Goal: Task Accomplishment & Management: Use online tool/utility

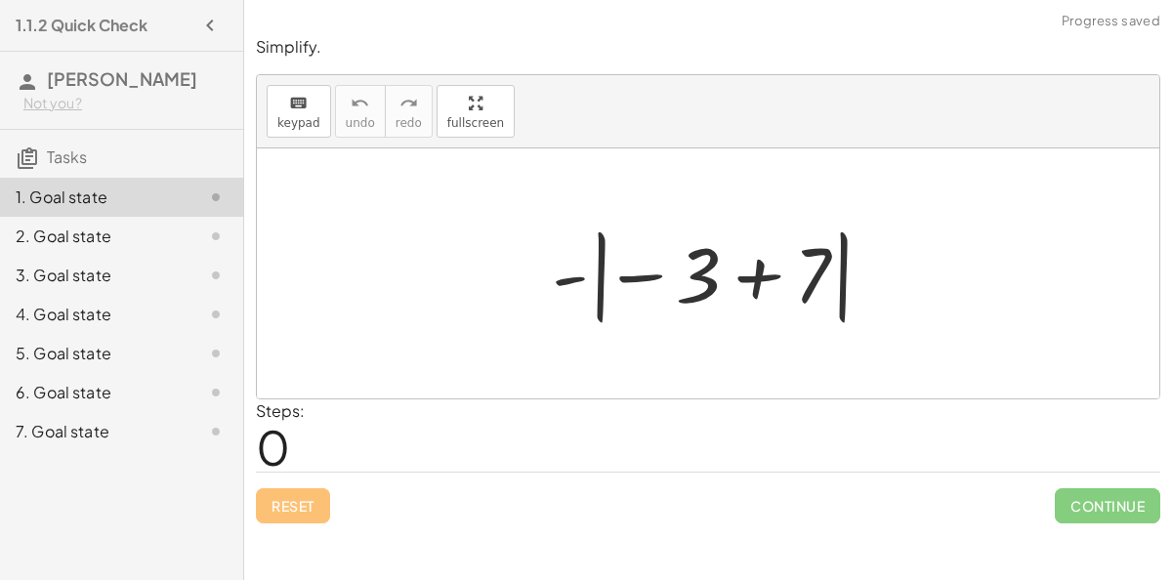
click at [605, 283] on div at bounding box center [716, 274] width 348 height 108
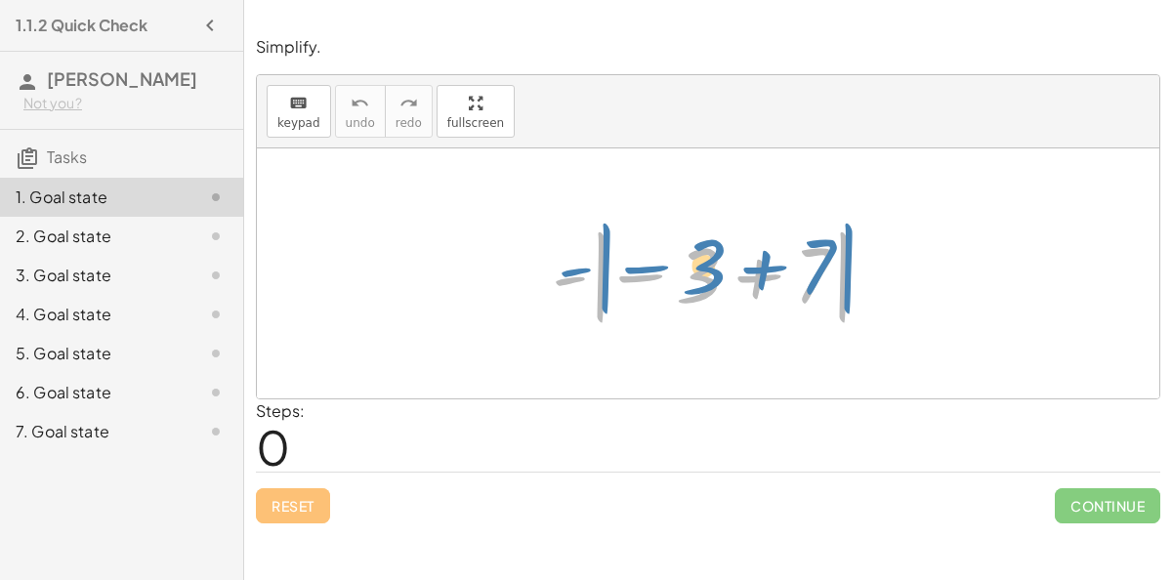
drag, startPoint x: 571, startPoint y: 271, endPoint x: 567, endPoint y: 258, distance: 13.3
click at [567, 258] on div at bounding box center [716, 274] width 348 height 108
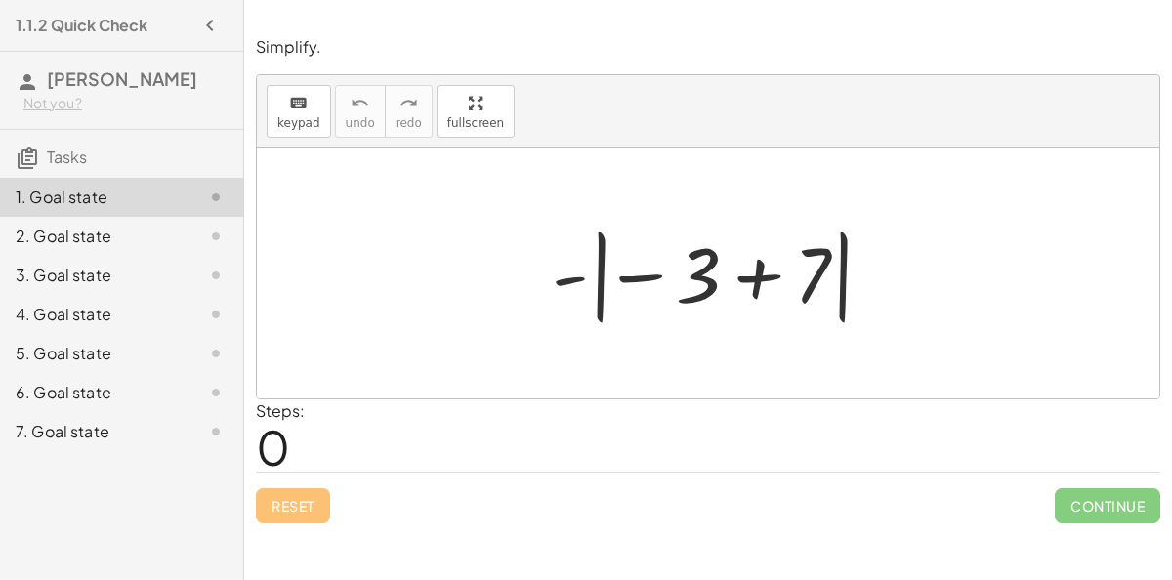
click at [759, 284] on div at bounding box center [716, 274] width 348 height 108
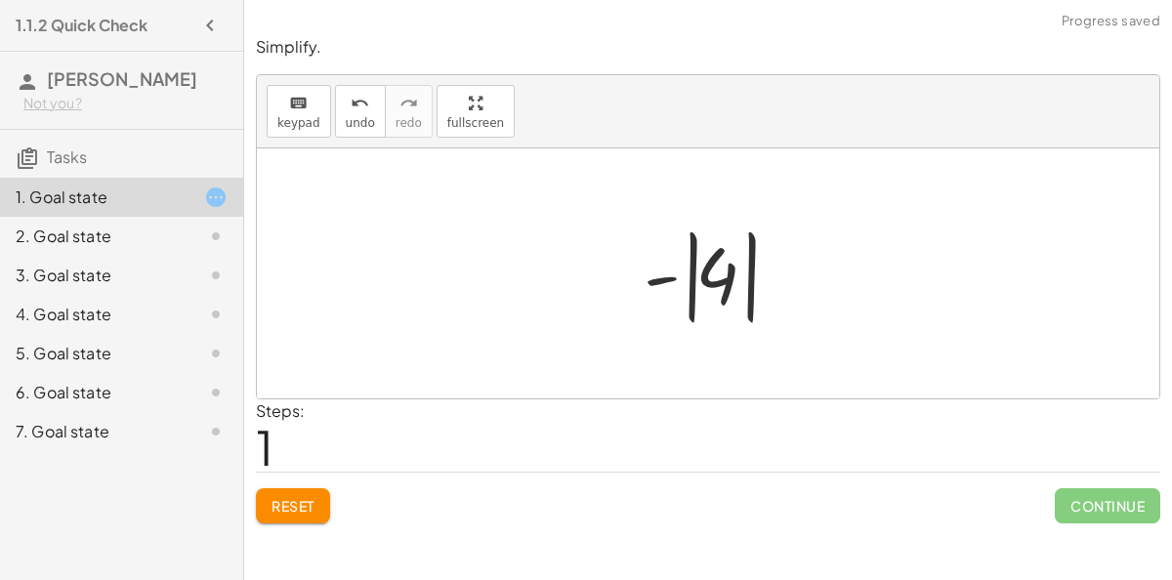
click at [679, 279] on div at bounding box center [716, 274] width 164 height 108
click at [711, 290] on div at bounding box center [716, 274] width 164 height 108
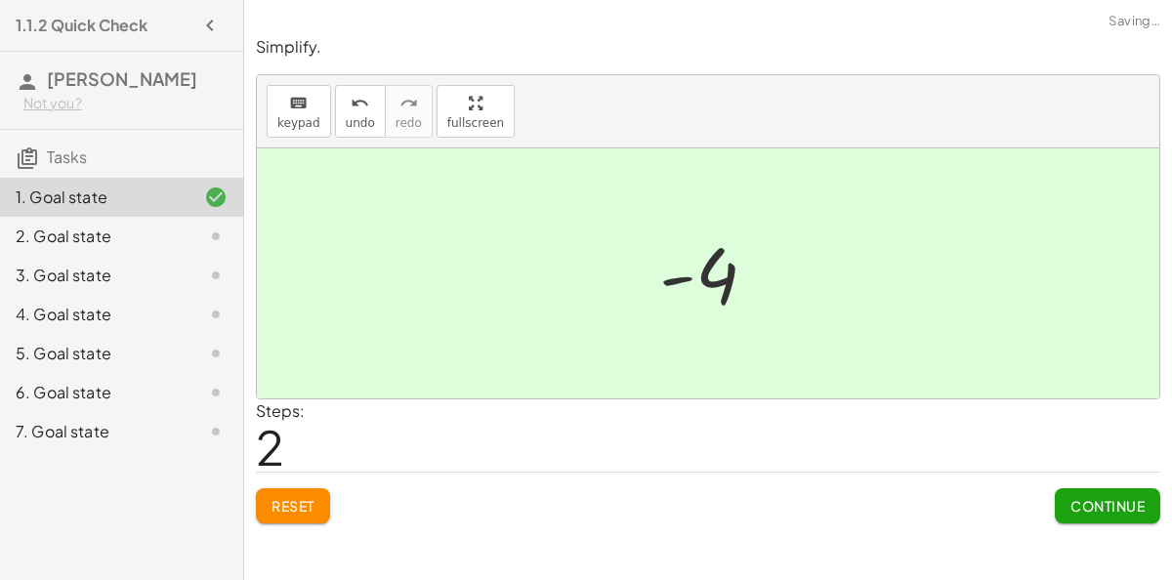
click at [1055, 496] on button "Continue" at bounding box center [1107, 505] width 105 height 35
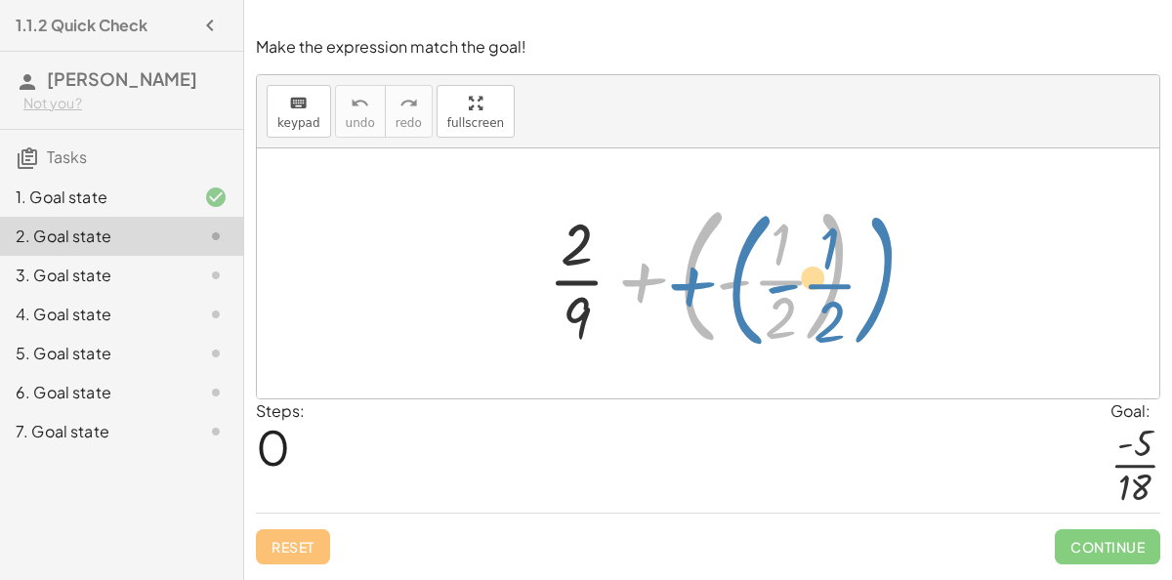
drag, startPoint x: 639, startPoint y: 281, endPoint x: 686, endPoint y: 284, distance: 47.0
click at [686, 284] on div at bounding box center [715, 273] width 355 height 162
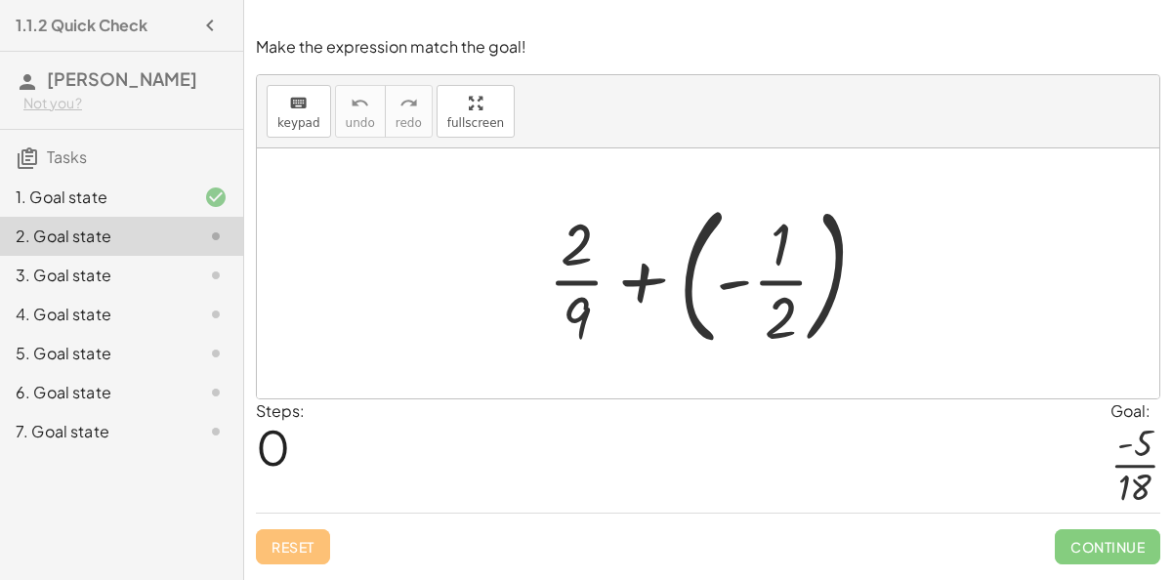
click at [686, 284] on div at bounding box center [715, 273] width 355 height 162
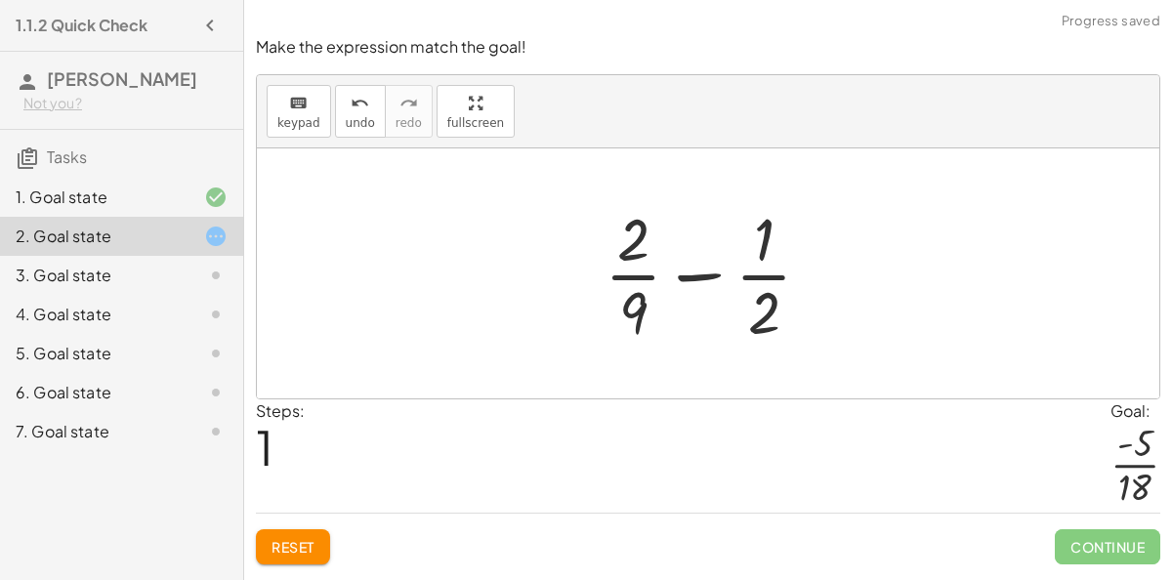
click at [705, 281] on div at bounding box center [716, 273] width 242 height 150
drag, startPoint x: 638, startPoint y: 303, endPoint x: 793, endPoint y: 328, distance: 157.3
click at [793, 328] on div at bounding box center [716, 273] width 242 height 150
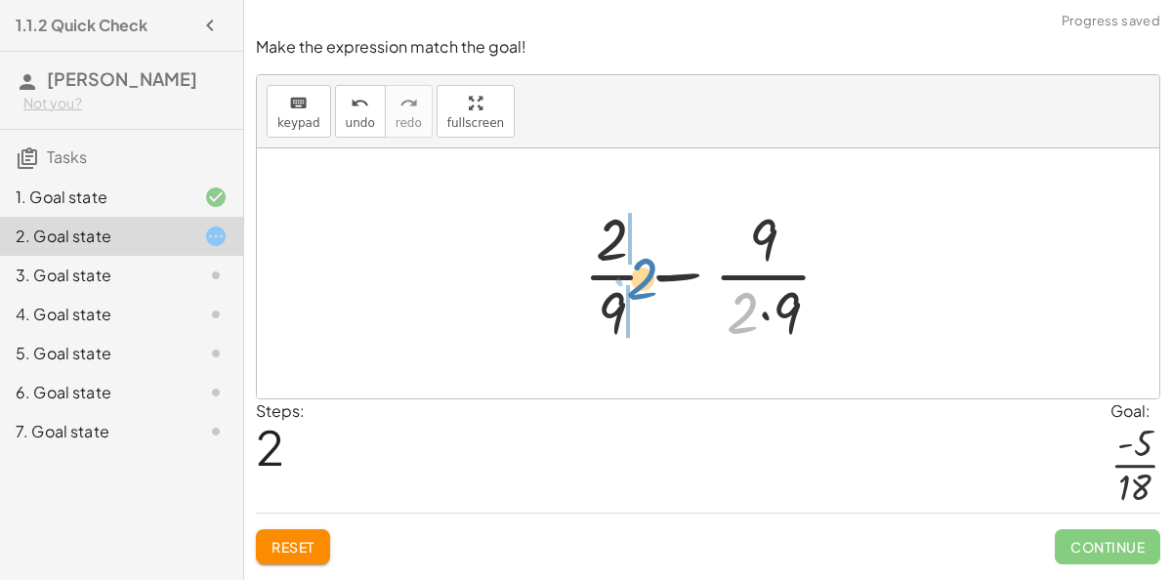
drag, startPoint x: 722, startPoint y: 314, endPoint x: 624, endPoint y: 282, distance: 102.8
click at [624, 282] on div at bounding box center [715, 273] width 284 height 150
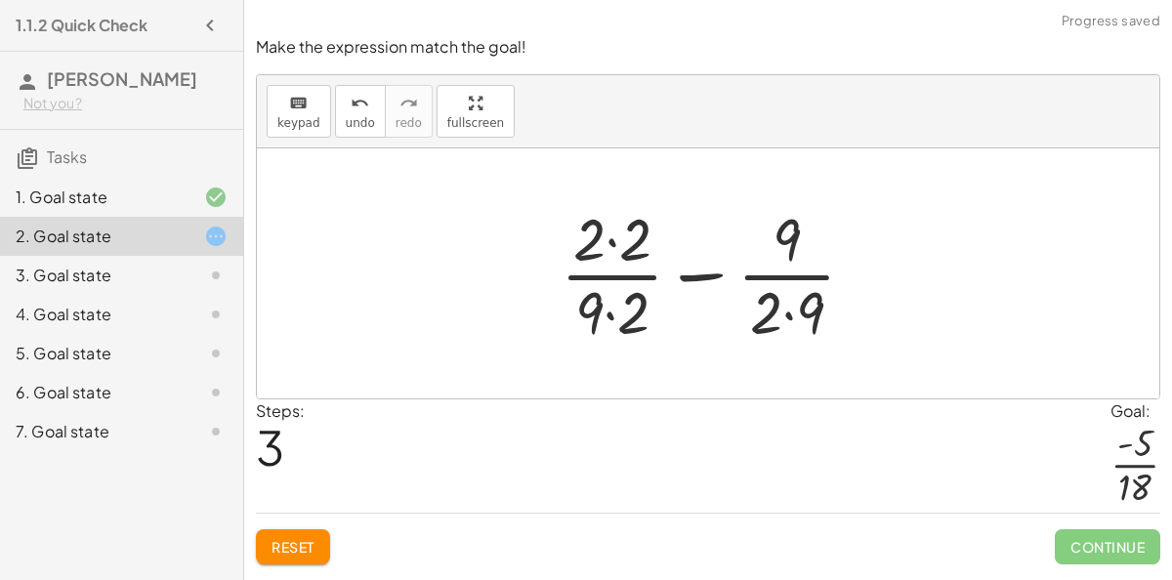
click at [783, 300] on div at bounding box center [716, 273] width 330 height 150
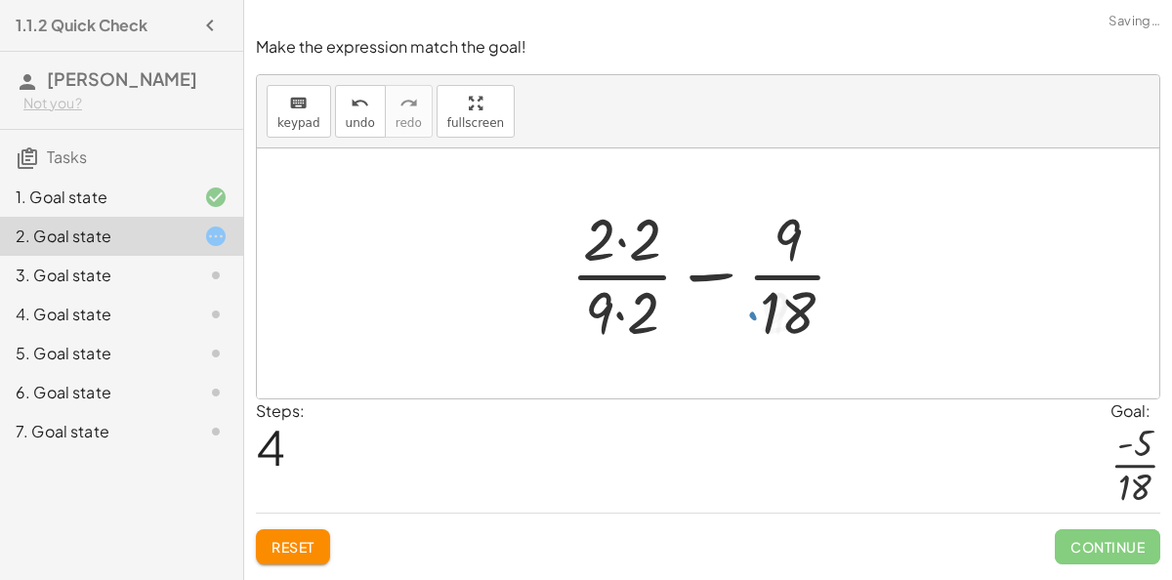
click at [622, 314] on div at bounding box center [717, 273] width 312 height 150
click at [622, 250] on div at bounding box center [717, 273] width 312 height 150
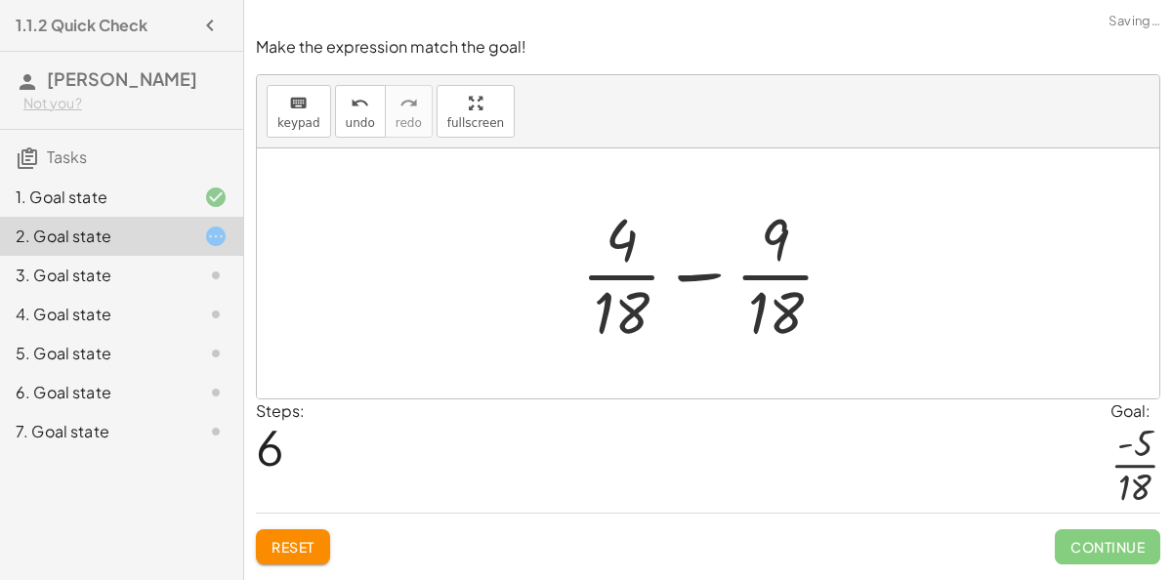
click at [716, 311] on div at bounding box center [715, 273] width 288 height 150
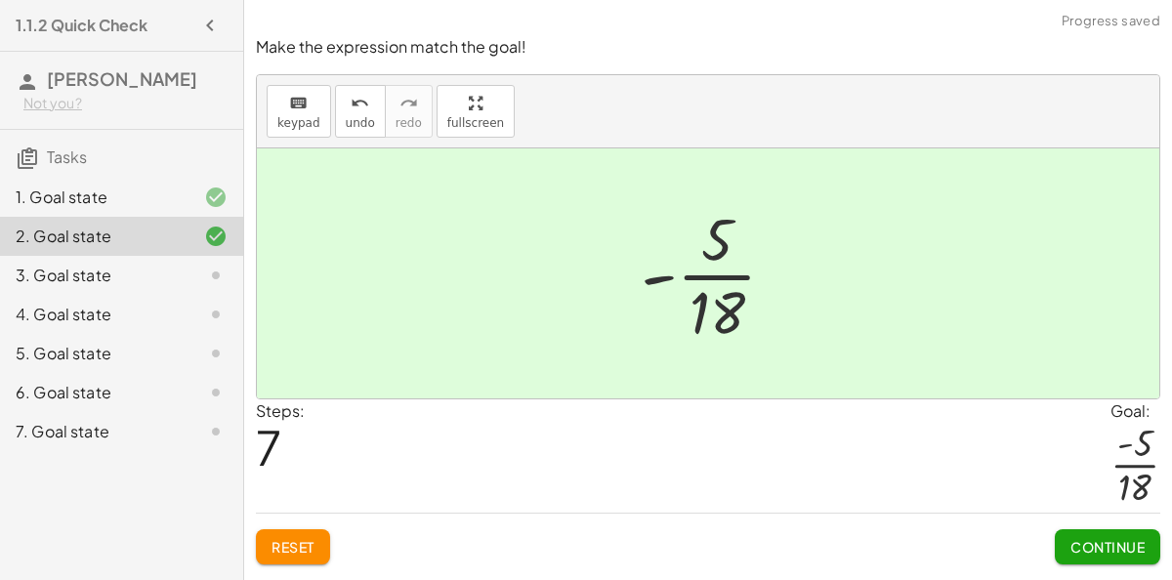
click at [1079, 534] on button "Continue" at bounding box center [1107, 546] width 105 height 35
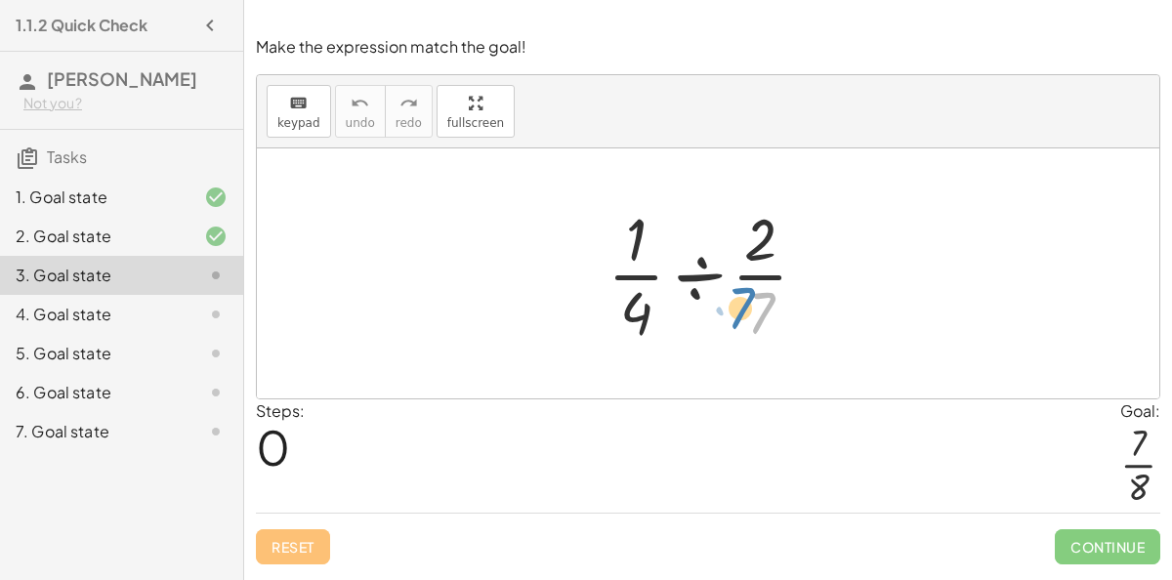
drag, startPoint x: 752, startPoint y: 309, endPoint x: 777, endPoint y: 305, distance: 25.7
click at [777, 305] on div at bounding box center [715, 273] width 235 height 150
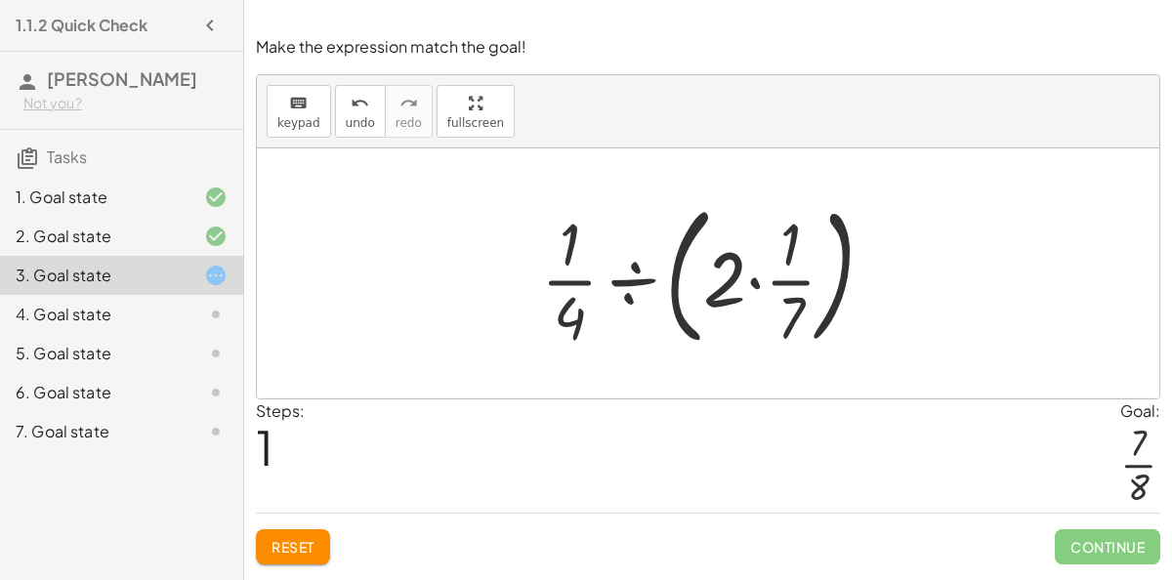
click at [284, 529] on button "Reset" at bounding box center [293, 546] width 74 height 35
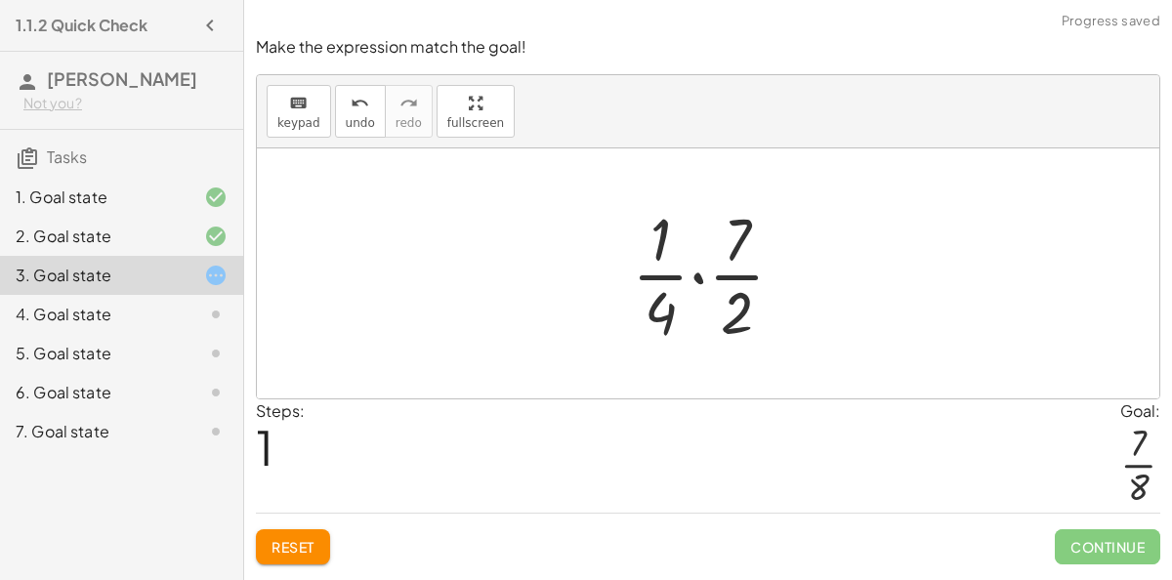
click at [695, 274] on div at bounding box center [716, 273] width 188 height 150
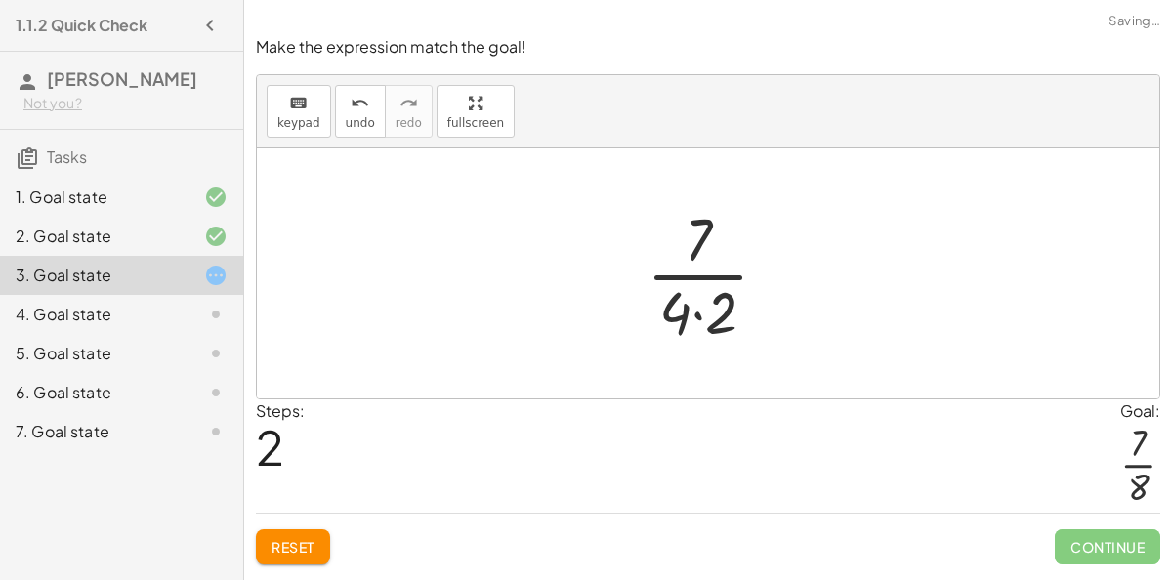
click at [700, 308] on div at bounding box center [715, 273] width 157 height 150
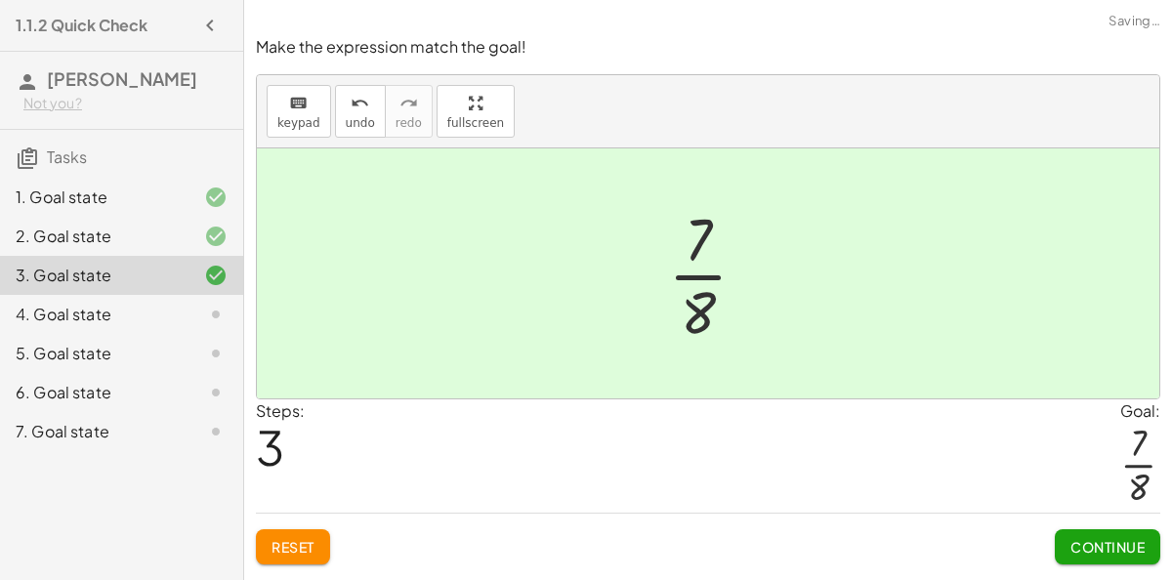
click at [1055, 546] on button "Continue" at bounding box center [1107, 546] width 105 height 35
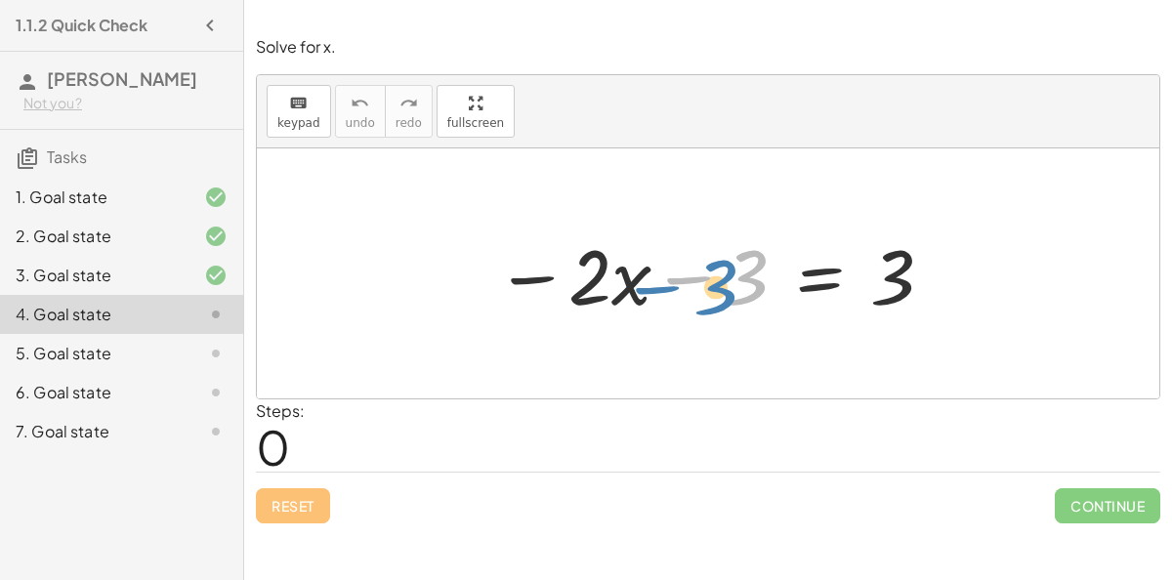
drag, startPoint x: 688, startPoint y: 279, endPoint x: 658, endPoint y: 290, distance: 31.2
click at [658, 290] on div at bounding box center [715, 274] width 460 height 101
click at [664, 290] on div at bounding box center [715, 274] width 460 height 101
click at [580, 290] on div at bounding box center [715, 274] width 460 height 101
drag, startPoint x: 671, startPoint y: 277, endPoint x: 636, endPoint y: 283, distance: 35.6
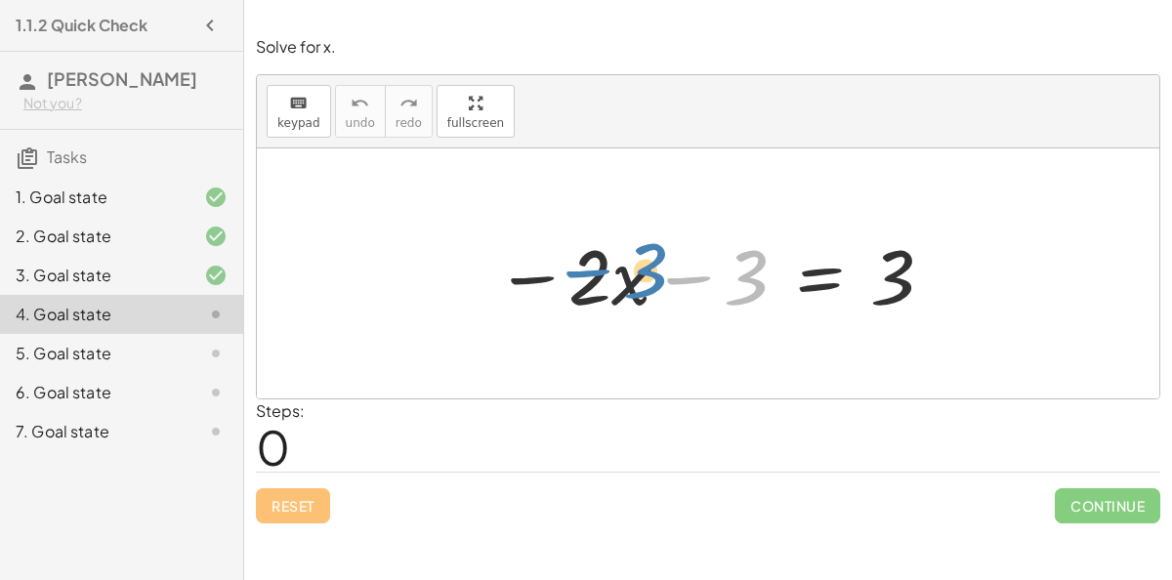
click at [636, 283] on div at bounding box center [715, 274] width 460 height 101
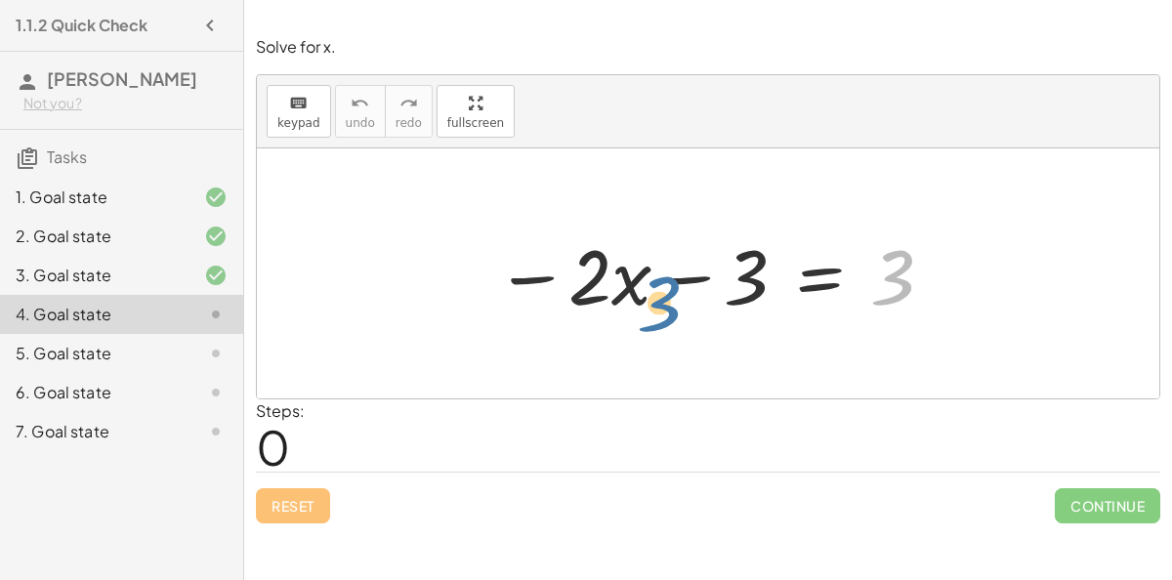
drag, startPoint x: 889, startPoint y: 277, endPoint x: 642, endPoint y: 303, distance: 248.4
click at [642, 303] on div at bounding box center [715, 274] width 460 height 101
click at [690, 278] on div at bounding box center [715, 274] width 460 height 101
click at [815, 279] on div at bounding box center [715, 274] width 460 height 101
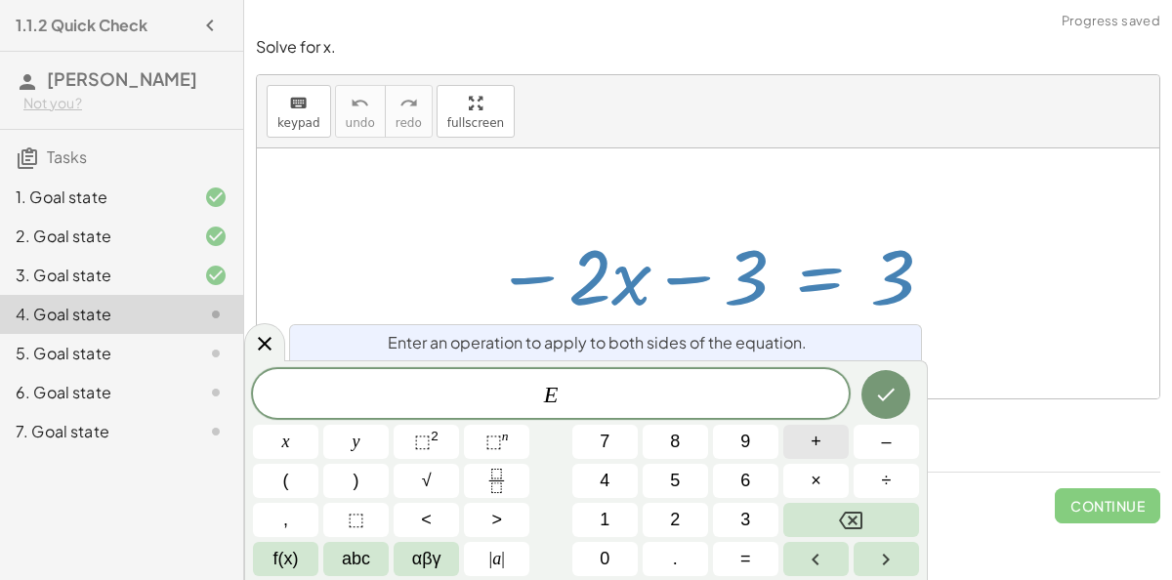
click at [802, 447] on button "+" at bounding box center [815, 442] width 65 height 34
click at [719, 512] on button "3" at bounding box center [745, 520] width 65 height 34
click at [871, 397] on button "Done" at bounding box center [885, 394] width 49 height 49
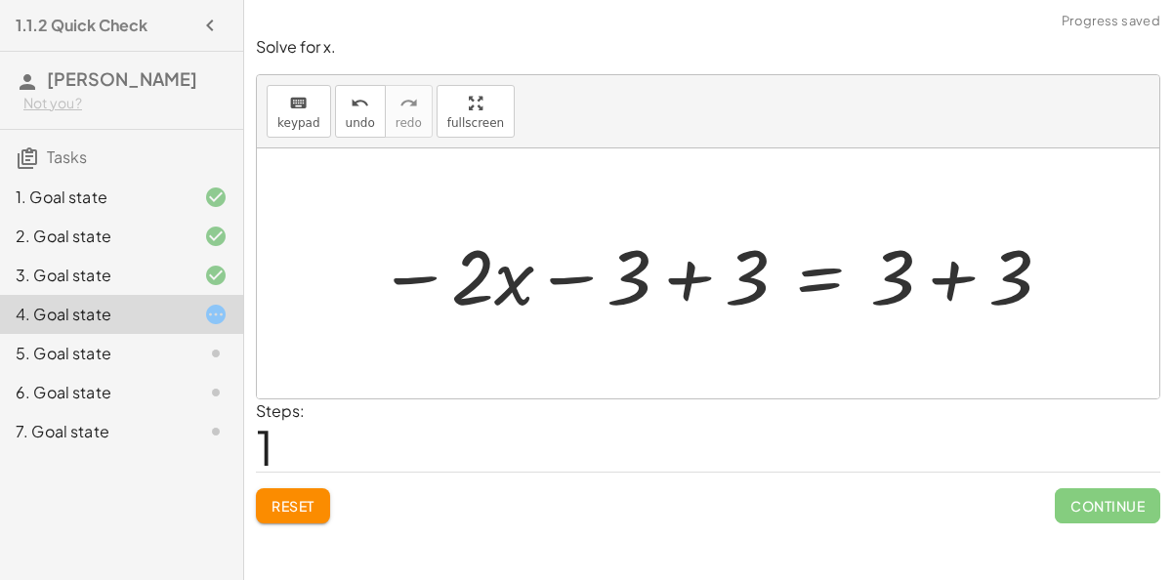
click at [660, 286] on div at bounding box center [715, 274] width 695 height 101
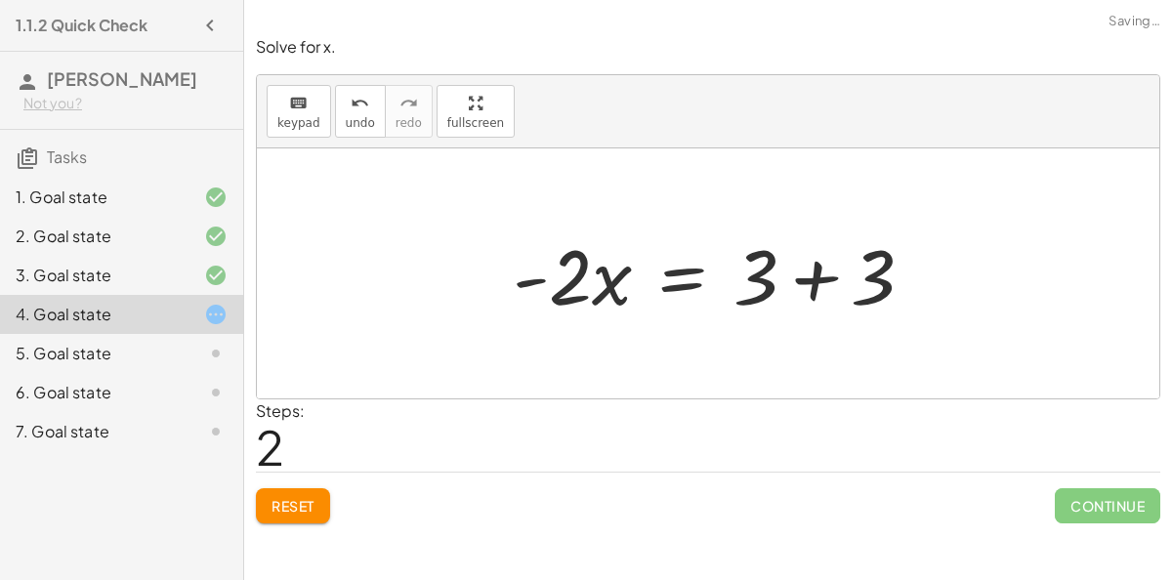
click at [944, 281] on div at bounding box center [708, 273] width 902 height 250
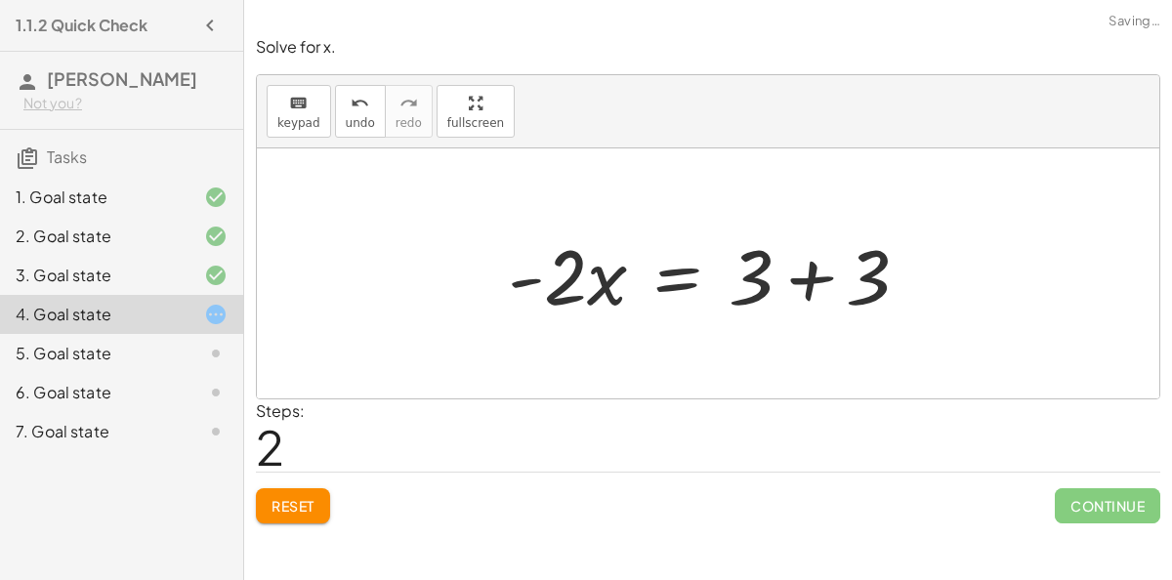
click at [784, 278] on div at bounding box center [716, 274] width 437 height 101
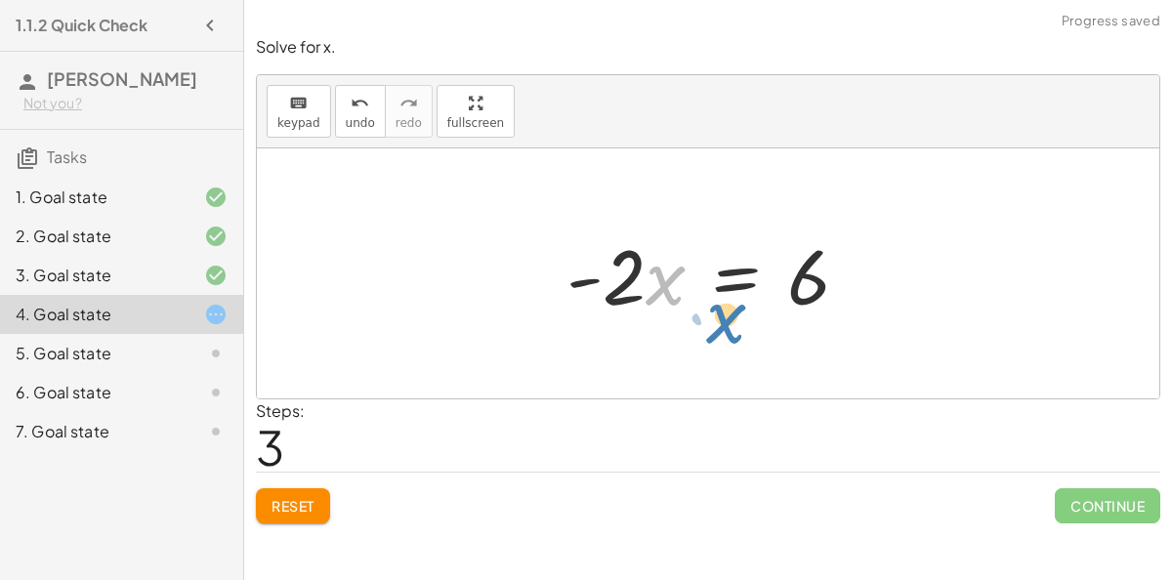
drag, startPoint x: 656, startPoint y: 297, endPoint x: 612, endPoint y: 318, distance: 48.9
click at [612, 318] on div at bounding box center [715, 274] width 317 height 101
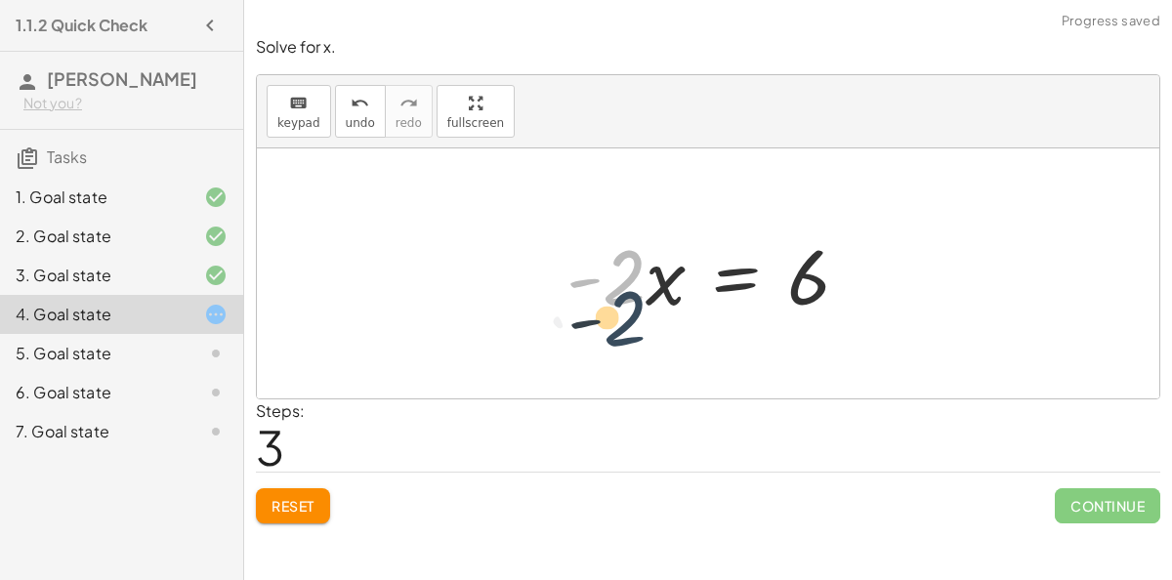
drag, startPoint x: 611, startPoint y: 277, endPoint x: 606, endPoint y: 303, distance: 26.1
click at [606, 303] on div at bounding box center [715, 274] width 317 height 101
click at [293, 500] on span "Reset" at bounding box center [293, 506] width 43 height 18
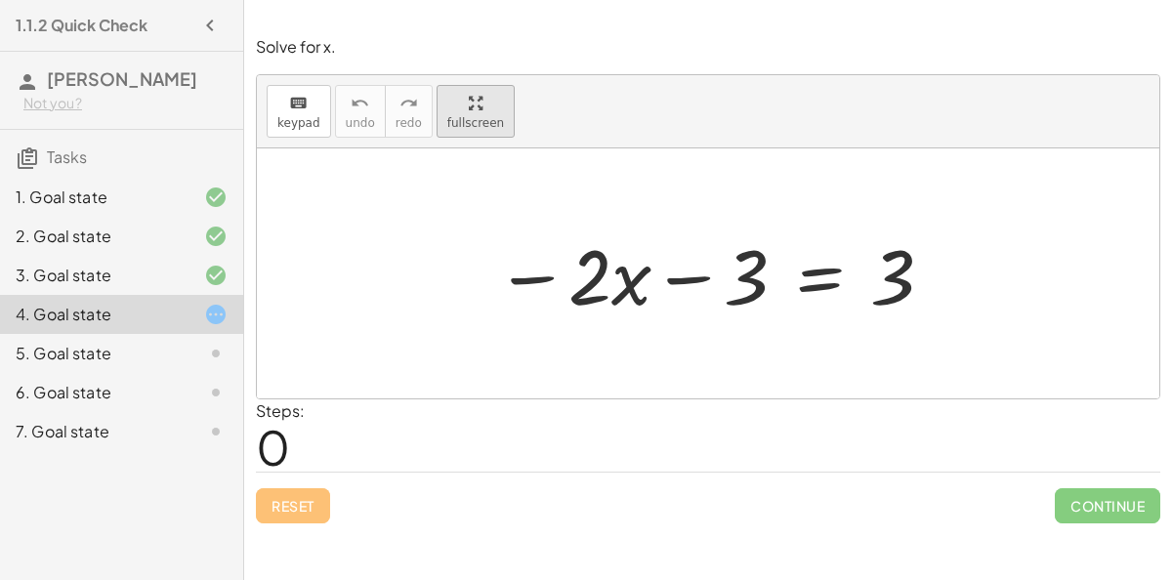
click at [467, 201] on div "keyboard keypad undo undo redo redo fullscreen − · 2 · x − 3 = 3 ×" at bounding box center [708, 236] width 902 height 323
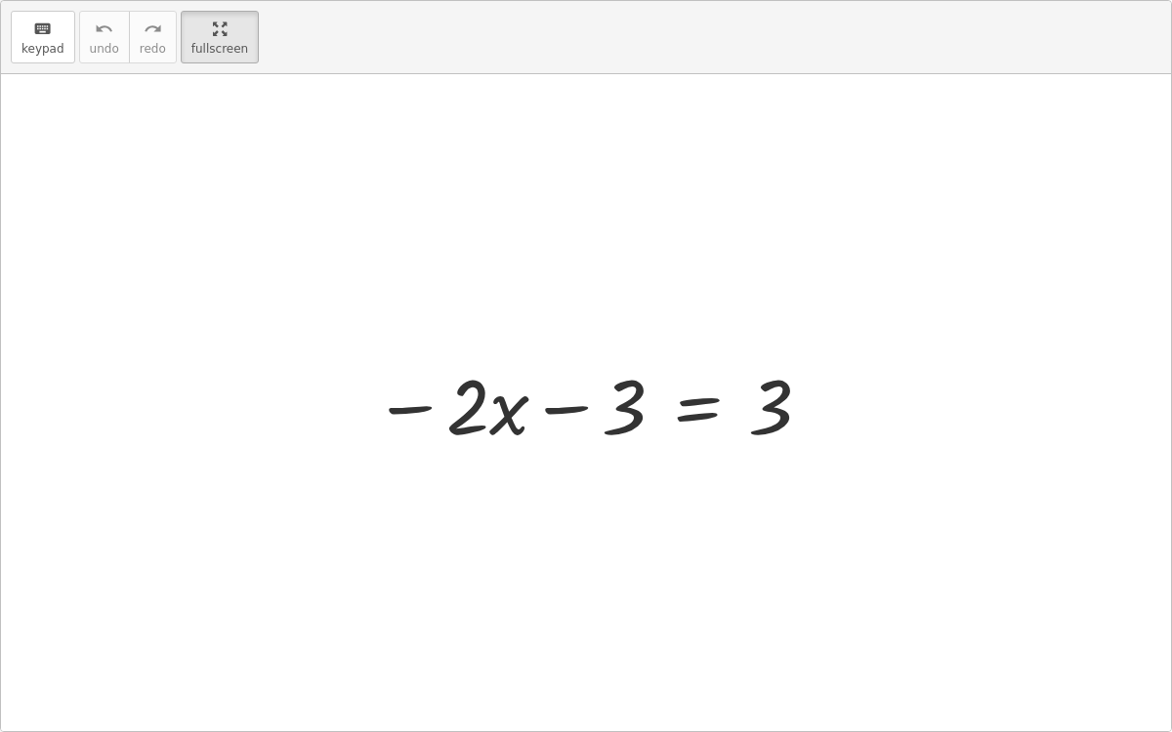
click at [697, 398] on div at bounding box center [593, 404] width 460 height 101
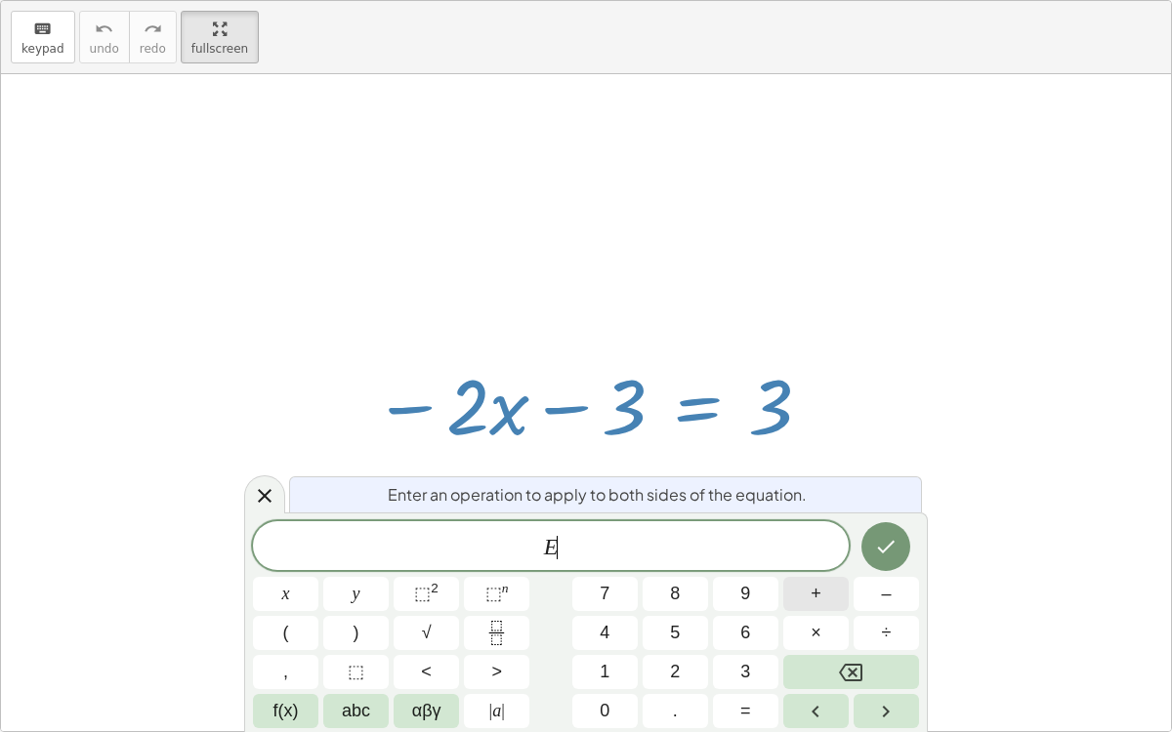
click at [825, 579] on button "+" at bounding box center [815, 594] width 65 height 34
click at [748, 579] on span "3" at bounding box center [745, 672] width 10 height 26
click at [905, 543] on button "Done" at bounding box center [885, 547] width 49 height 49
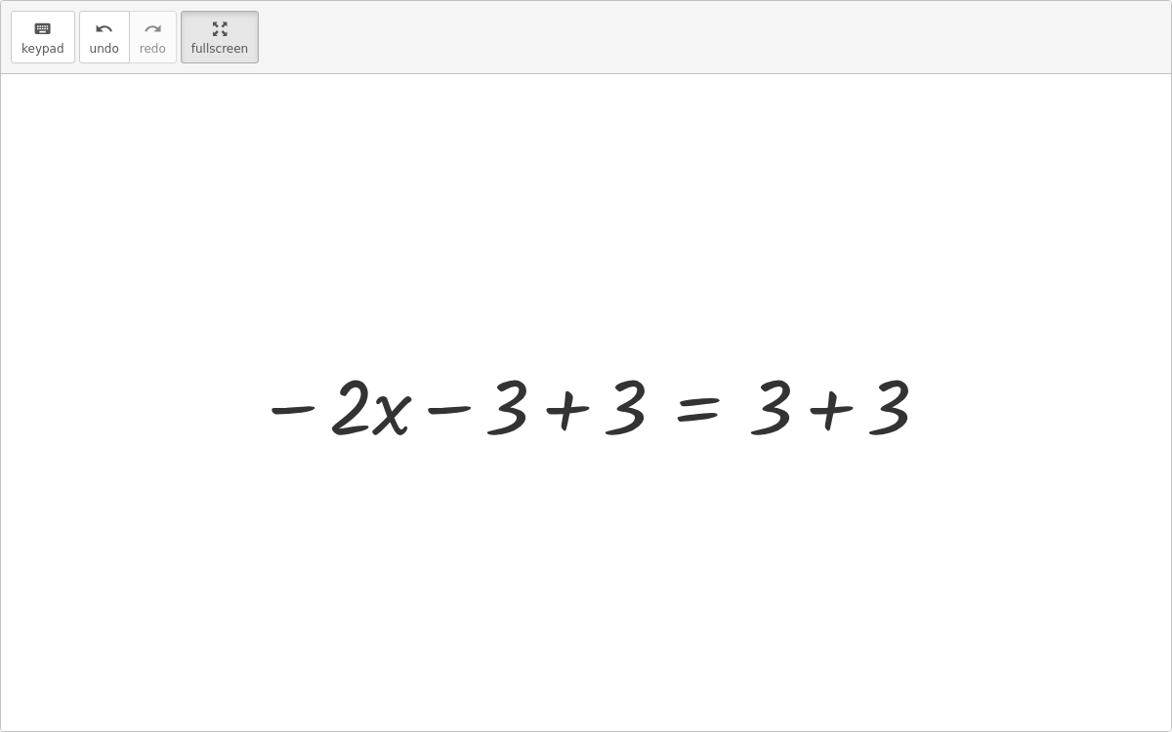
click at [550, 404] on div at bounding box center [593, 404] width 695 height 101
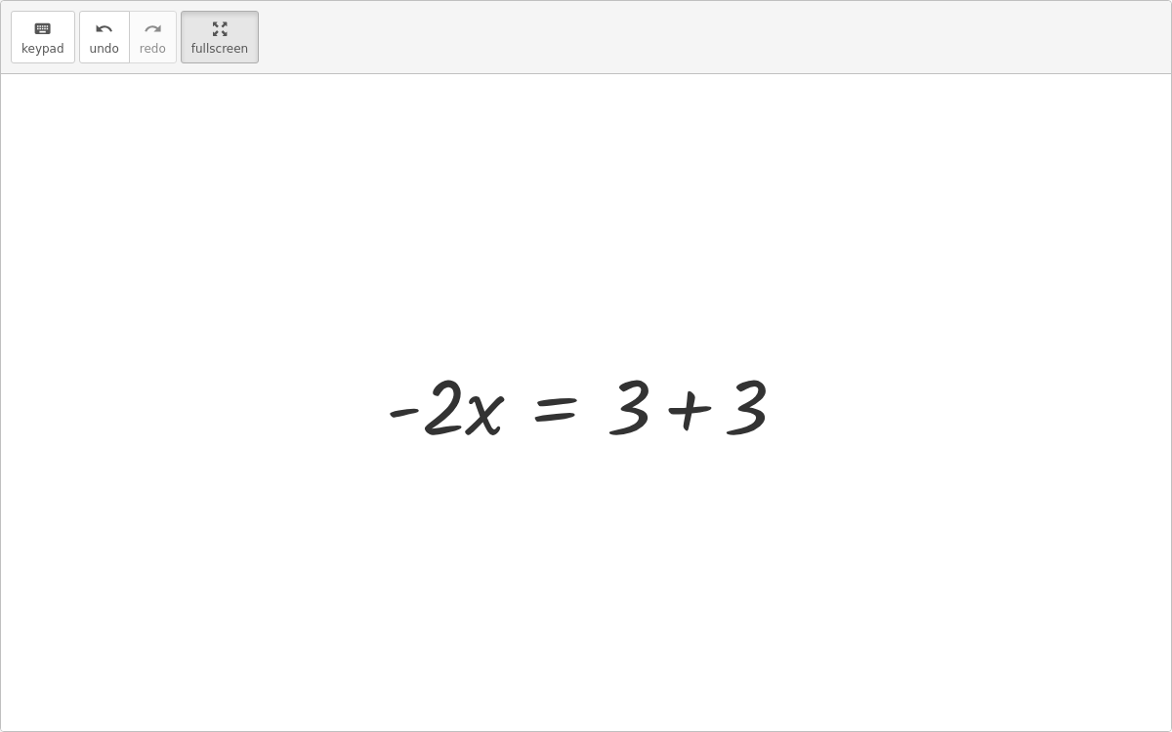
click at [665, 414] on div at bounding box center [594, 404] width 437 height 101
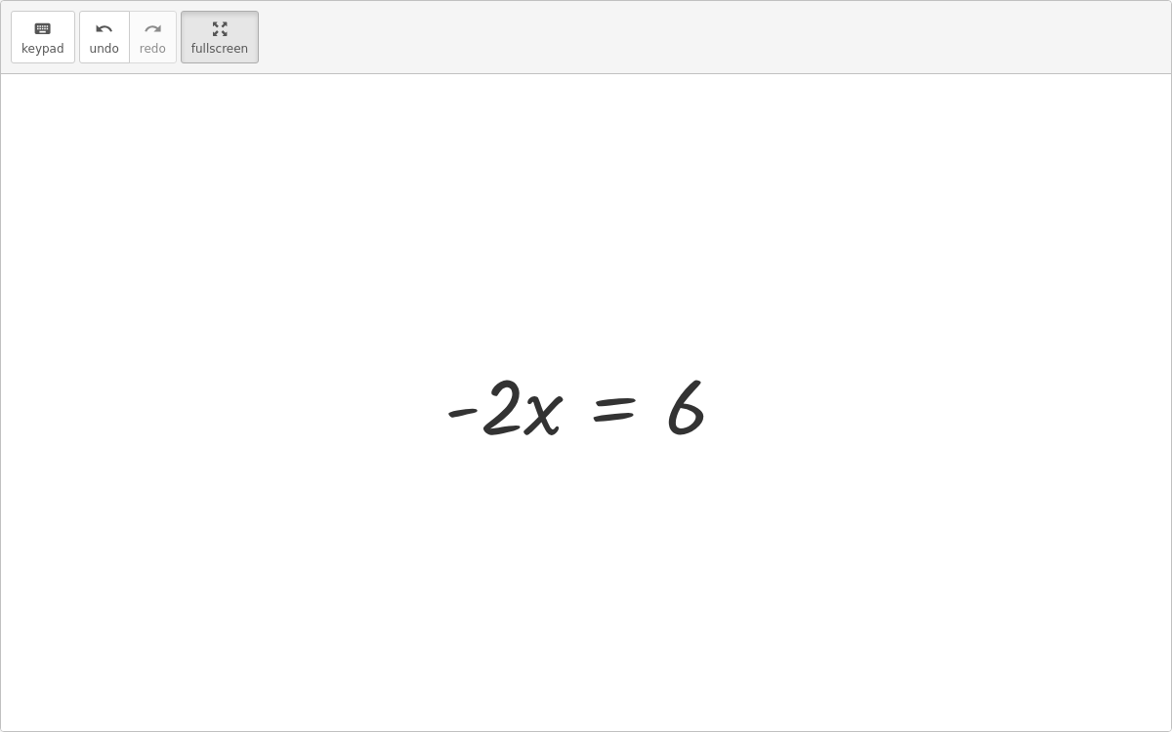
click at [596, 418] on div at bounding box center [593, 404] width 317 height 101
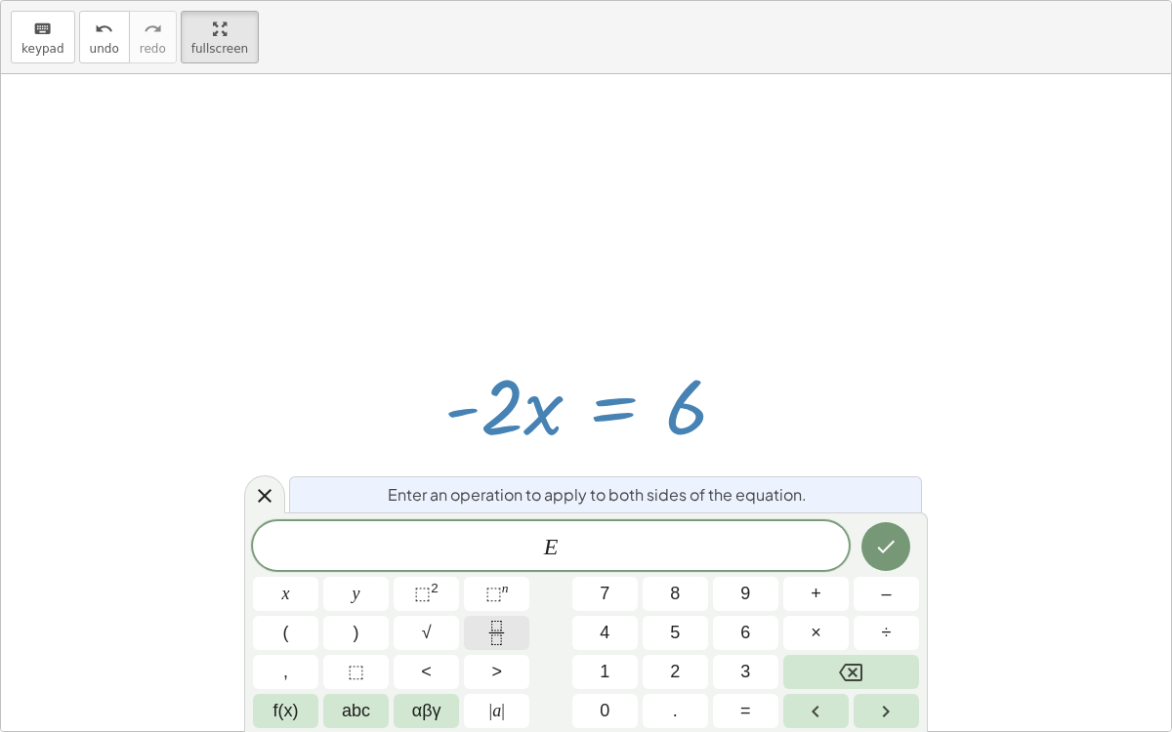
click at [505, 579] on button "Fraction" at bounding box center [496, 633] width 65 height 34
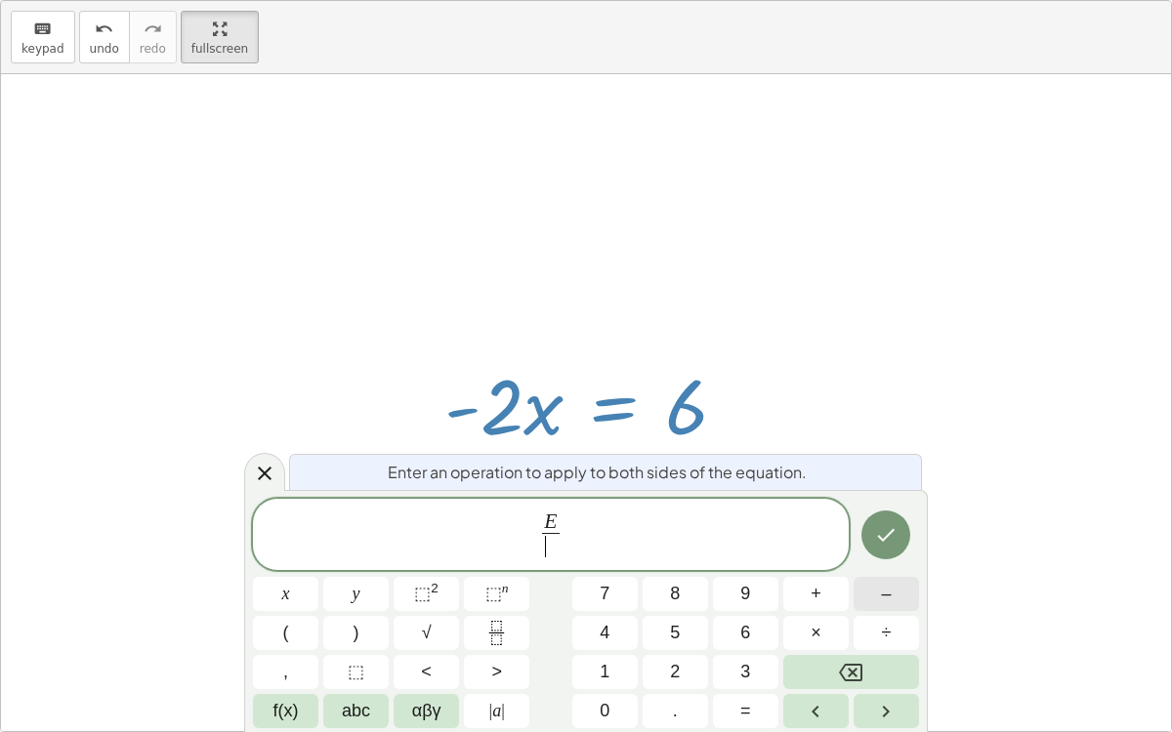
click at [862, 579] on button "–" at bounding box center [886, 594] width 65 height 34
click at [679, 579] on span "2" at bounding box center [675, 672] width 10 height 26
click at [881, 534] on icon "Done" at bounding box center [885, 534] width 23 height 23
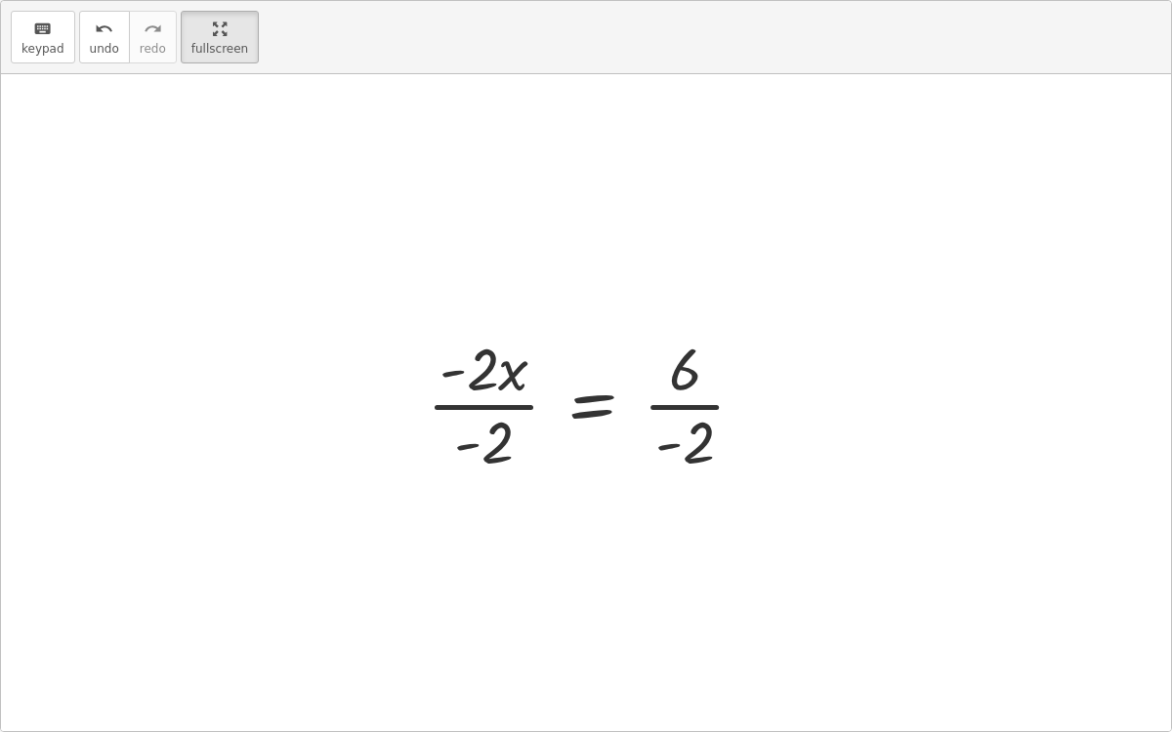
click at [488, 405] on div at bounding box center [594, 403] width 355 height 150
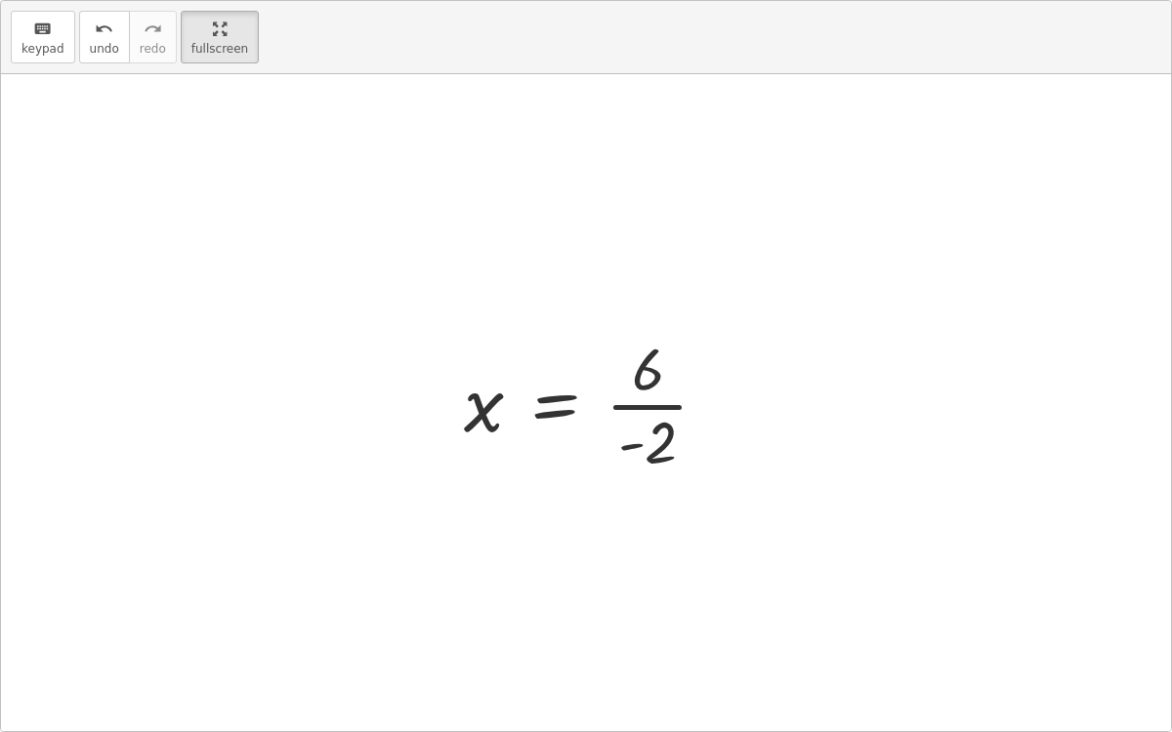
click at [613, 400] on div at bounding box center [593, 403] width 279 height 150
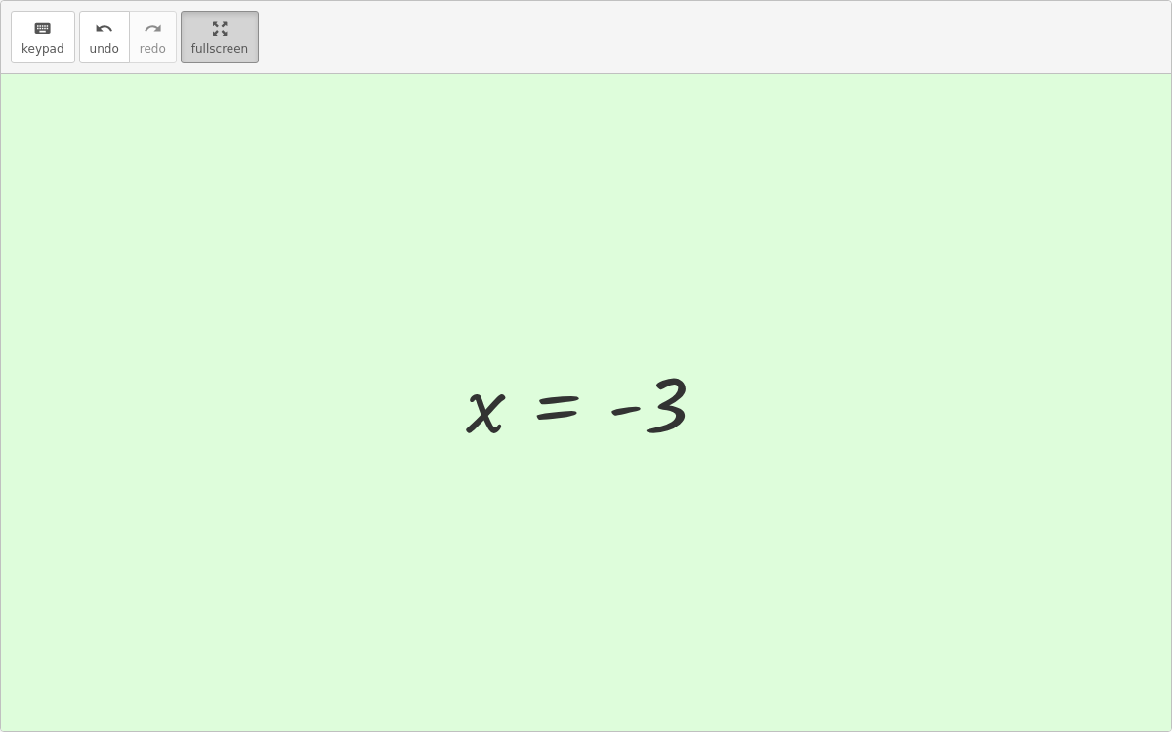
click at [212, 0] on html "1.1.2 Quick Check [PERSON_NAME]-Ide Not you? Tasks 1. Goal state 2. Goal state …" at bounding box center [586, 366] width 1172 height 732
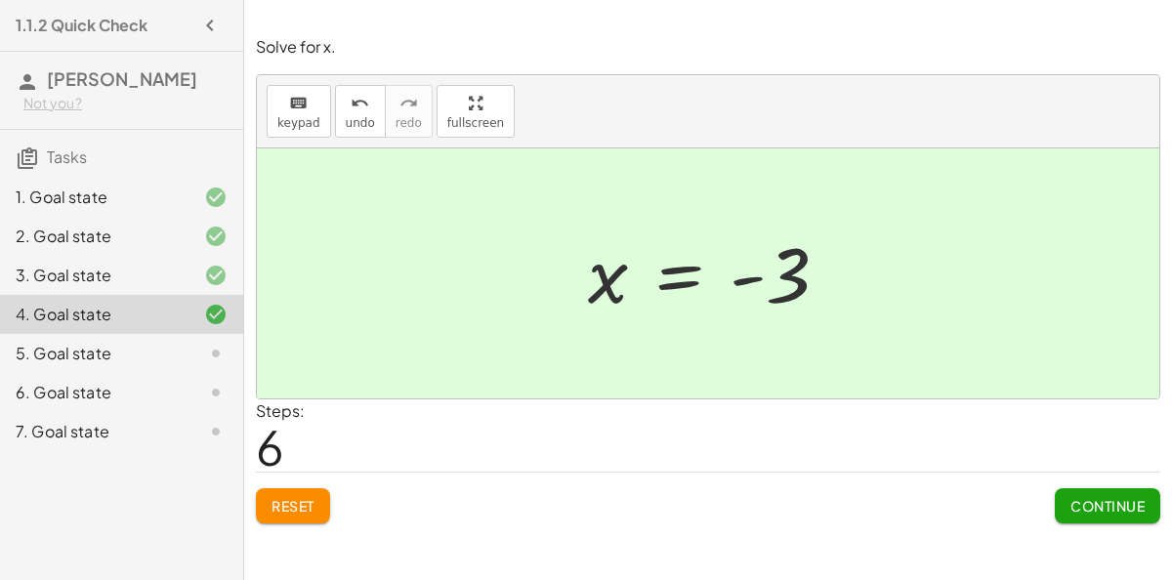
click at [1107, 498] on span "Continue" at bounding box center [1107, 506] width 74 height 18
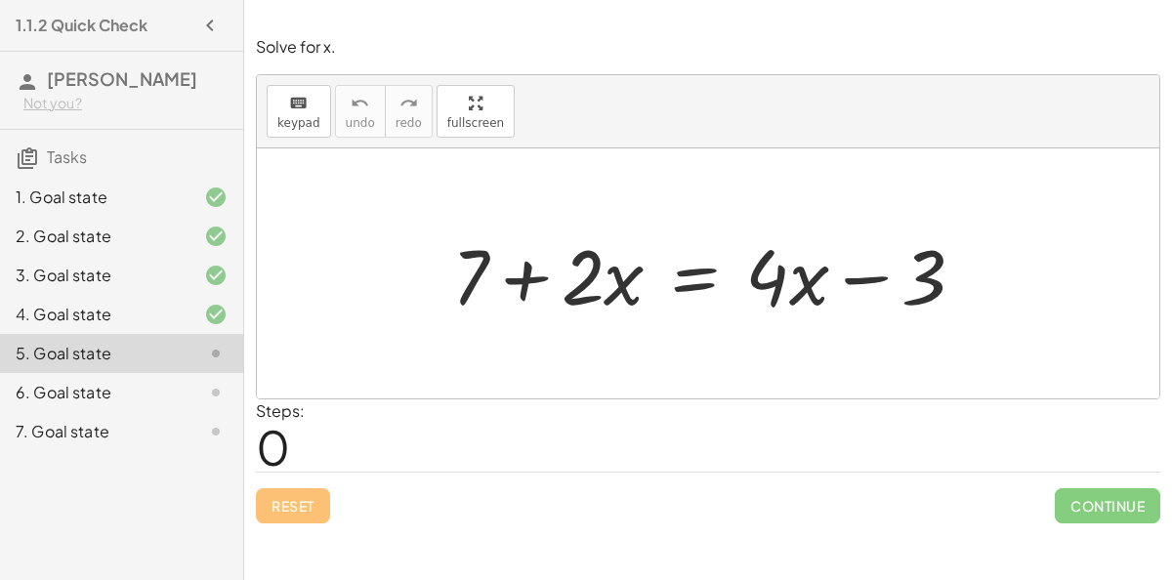
click at [832, 295] on div at bounding box center [716, 274] width 548 height 101
click at [538, 289] on div at bounding box center [716, 274] width 548 height 101
click at [857, 288] on div at bounding box center [716, 274] width 548 height 101
click at [857, 282] on div at bounding box center [716, 274] width 548 height 101
drag, startPoint x: 933, startPoint y: 277, endPoint x: 949, endPoint y: 285, distance: 18.3
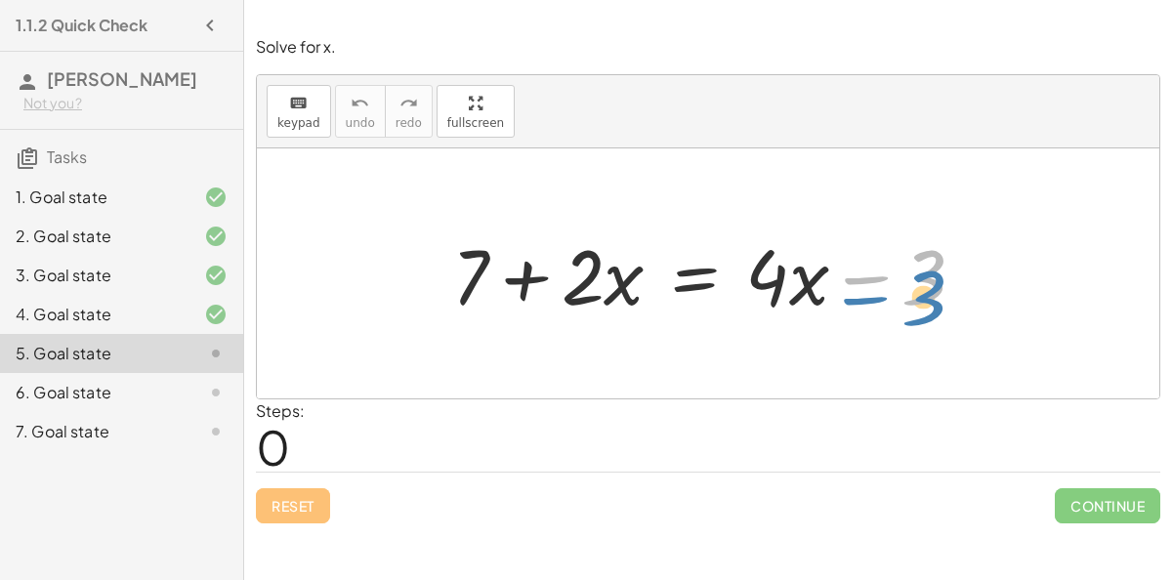
click at [949, 285] on div at bounding box center [716, 274] width 548 height 101
click at [694, 280] on div at bounding box center [716, 274] width 548 height 101
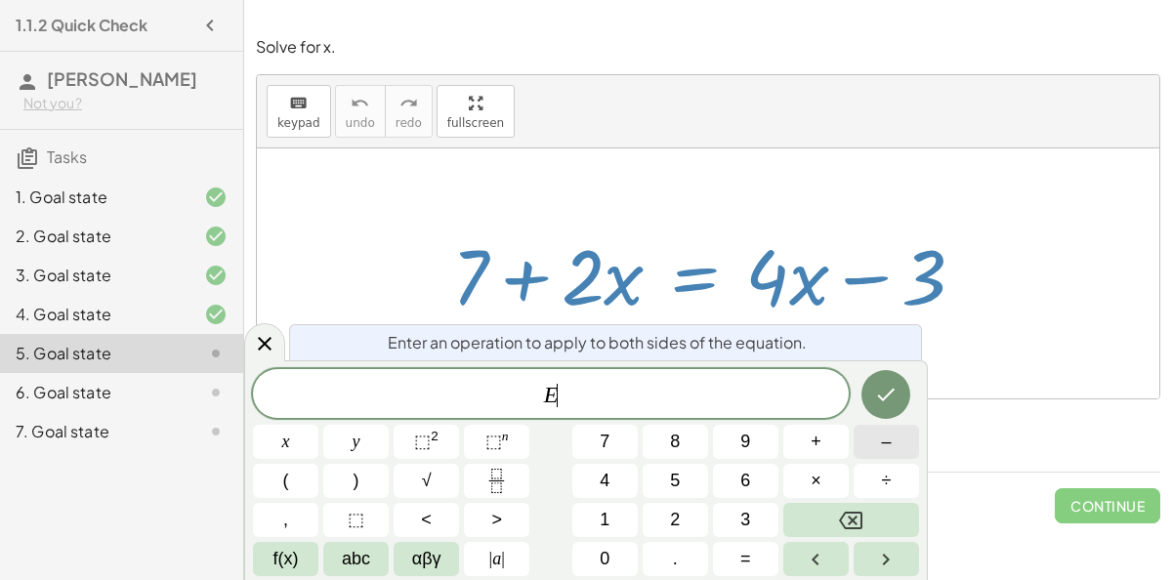
click at [876, 449] on button "–" at bounding box center [886, 442] width 65 height 34
click at [622, 453] on button "7" at bounding box center [604, 442] width 65 height 34
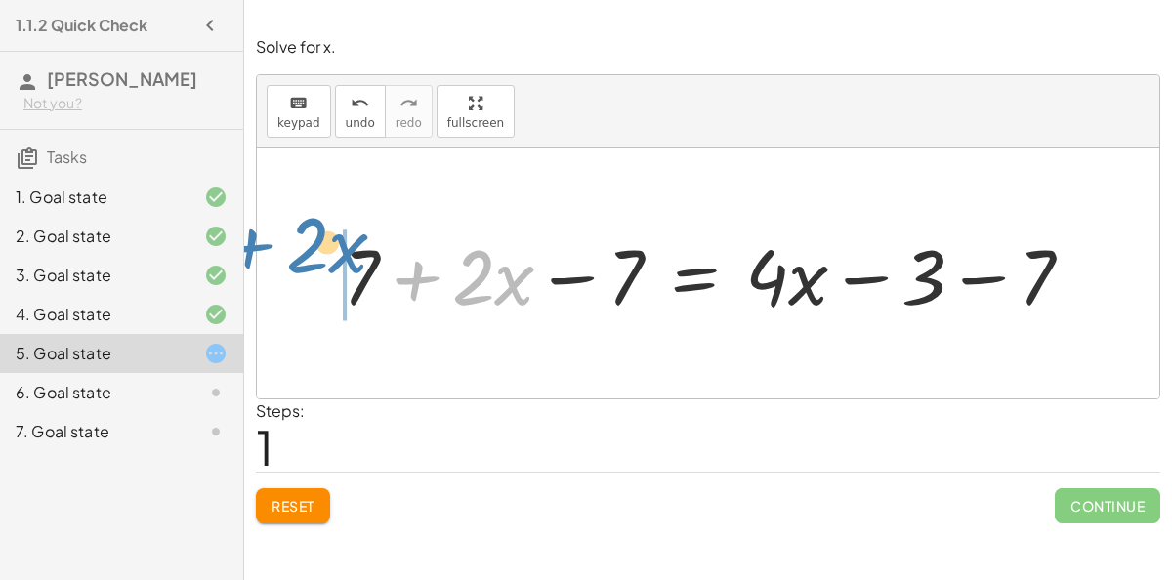
drag, startPoint x: 380, startPoint y: 273, endPoint x: 219, endPoint y: 247, distance: 163.3
click at [219, 247] on main "1.1.2 Quick Check [PERSON_NAME]-Ide Not you? Tasks 1. Goal state 2. Goal state …" at bounding box center [586, 290] width 1172 height 580
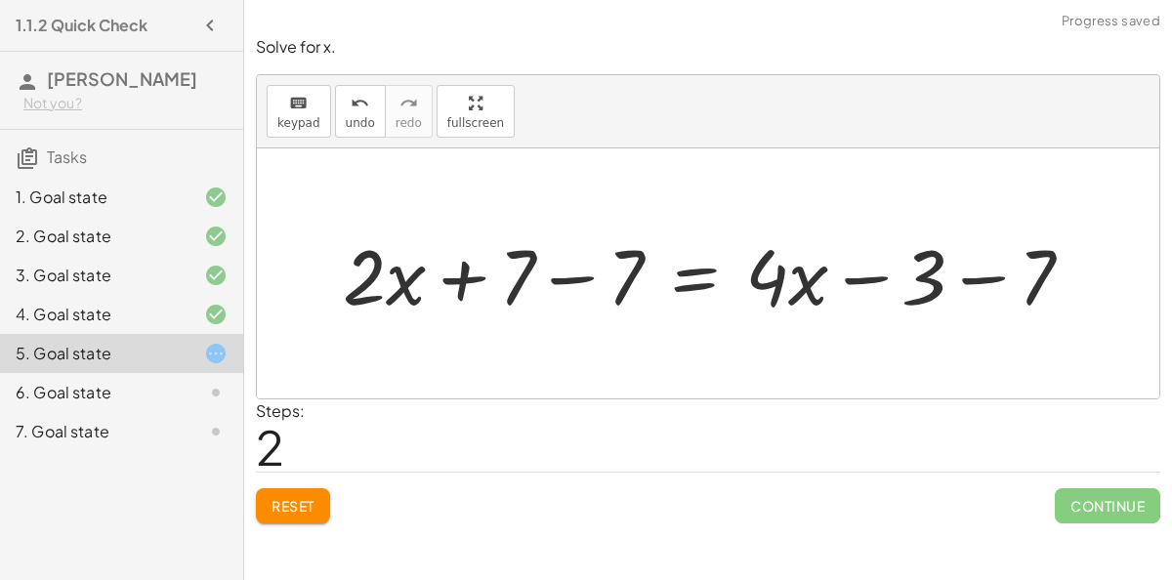
click at [519, 278] on div at bounding box center [716, 274] width 766 height 101
click at [534, 284] on div at bounding box center [716, 274] width 766 height 101
click at [551, 283] on div at bounding box center [716, 274] width 766 height 101
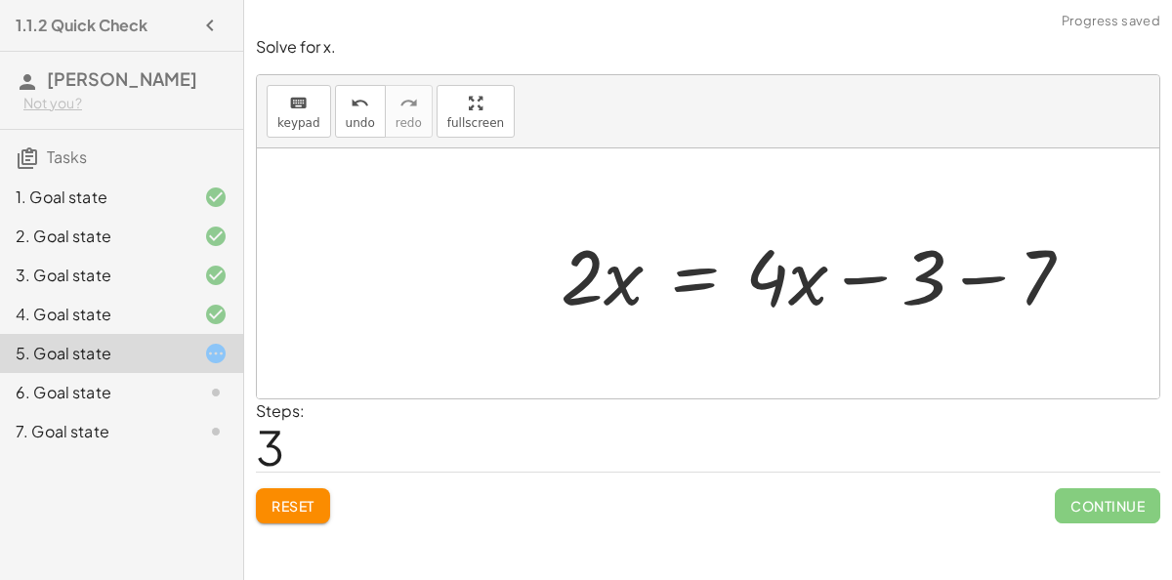
click at [1011, 289] on div at bounding box center [825, 274] width 548 height 101
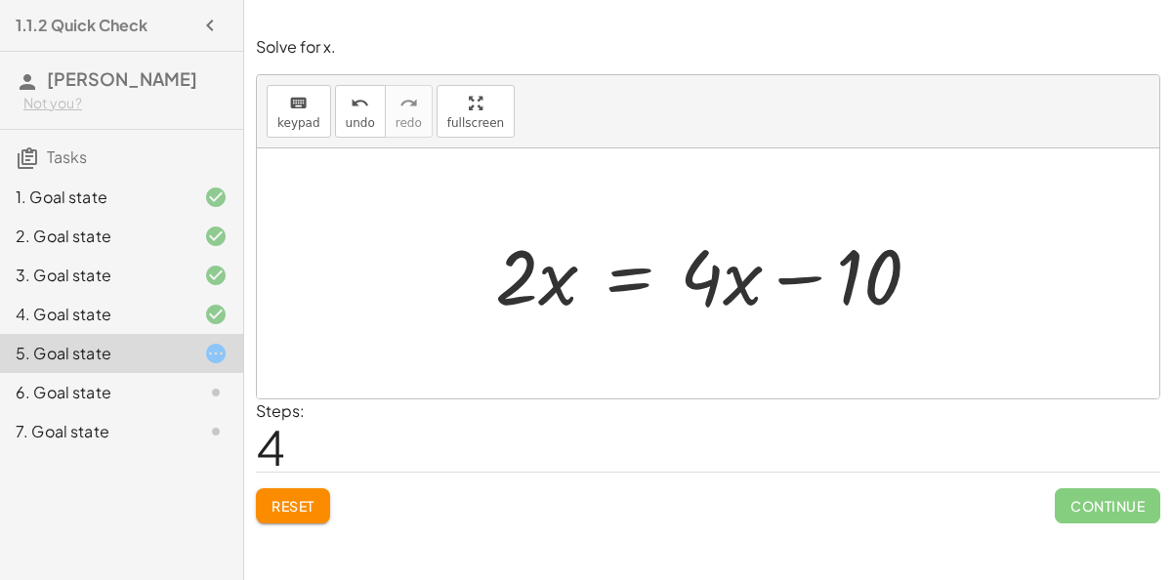
click at [633, 283] on div at bounding box center [715, 274] width 460 height 101
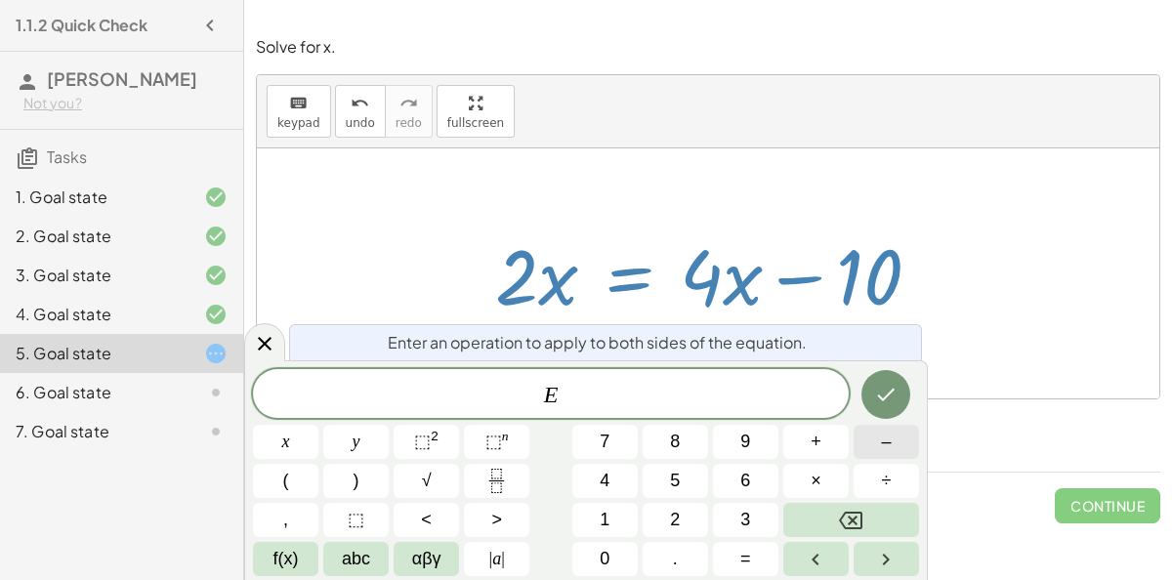
click at [868, 449] on button "–" at bounding box center [886, 442] width 65 height 34
click at [260, 447] on button "x" at bounding box center [285, 442] width 65 height 34
click at [883, 391] on icon "Done" at bounding box center [885, 394] width 23 height 23
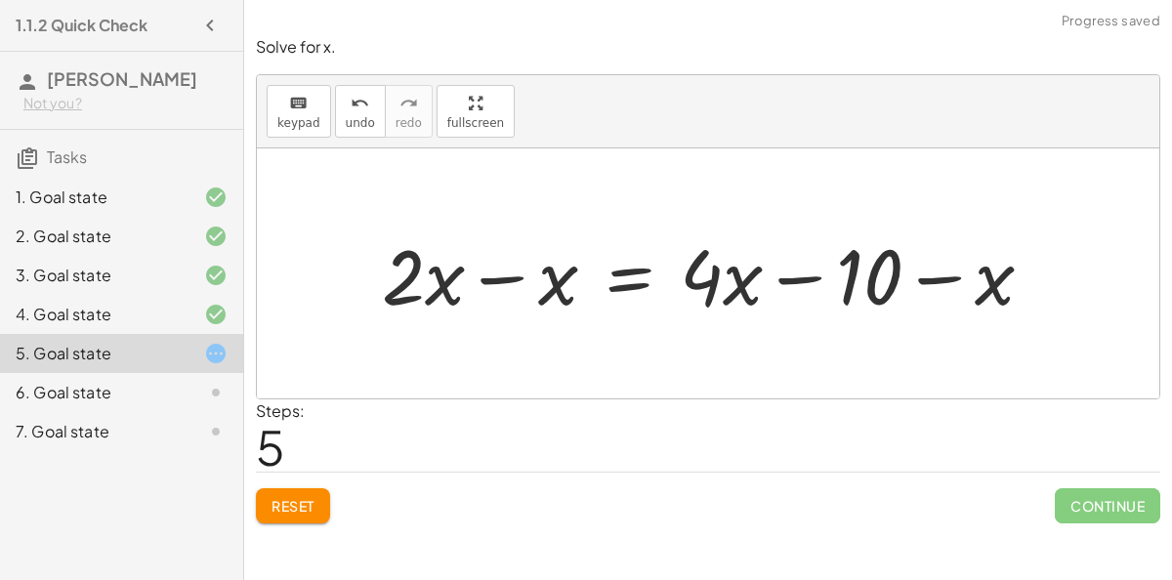
click at [453, 282] on div at bounding box center [715, 274] width 687 height 101
click at [480, 298] on div at bounding box center [715, 274] width 687 height 101
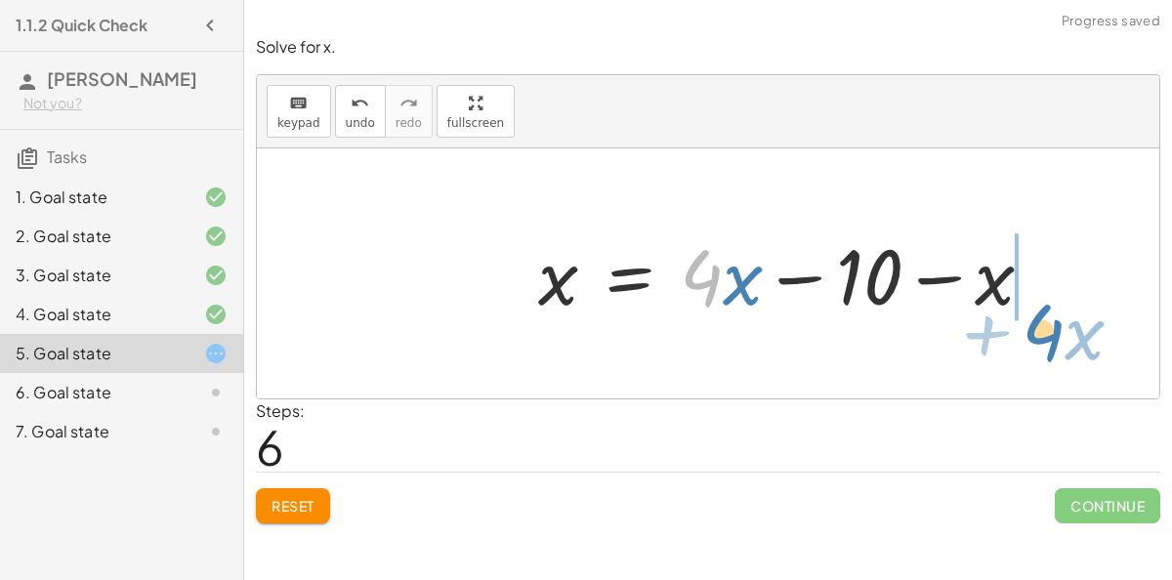
drag, startPoint x: 682, startPoint y: 288, endPoint x: 1022, endPoint y: 339, distance: 343.6
click at [1022, 339] on div "+ 7 + · 2 · x = + · 4 · x − 3 + 7 + · 2 · x − 7 = + · 4 · x − 3 − 7 + · 2 · x +…" at bounding box center [708, 273] width 902 height 250
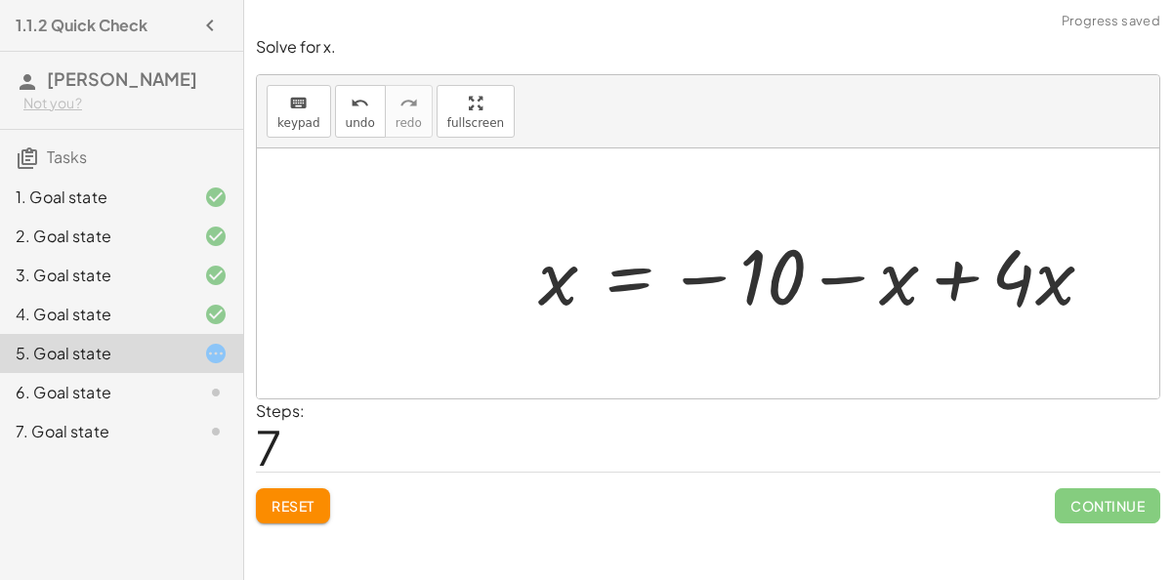
click at [936, 303] on div at bounding box center [823, 274] width 591 height 101
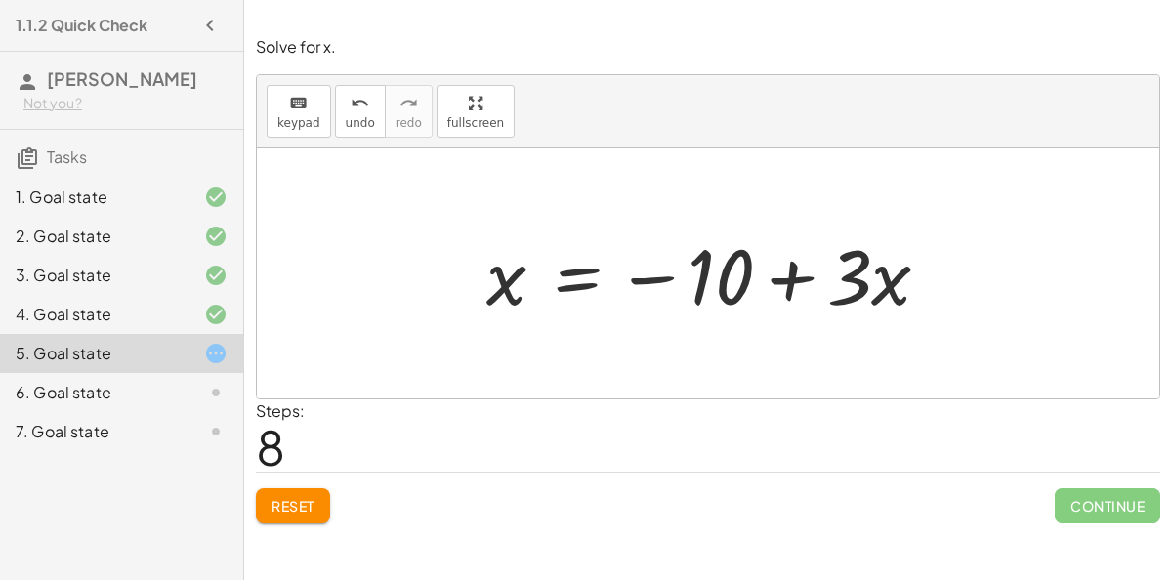
click at [597, 264] on div at bounding box center [716, 274] width 479 height 101
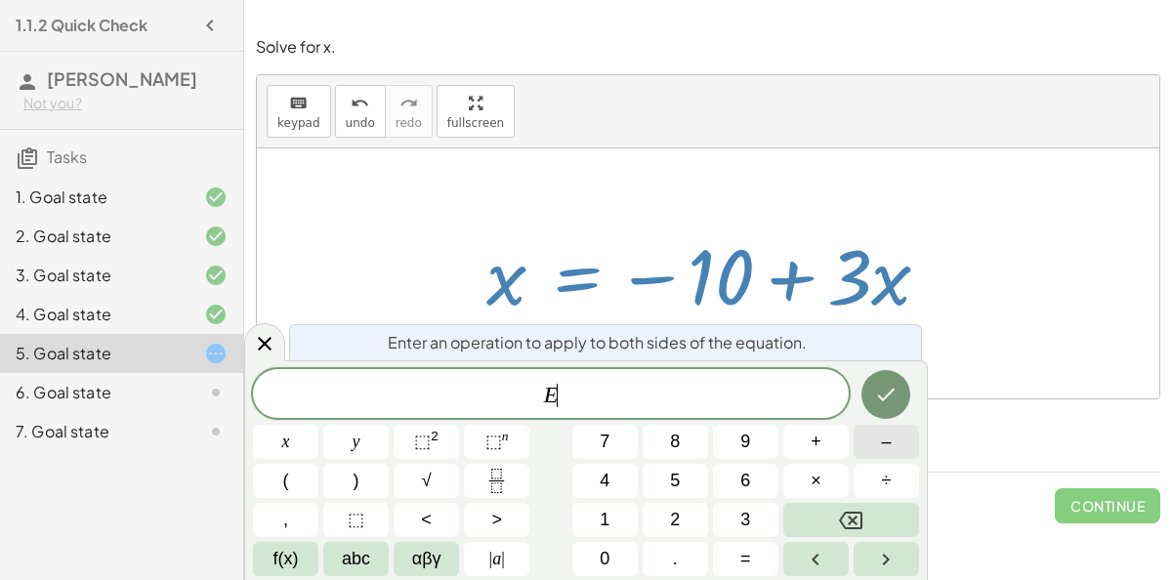
click at [885, 434] on span "–" at bounding box center [886, 442] width 10 height 26
click at [741, 512] on span "3" at bounding box center [745, 520] width 10 height 26
click at [306, 441] on button "x" at bounding box center [285, 442] width 65 height 34
click at [896, 389] on icon "Done" at bounding box center [885, 394] width 23 height 23
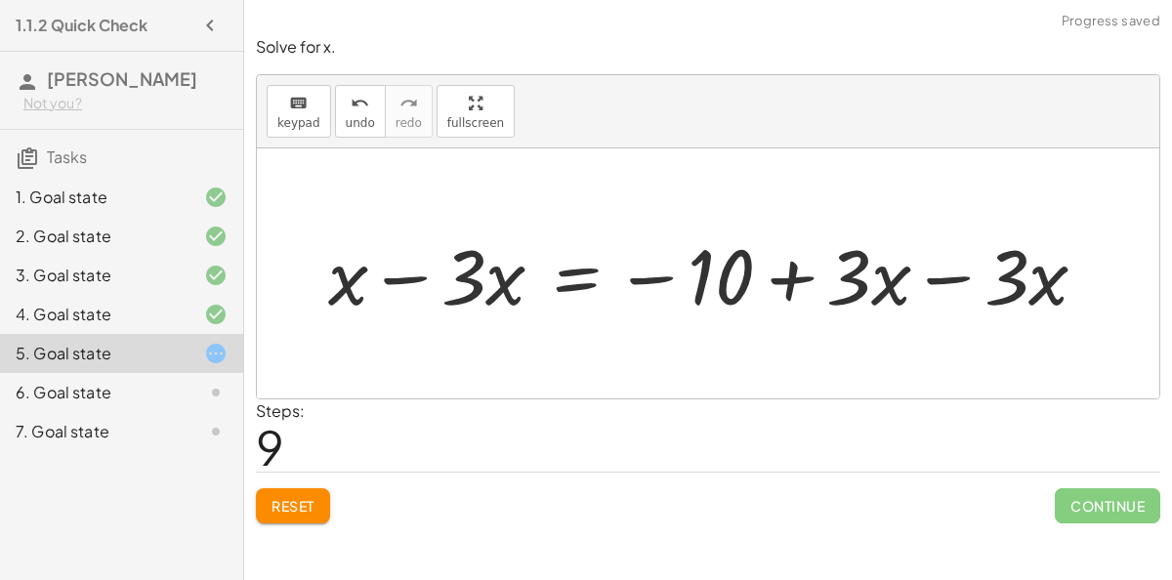
click at [413, 302] on div at bounding box center [715, 274] width 794 height 101
click at [857, 295] on div at bounding box center [755, 274] width 716 height 101
click at [886, 294] on div at bounding box center [755, 274] width 716 height 101
click at [927, 302] on div at bounding box center [755, 274] width 716 height 101
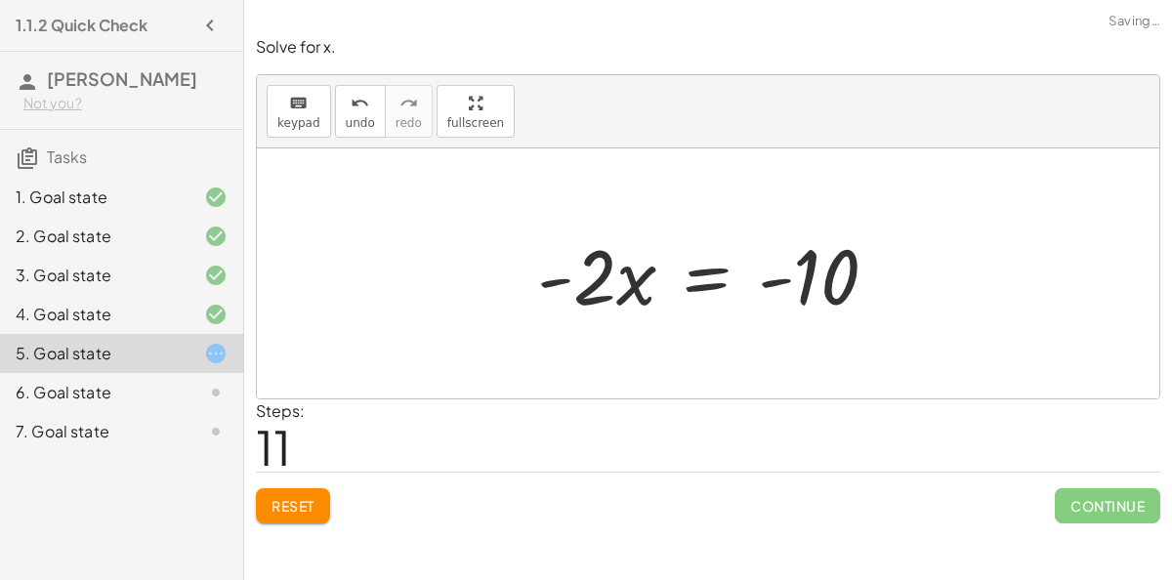
click at [698, 288] on div at bounding box center [715, 274] width 376 height 101
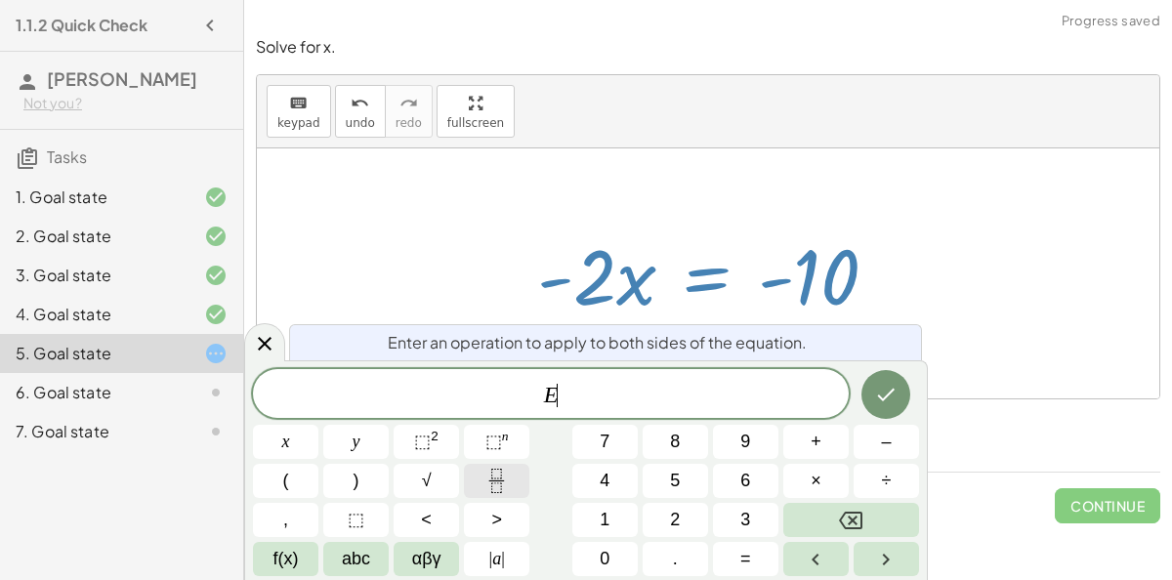
click at [505, 489] on icon "Fraction" at bounding box center [496, 481] width 24 height 24
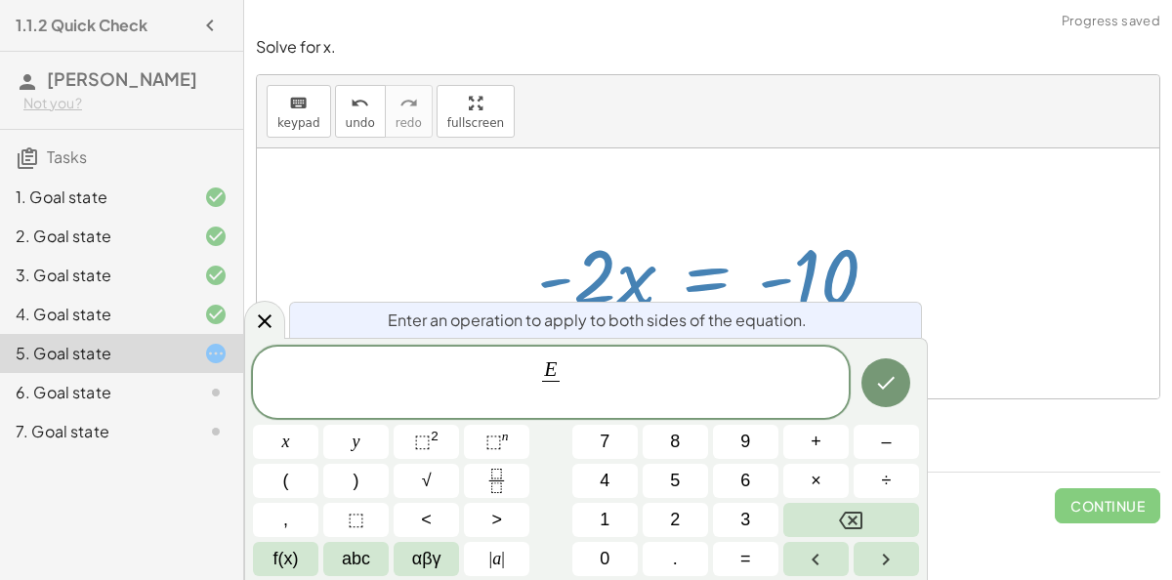
click at [876, 460] on div "E ​ ​ x y ⬚ 2 ⬚ n 7 8 9 + – ( ) √ 4 5 6 × ÷ , ⬚ < > 1 2 3 f(x) abc αβγ | a | 0 …" at bounding box center [586, 462] width 666 height 230
click at [671, 512] on span "2" at bounding box center [675, 520] width 10 height 26
click at [876, 398] on button "Done" at bounding box center [885, 382] width 49 height 49
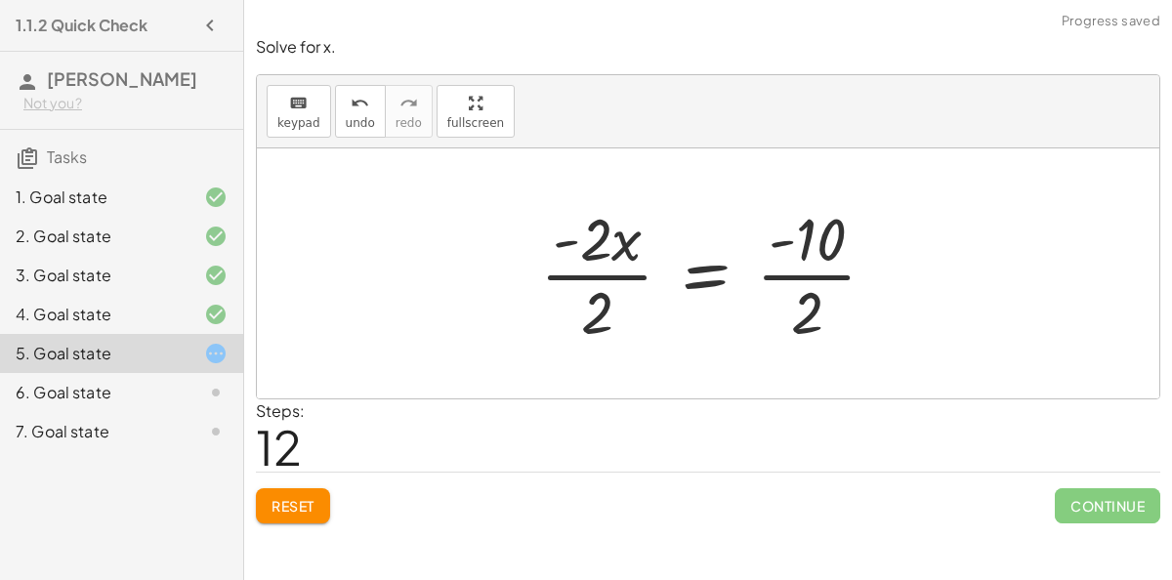
click at [594, 288] on div at bounding box center [715, 273] width 371 height 150
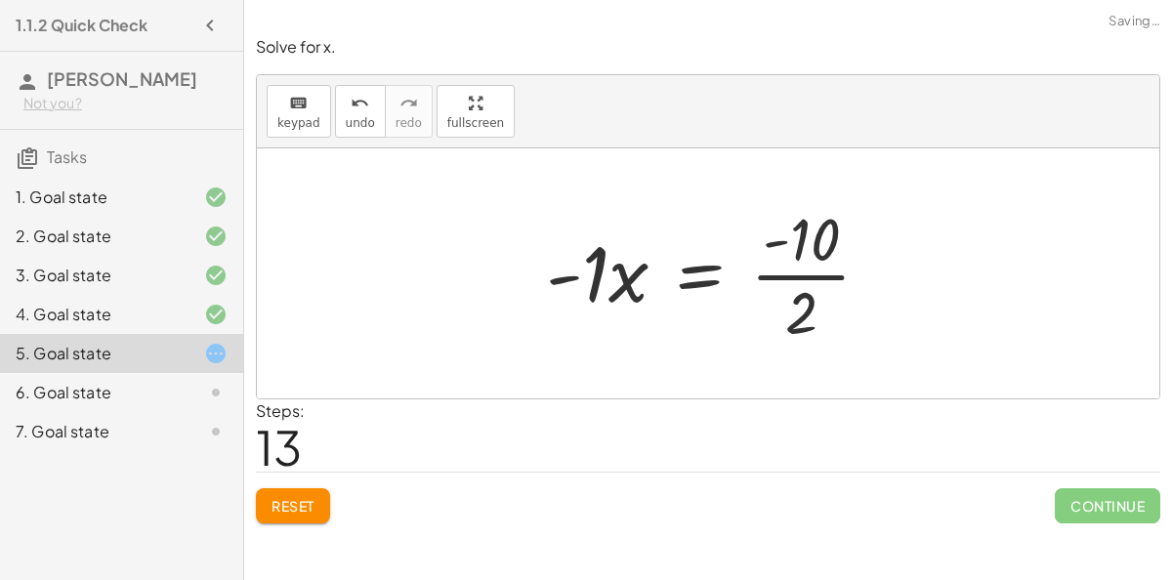
click at [803, 280] on div at bounding box center [716, 273] width 360 height 150
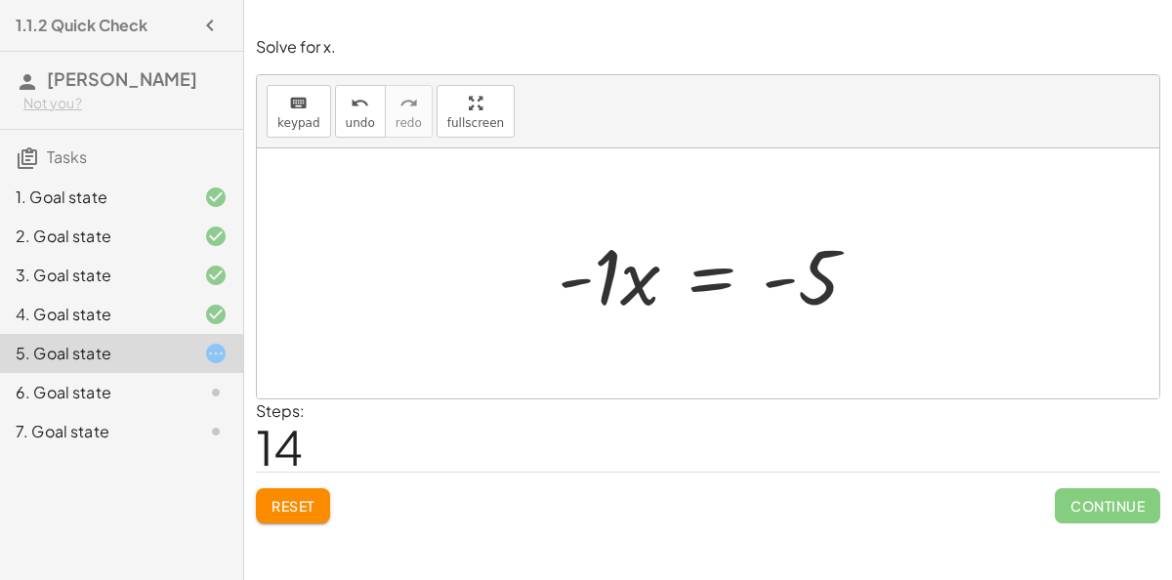
click at [603, 283] on div at bounding box center [716, 274] width 336 height 101
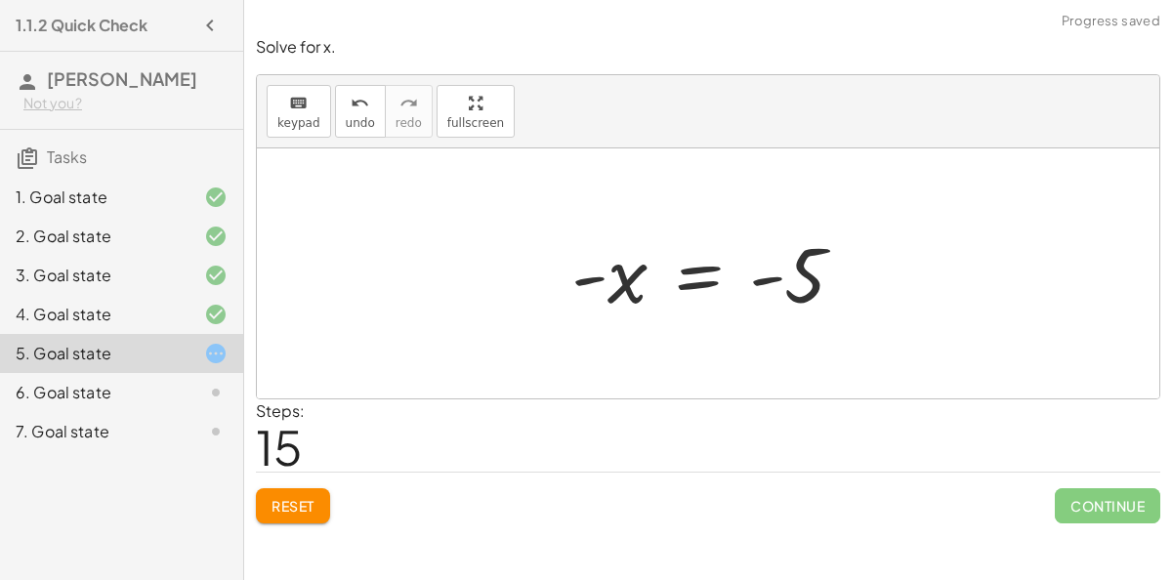
click at [781, 285] on div at bounding box center [716, 274] width 309 height 97
drag, startPoint x: 623, startPoint y: 289, endPoint x: 617, endPoint y: 315, distance: 27.0
click at [617, 315] on div at bounding box center [716, 274] width 309 height 97
click at [695, 284] on div at bounding box center [716, 274] width 309 height 97
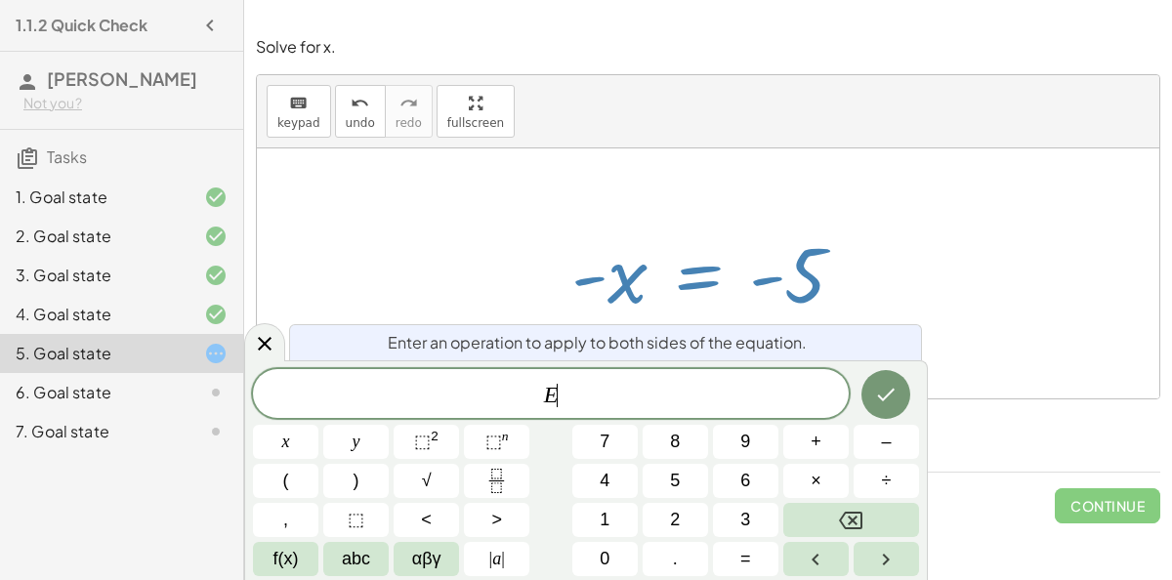
click at [1025, 300] on div at bounding box center [708, 273] width 902 height 250
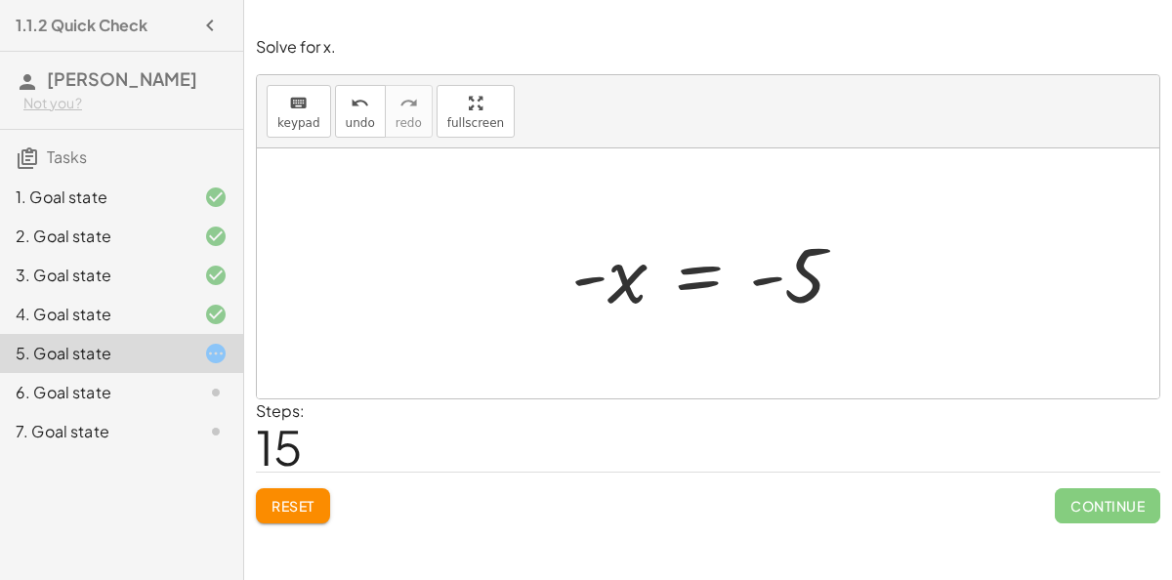
click at [711, 269] on div at bounding box center [716, 274] width 309 height 97
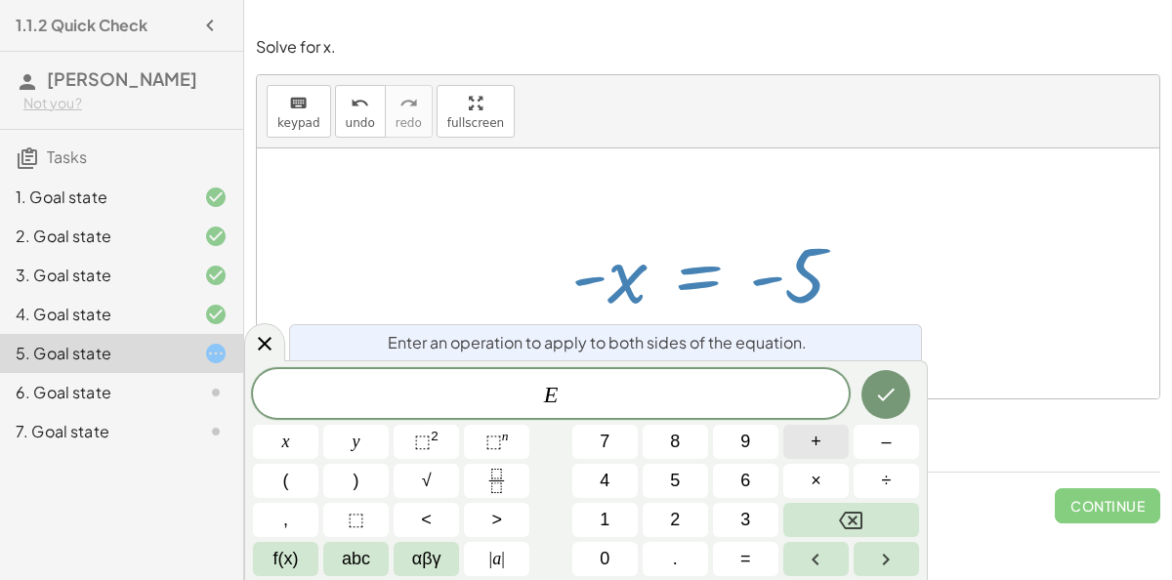
click at [843, 435] on button "+" at bounding box center [815, 442] width 65 height 34
click at [295, 431] on button "x" at bounding box center [285, 442] width 65 height 34
click at [872, 382] on button "Done" at bounding box center [885, 394] width 49 height 49
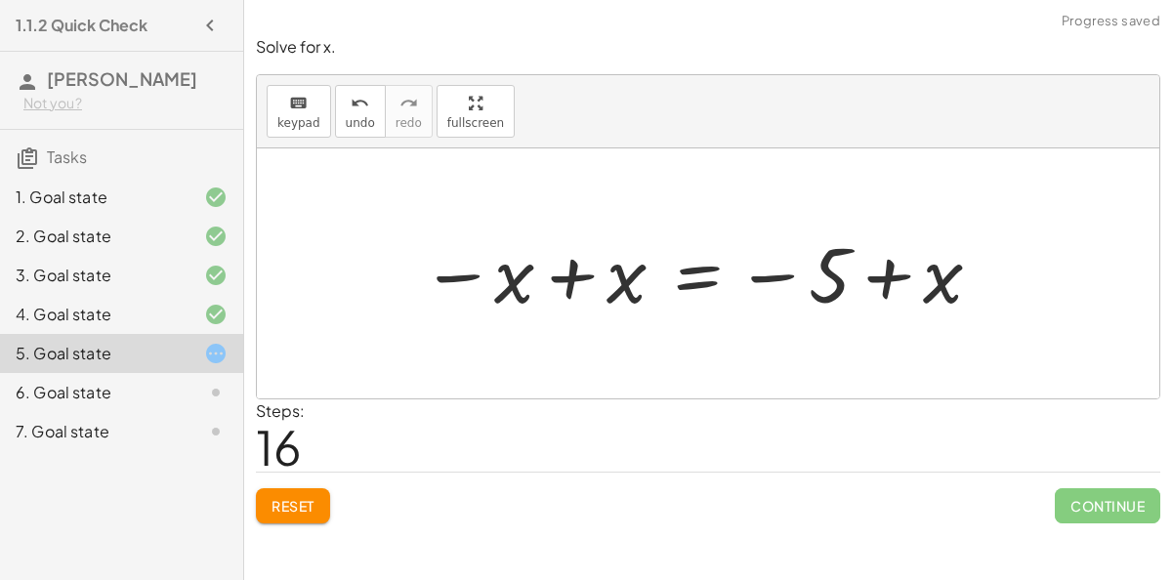
click at [557, 303] on div at bounding box center [702, 274] width 583 height 97
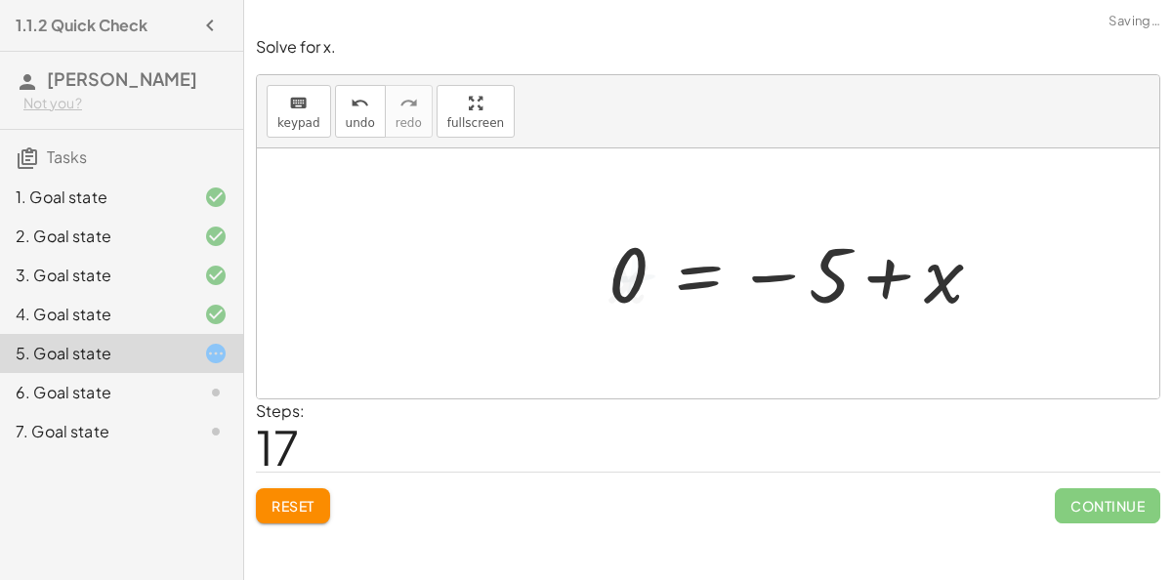
click at [876, 298] on div at bounding box center [803, 274] width 409 height 97
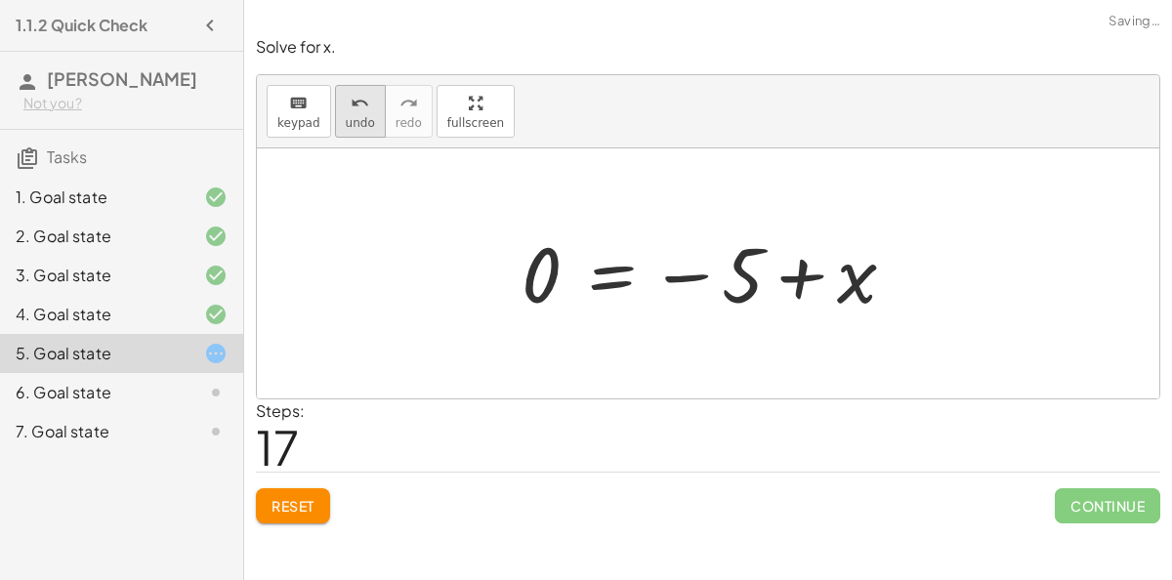
click at [358, 130] on button "undo undo" at bounding box center [360, 111] width 51 height 53
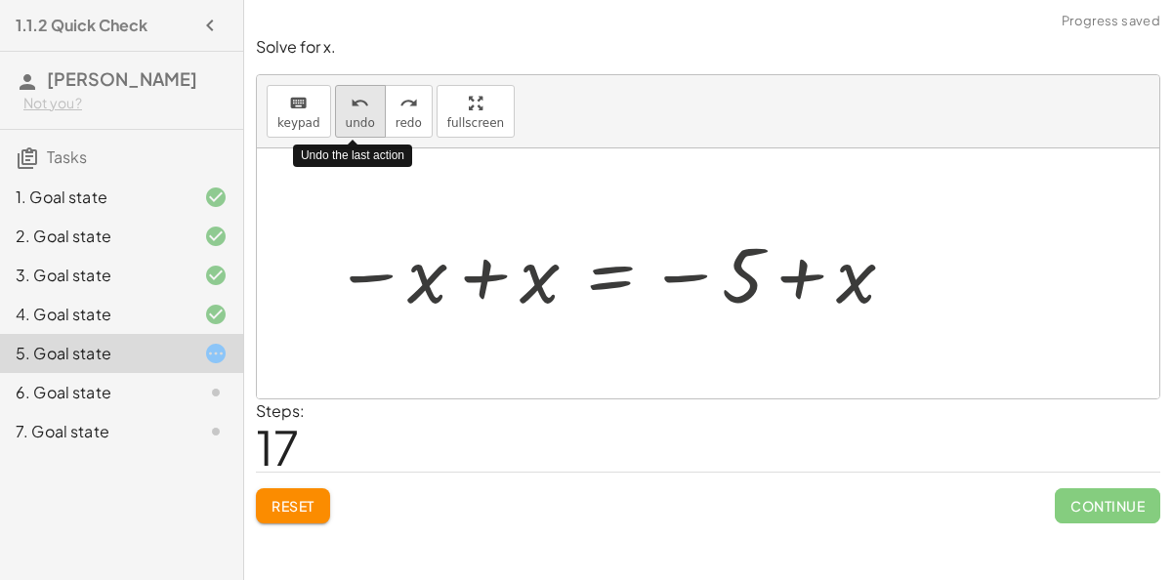
click at [358, 130] on button "undo undo" at bounding box center [360, 111] width 51 height 53
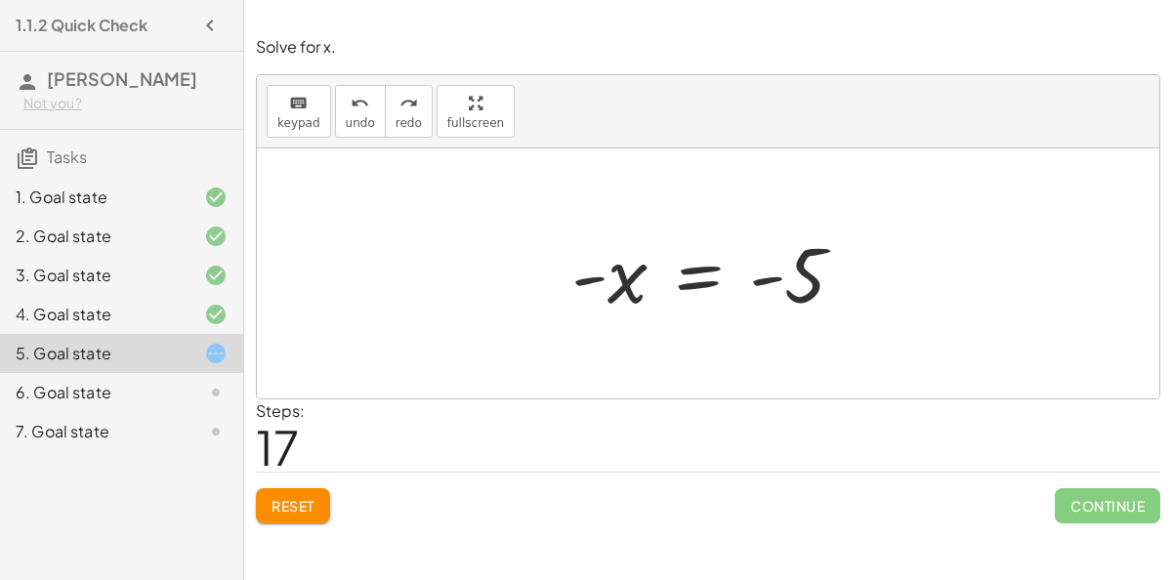
click at [698, 288] on div at bounding box center [716, 274] width 309 height 97
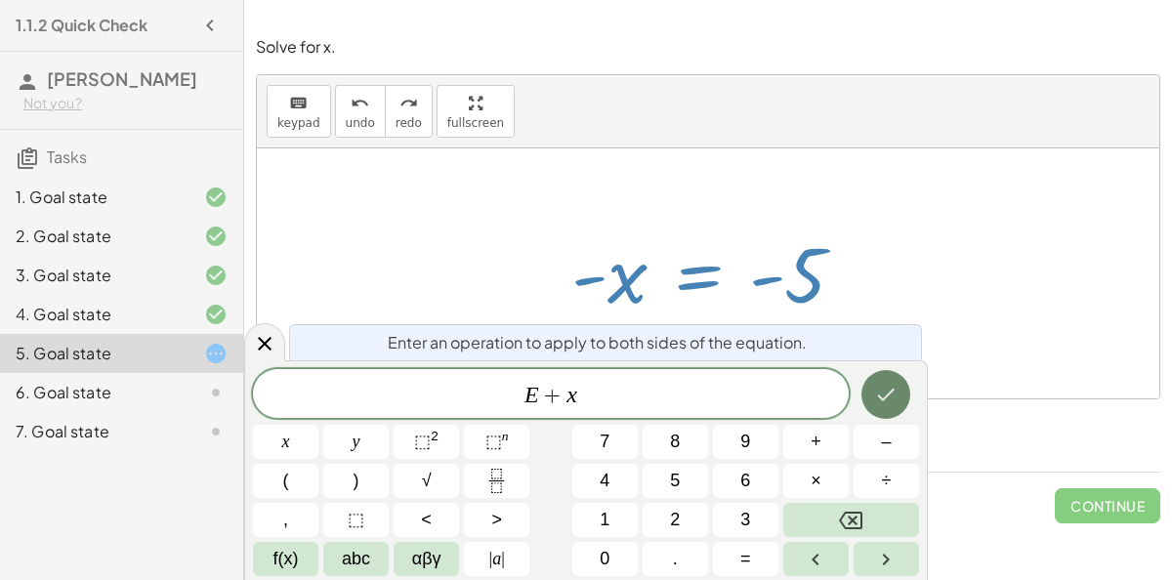
click at [878, 400] on icon "Done" at bounding box center [885, 394] width 23 height 23
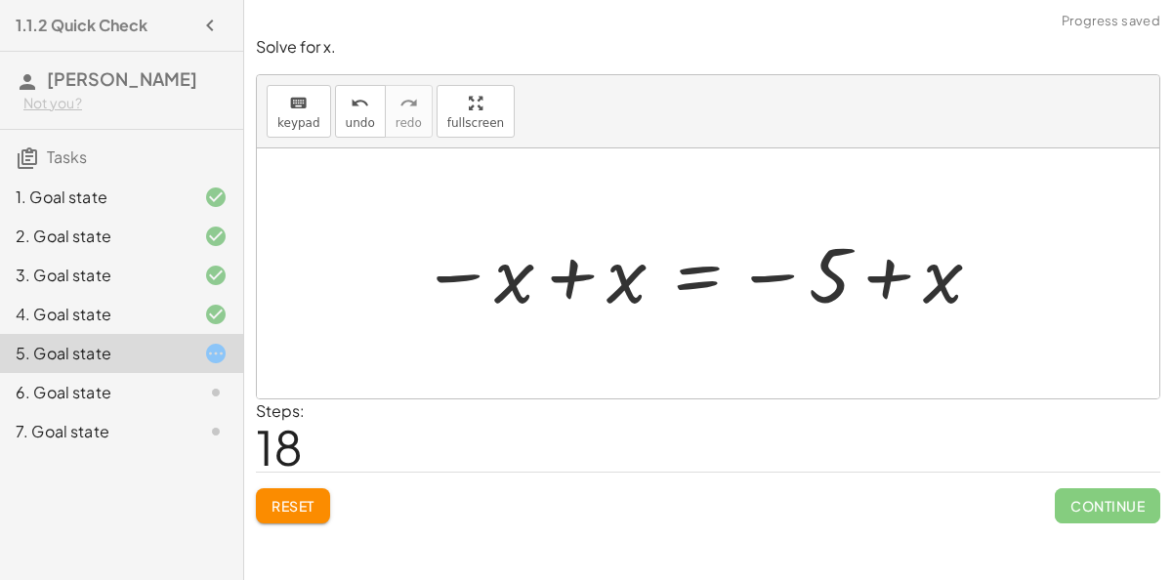
click at [567, 273] on div at bounding box center [702, 274] width 583 height 97
click at [896, 272] on div at bounding box center [803, 274] width 409 height 97
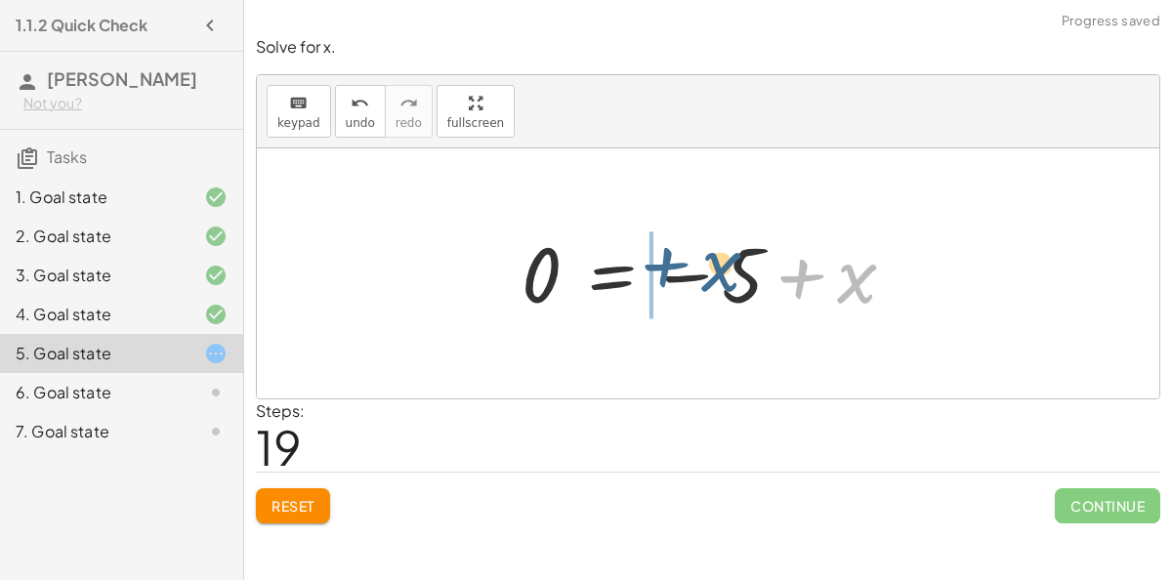
drag, startPoint x: 833, startPoint y: 282, endPoint x: 699, endPoint y: 274, distance: 134.0
click at [699, 274] on div at bounding box center [716, 274] width 409 height 97
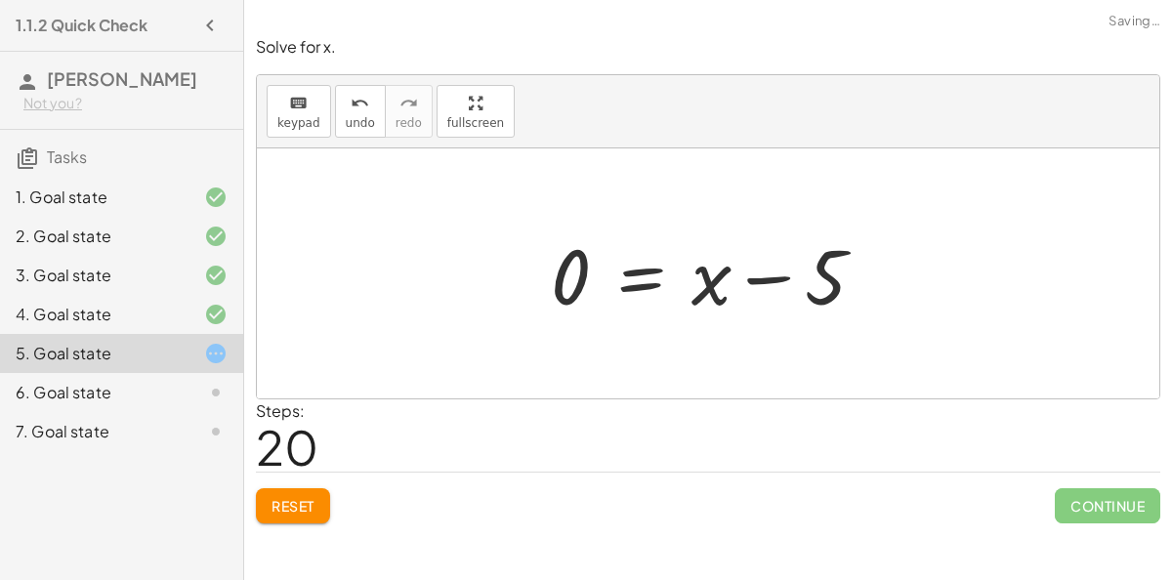
click at [634, 276] on div at bounding box center [716, 274] width 350 height 101
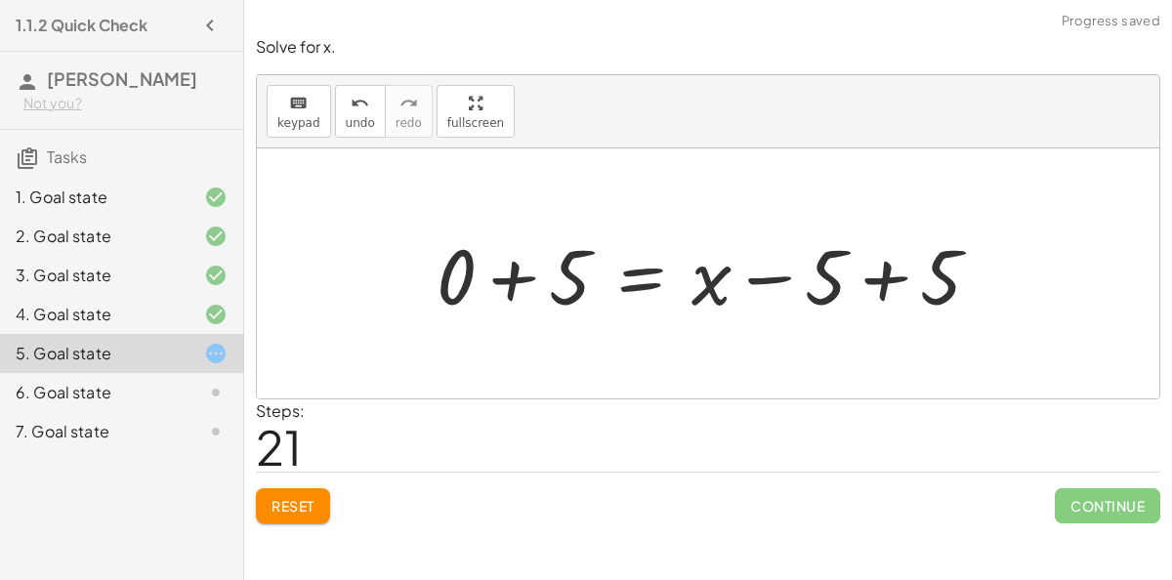
click at [874, 272] on div at bounding box center [716, 274] width 579 height 101
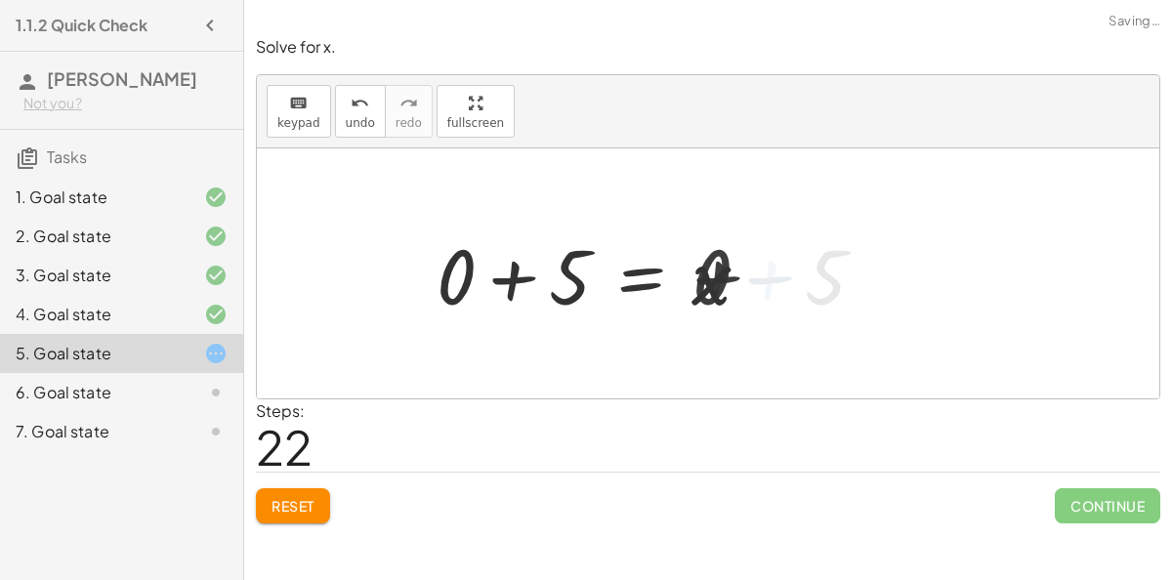
click at [505, 273] on div at bounding box center [602, 274] width 350 height 101
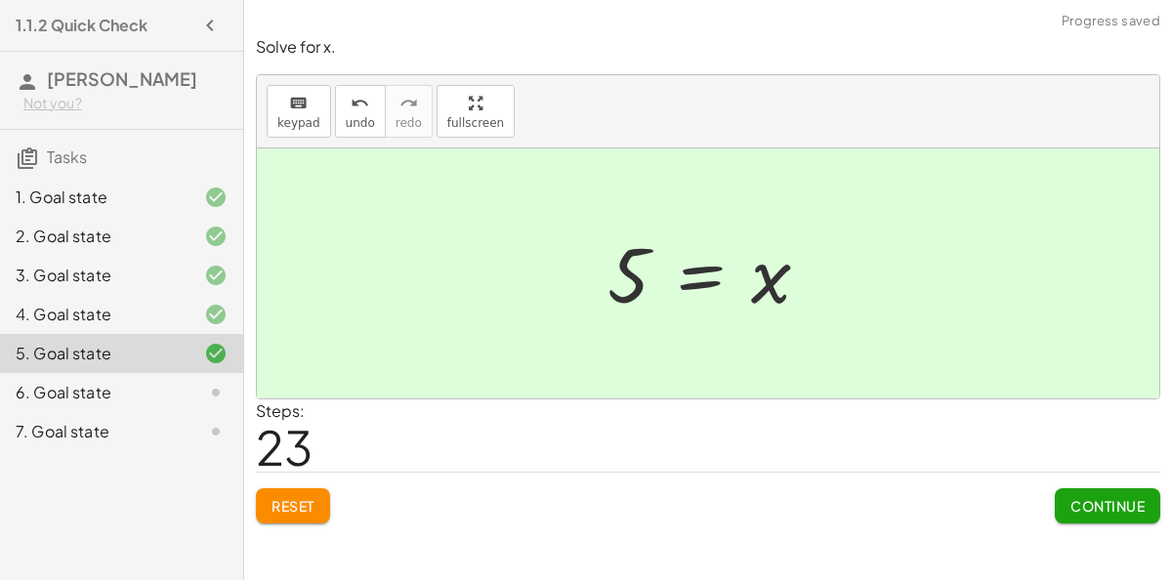
click at [1121, 491] on button "Continue" at bounding box center [1107, 505] width 105 height 35
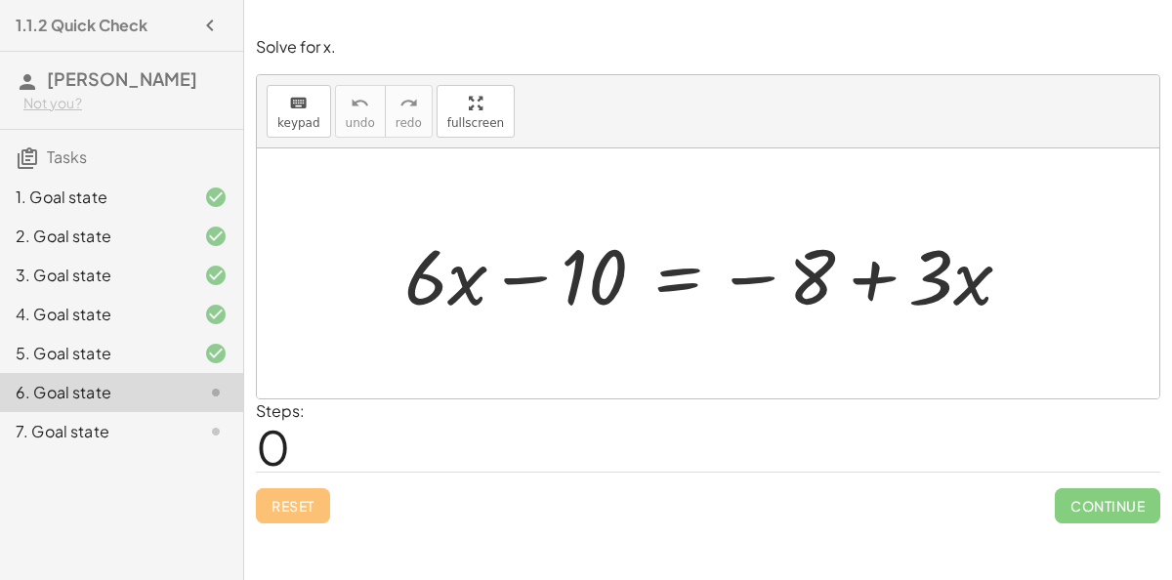
click at [685, 284] on div at bounding box center [716, 274] width 643 height 101
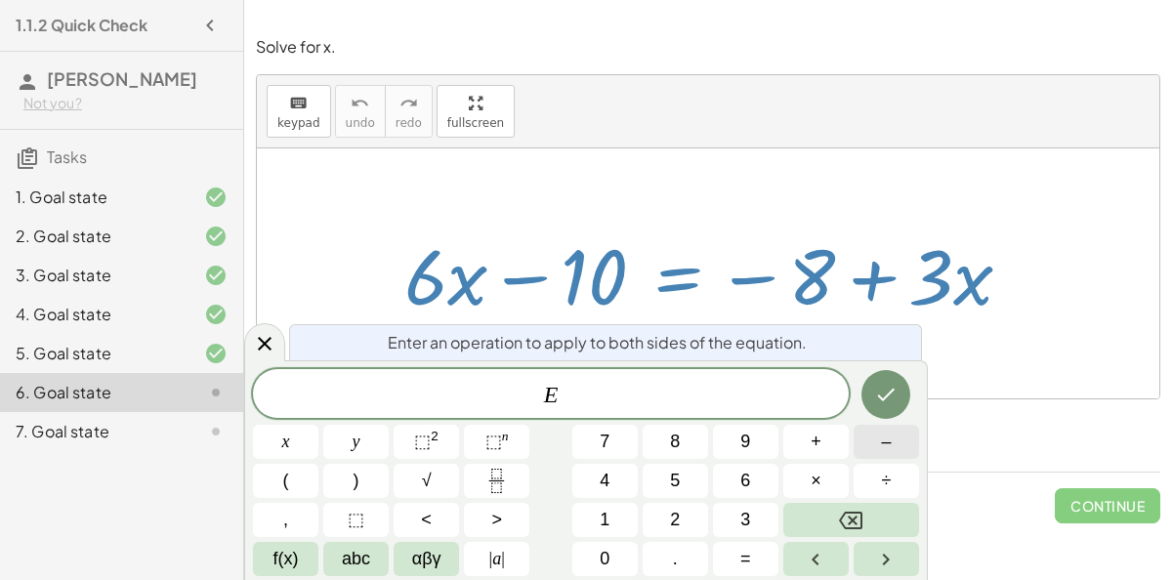
click at [887, 456] on button "–" at bounding box center [886, 442] width 65 height 34
click at [639, 511] on div "E − ​ x y ⬚ 2 ⬚ n 7 8 9 + – ( ) √ 4 5 6 × ÷ , ⬚ < > 1 2 3 f(x) abc αβγ | a | 0 …" at bounding box center [586, 472] width 666 height 207
click at [625, 514] on button "1" at bounding box center [604, 520] width 65 height 34
click at [873, 507] on button "Backspace" at bounding box center [851, 520] width 136 height 34
click at [872, 508] on button "Backspace" at bounding box center [851, 520] width 136 height 34
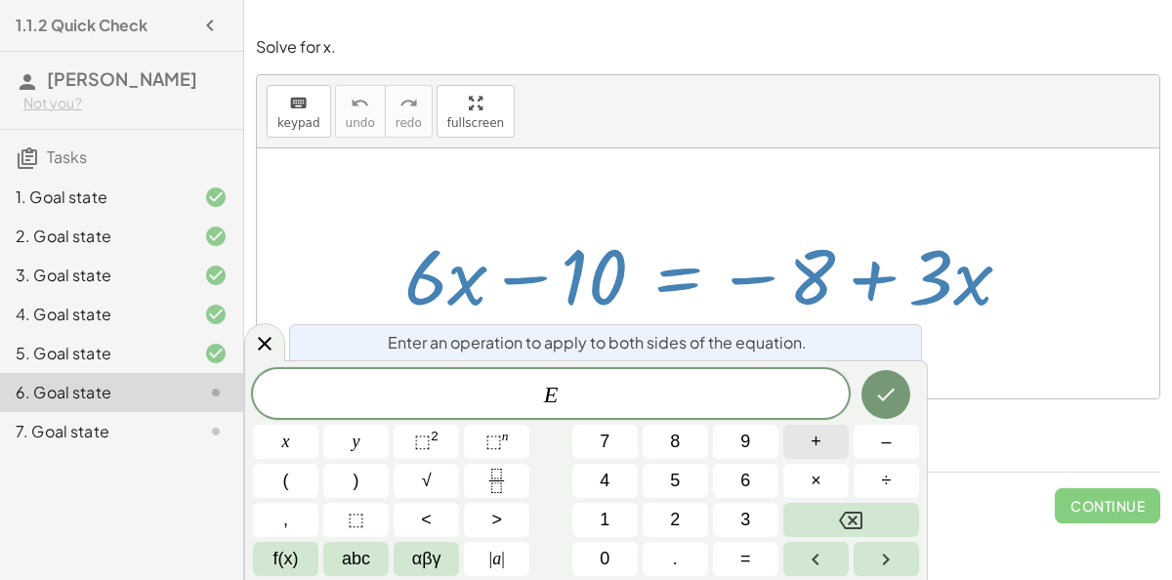
click at [825, 450] on button "+" at bounding box center [815, 442] width 65 height 34
click at [619, 515] on button "1" at bounding box center [604, 520] width 65 height 34
click at [604, 565] on span "0" at bounding box center [605, 559] width 10 height 26
click at [903, 382] on button "Done" at bounding box center [885, 394] width 49 height 49
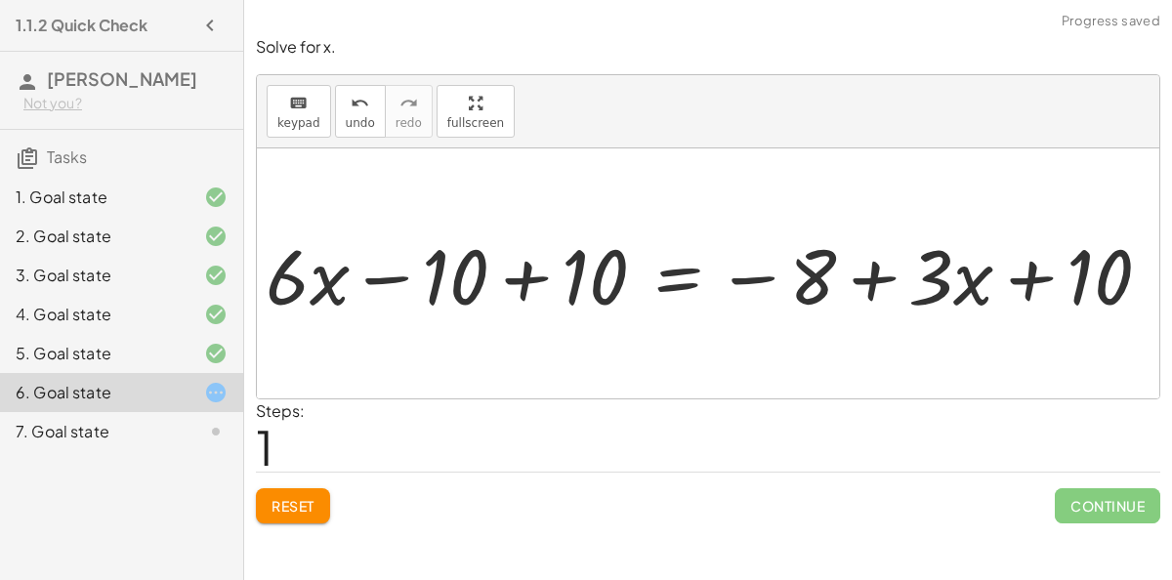
click at [482, 309] on div at bounding box center [712, 273] width 752 height 83
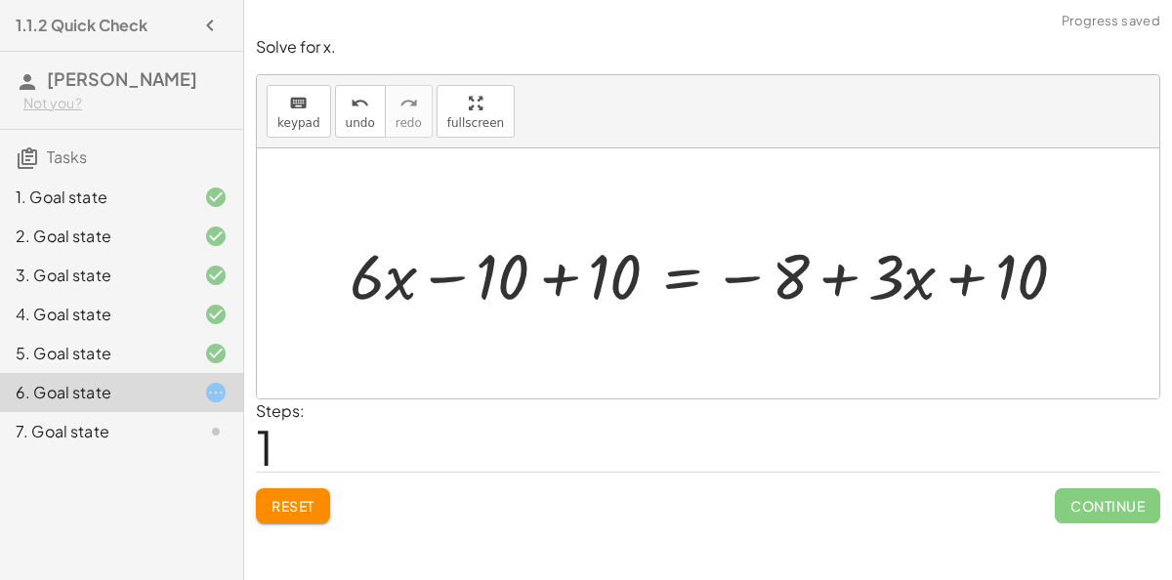
click at [510, 302] on div at bounding box center [716, 273] width 752 height 83
click at [508, 302] on div at bounding box center [716, 273] width 752 height 83
click at [547, 284] on div at bounding box center [716, 273] width 752 height 83
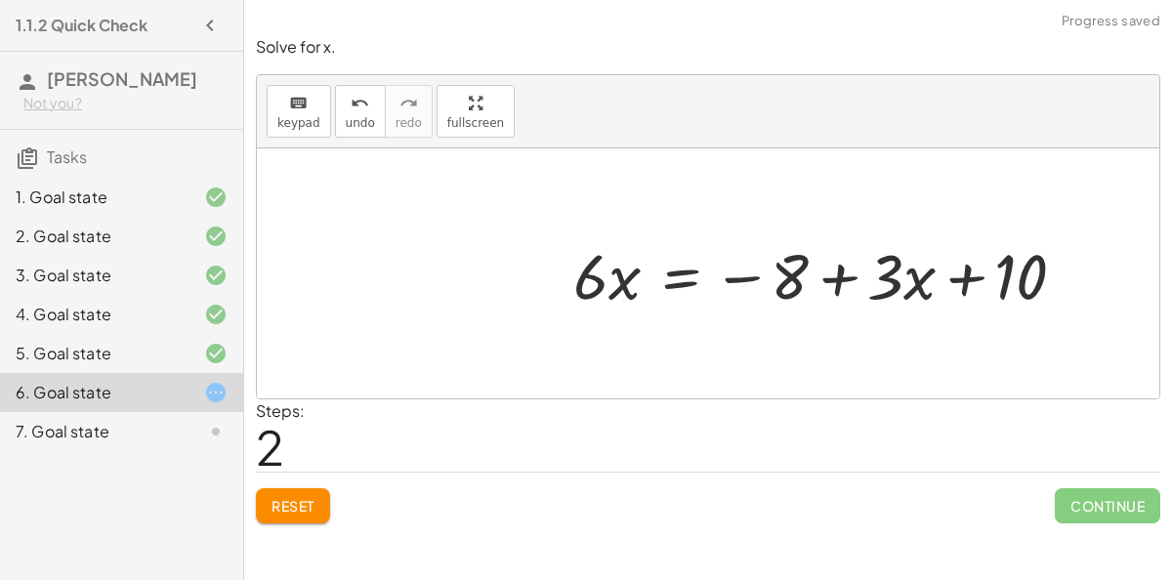
click at [960, 285] on div at bounding box center [828, 273] width 528 height 83
drag, startPoint x: 769, startPoint y: 279, endPoint x: 964, endPoint y: 263, distance: 196.0
click at [964, 263] on div at bounding box center [828, 273] width 528 height 83
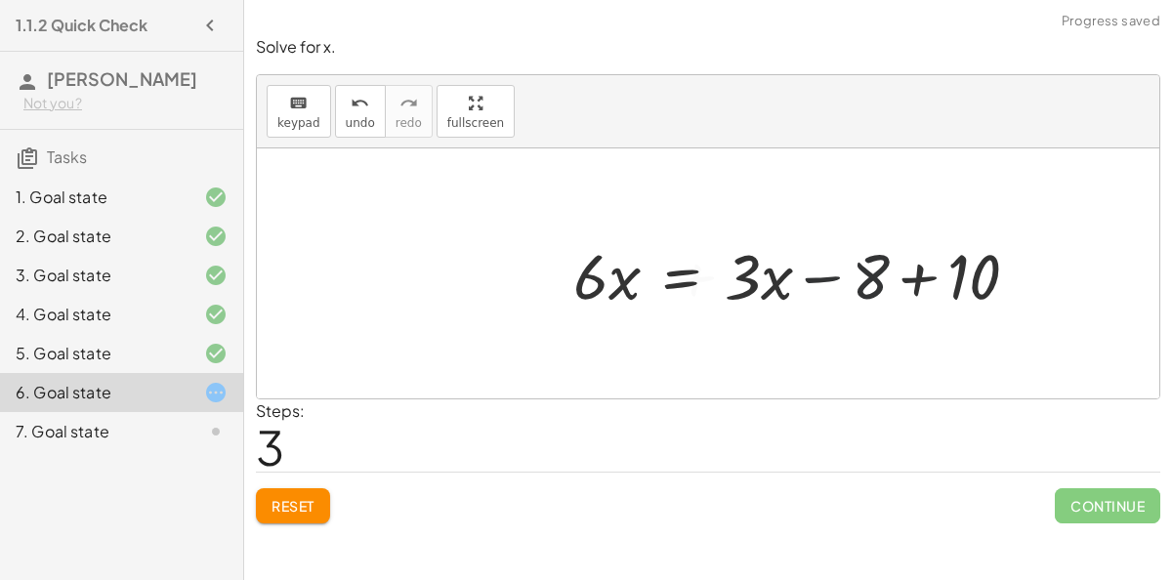
click at [915, 291] on div at bounding box center [804, 273] width 480 height 83
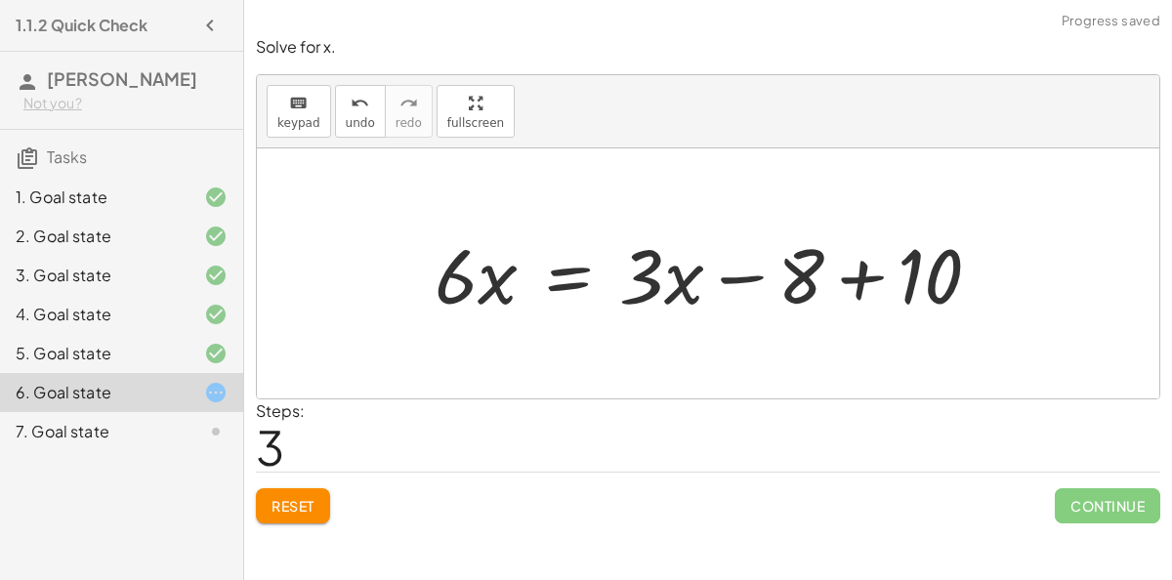
click at [915, 291] on div at bounding box center [716, 274] width 582 height 101
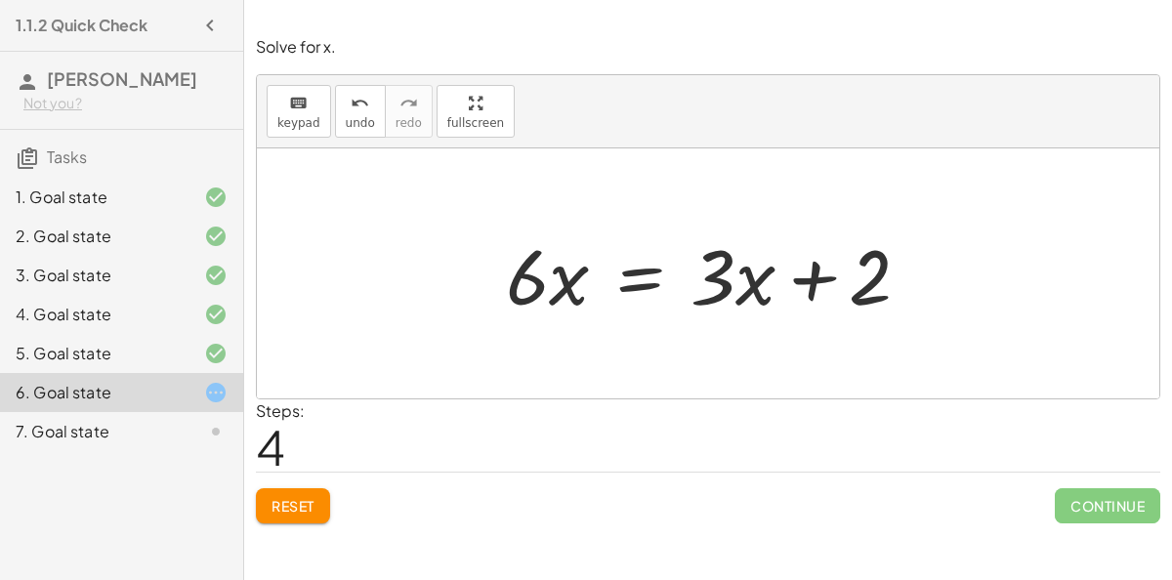
click at [654, 277] on div at bounding box center [715, 274] width 439 height 101
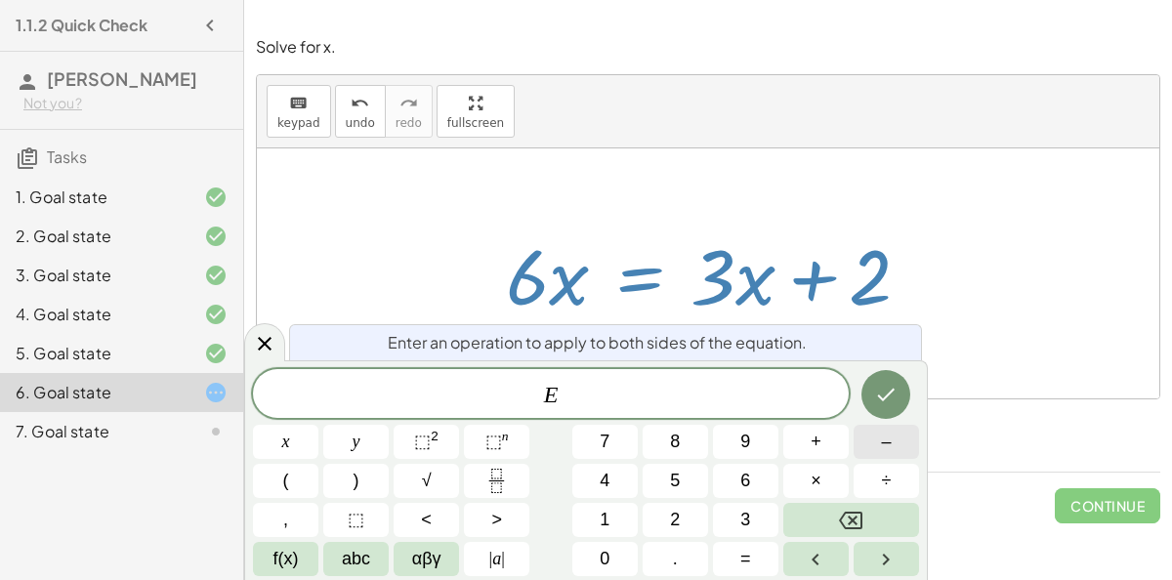
click at [872, 450] on button "–" at bounding box center [886, 442] width 65 height 34
click at [731, 510] on button "3" at bounding box center [745, 520] width 65 height 34
click at [273, 444] on button "x" at bounding box center [285, 442] width 65 height 34
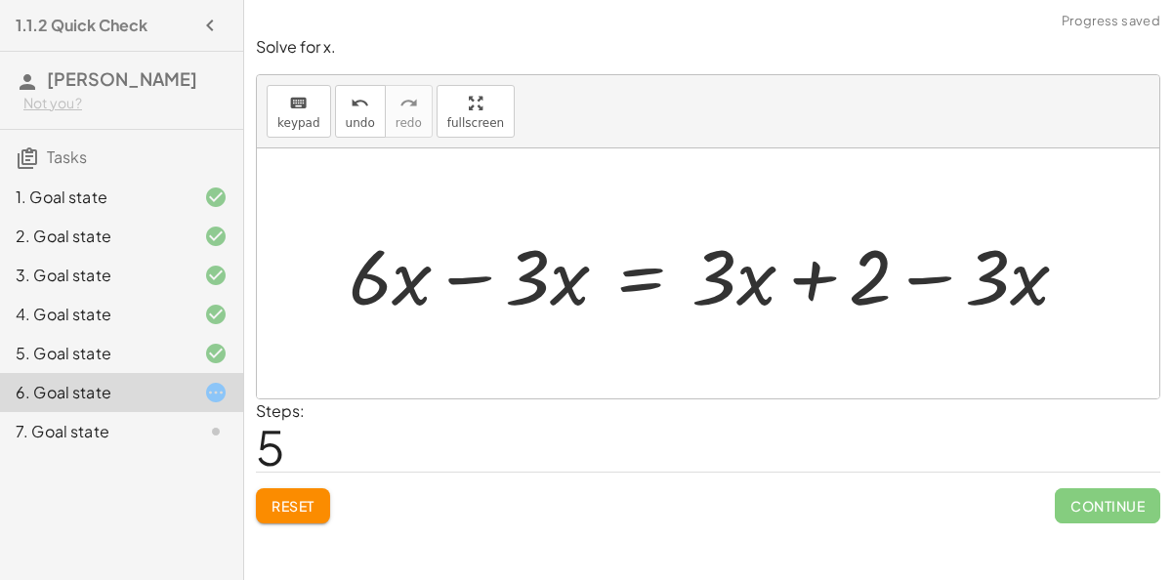
click at [560, 274] on div at bounding box center [716, 274] width 755 height 101
click at [500, 285] on div at bounding box center [716, 274] width 755 height 101
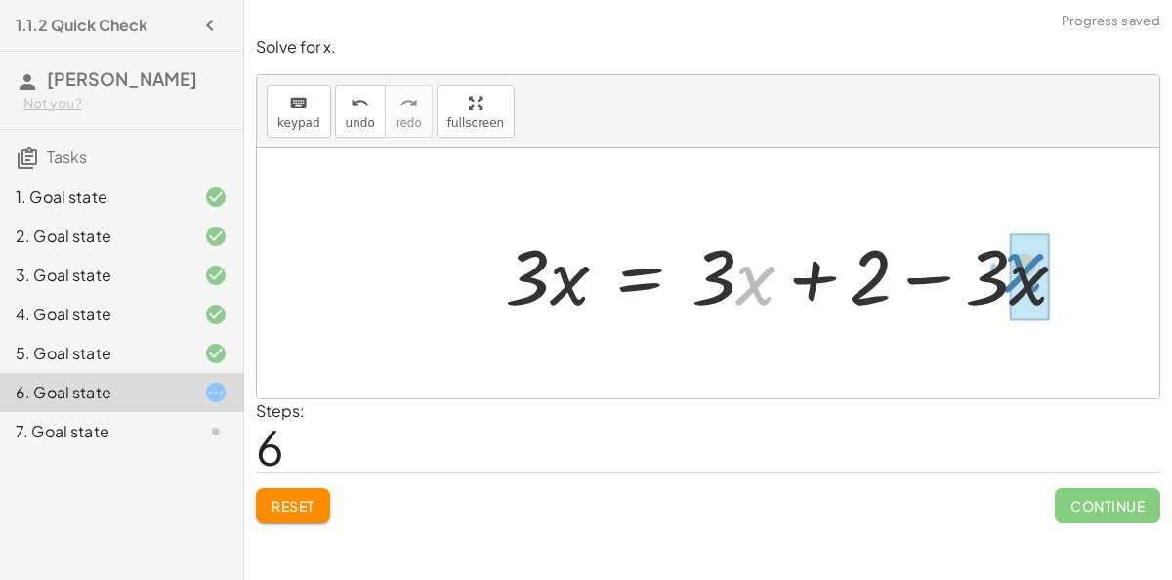
drag, startPoint x: 764, startPoint y: 289, endPoint x: 1031, endPoint y: 276, distance: 267.9
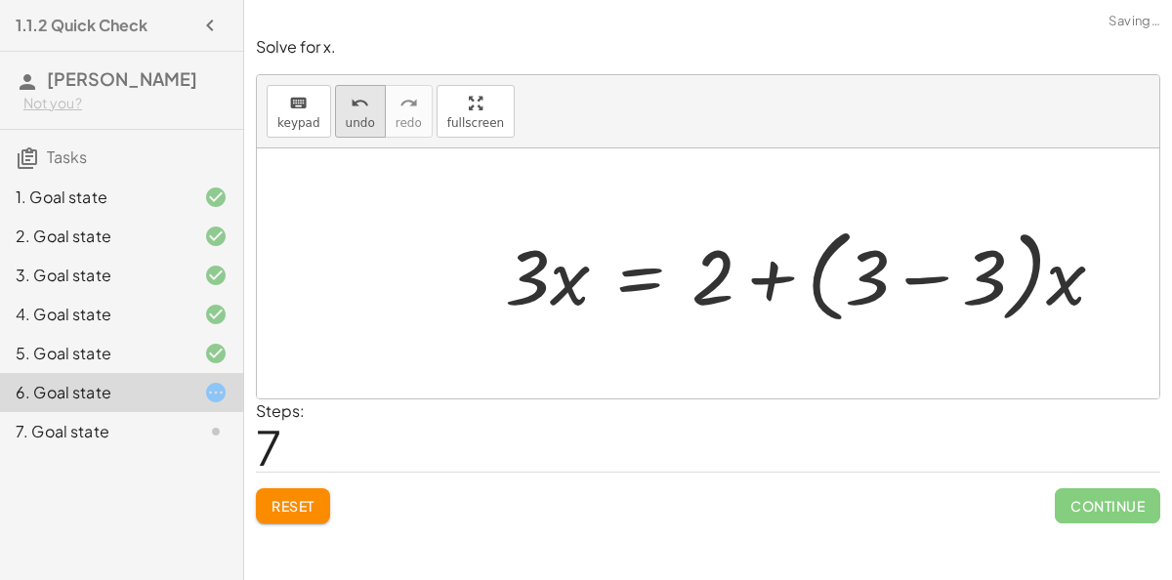
click at [346, 130] on button "undo undo" at bounding box center [360, 111] width 51 height 53
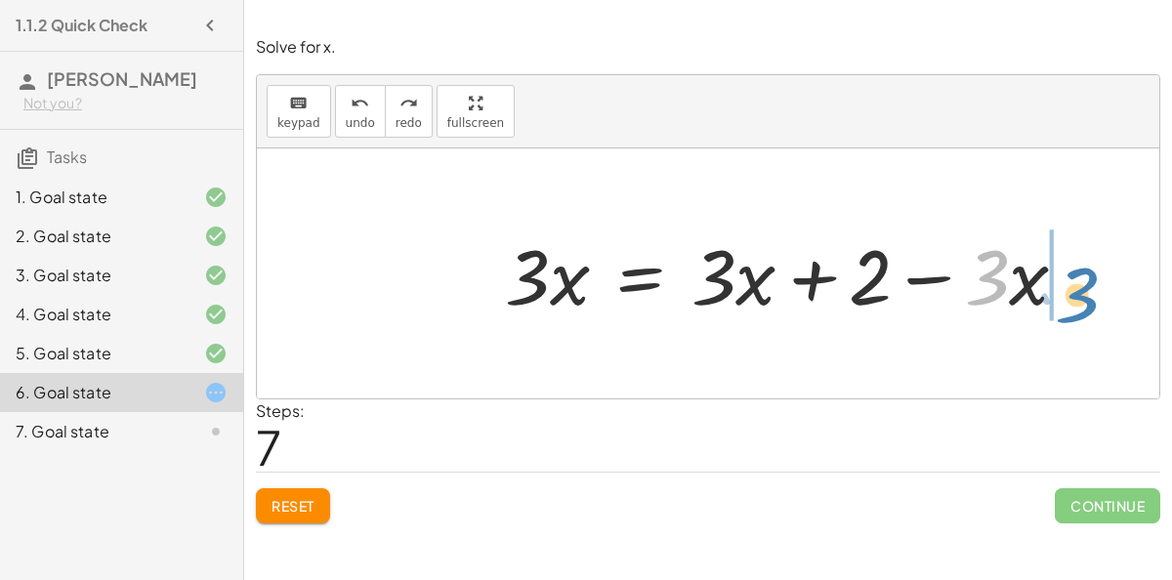
drag, startPoint x: 1001, startPoint y: 294, endPoint x: 1085, endPoint y: 312, distance: 85.8
click at [1085, 312] on div at bounding box center [794, 274] width 599 height 101
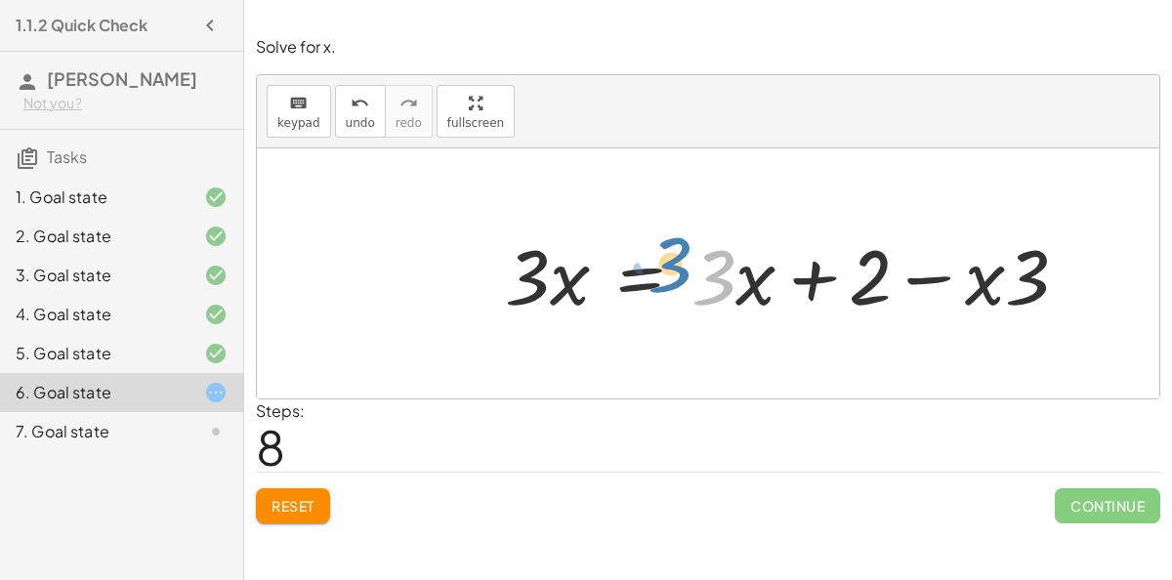
drag, startPoint x: 696, startPoint y: 279, endPoint x: 668, endPoint y: 272, distance: 29.1
click at [668, 272] on div at bounding box center [794, 274] width 599 height 101
click at [367, 107] on button "undo undo" at bounding box center [360, 111] width 51 height 53
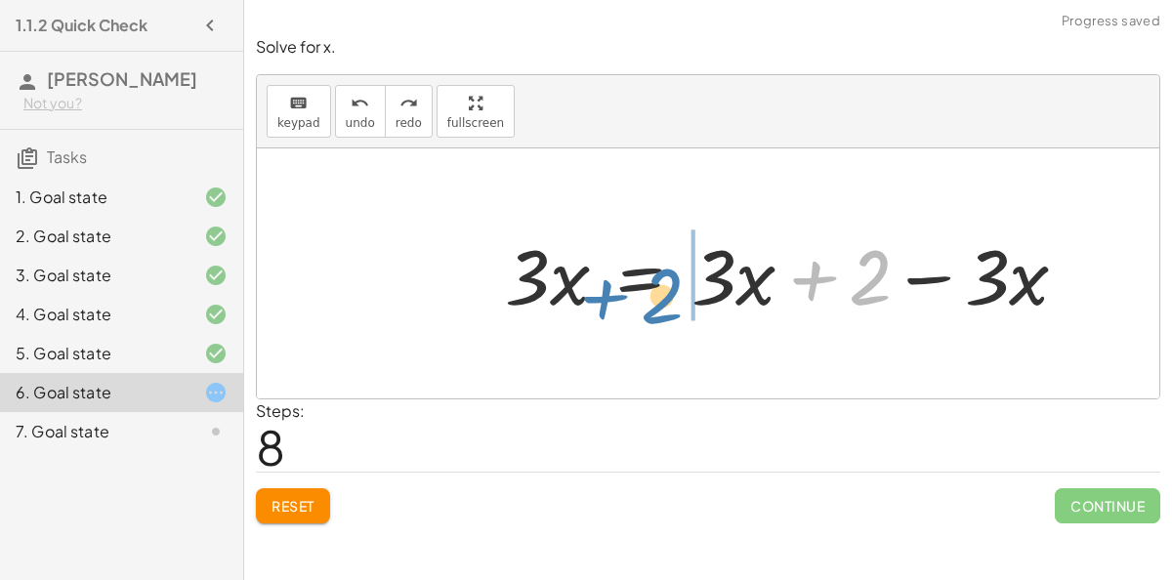
drag, startPoint x: 850, startPoint y: 296, endPoint x: 646, endPoint y: 315, distance: 205.1
click at [646, 315] on div at bounding box center [794, 274] width 599 height 101
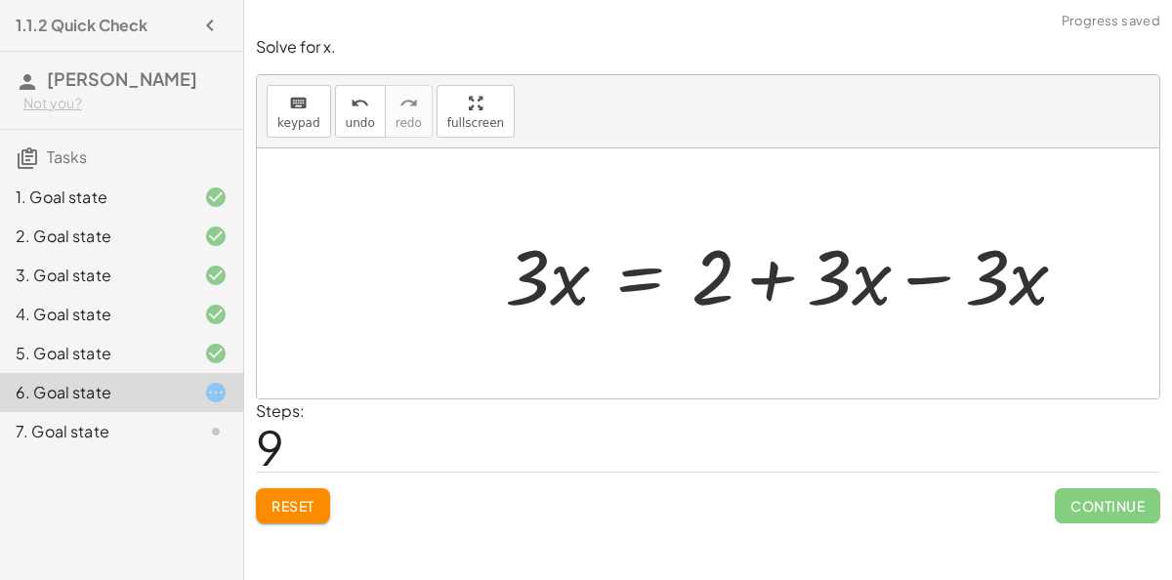
click at [860, 282] on div at bounding box center [794, 274] width 599 height 101
click at [876, 285] on div at bounding box center [794, 274] width 599 height 101
click at [899, 283] on div at bounding box center [794, 274] width 599 height 101
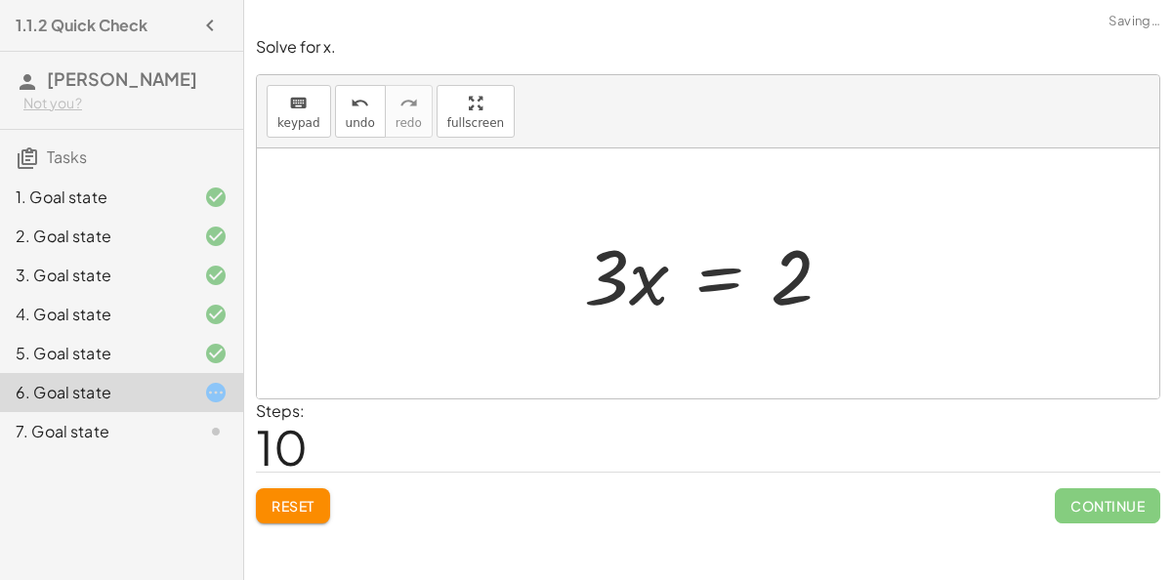
click at [710, 290] on div at bounding box center [715, 274] width 283 height 101
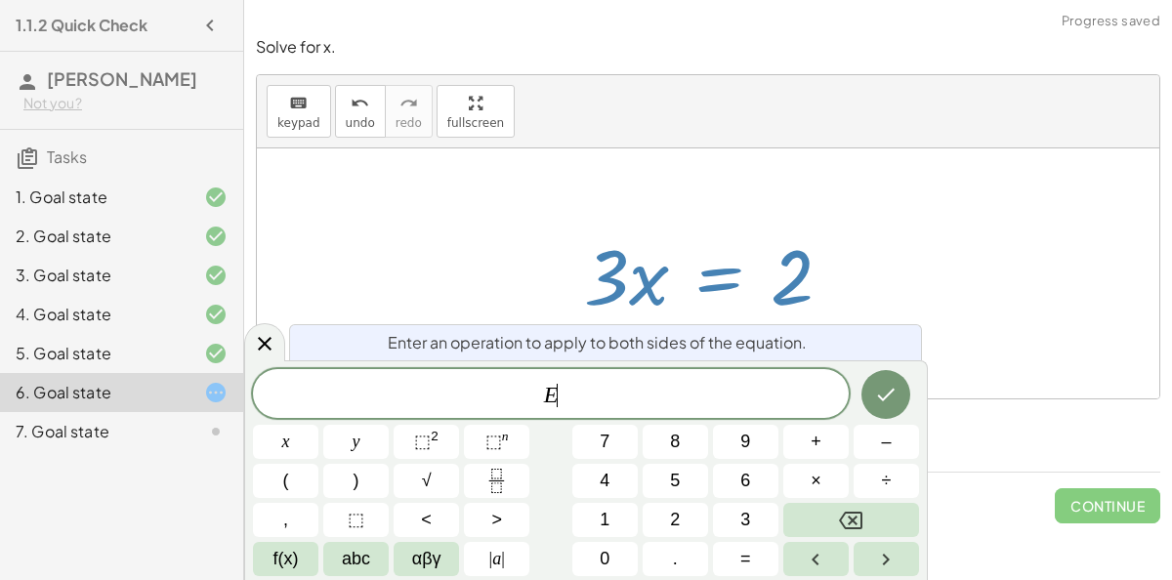
click at [1128, 333] on div at bounding box center [708, 273] width 902 height 250
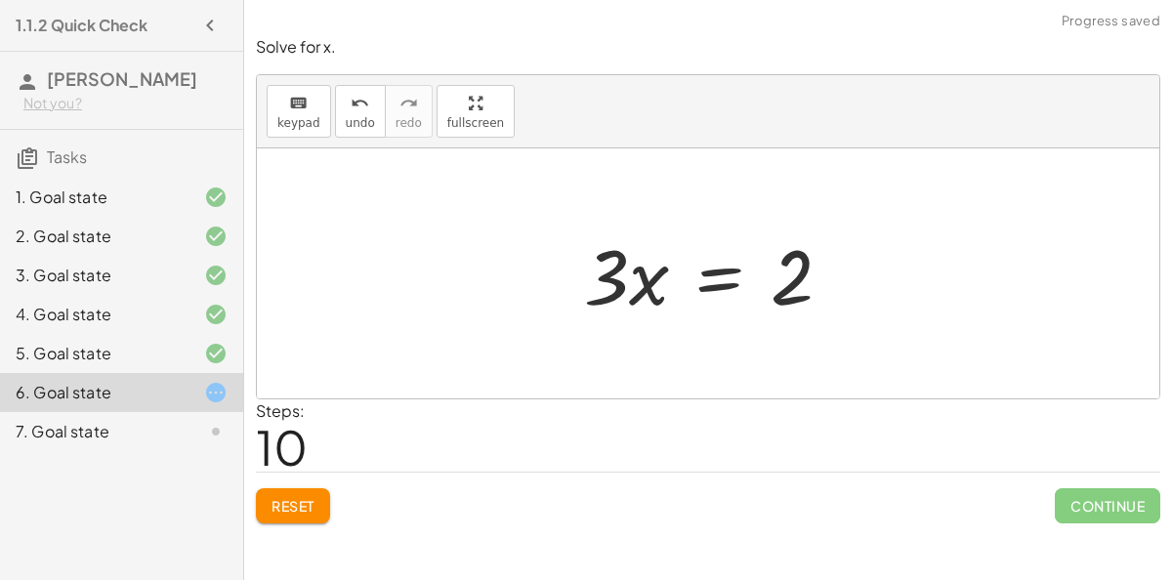
click at [705, 275] on div at bounding box center [715, 274] width 283 height 101
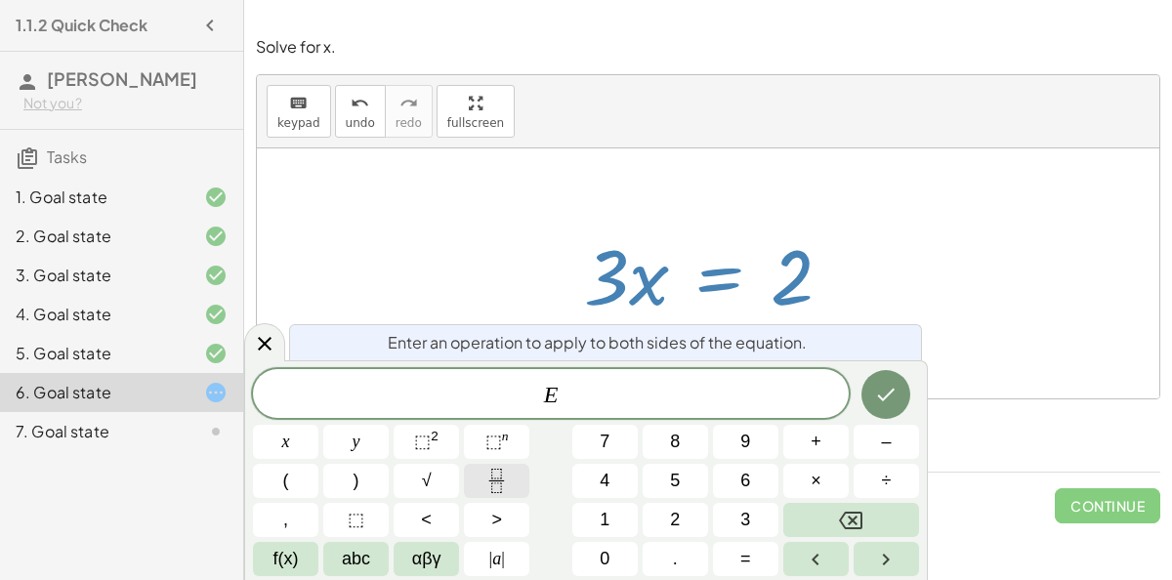
click at [510, 482] on button "Fraction" at bounding box center [496, 481] width 65 height 34
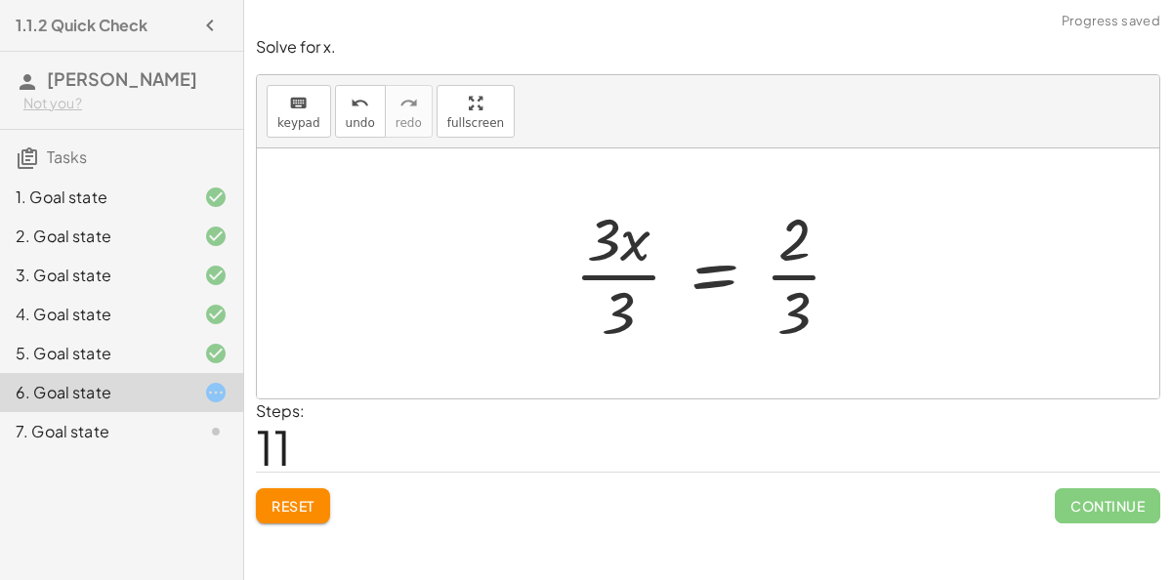
click at [625, 273] on div at bounding box center [716, 273] width 303 height 150
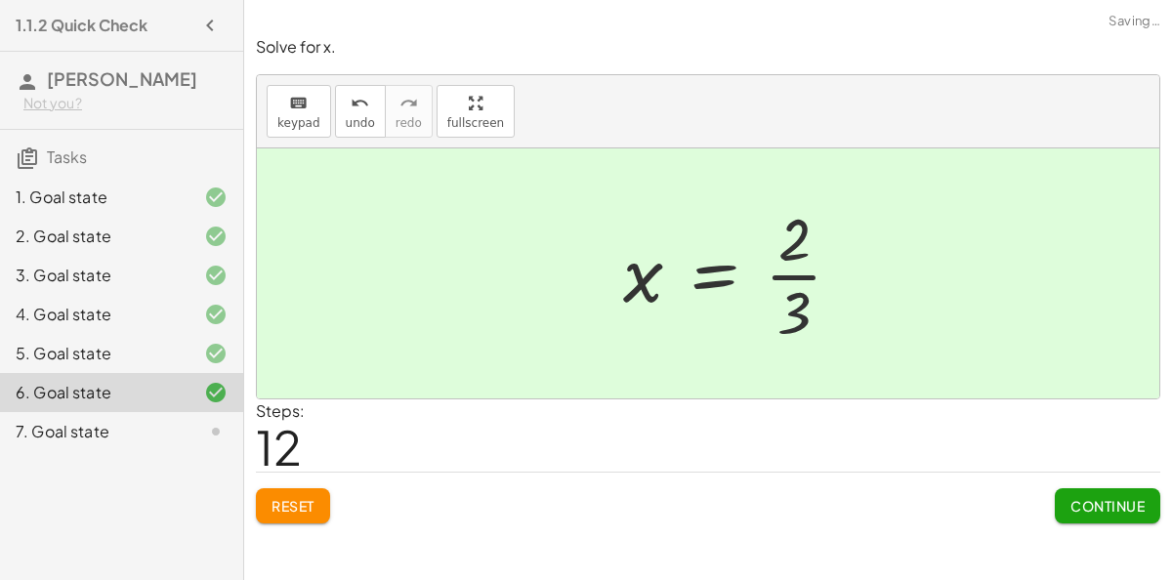
click at [808, 310] on div at bounding box center [740, 273] width 254 height 150
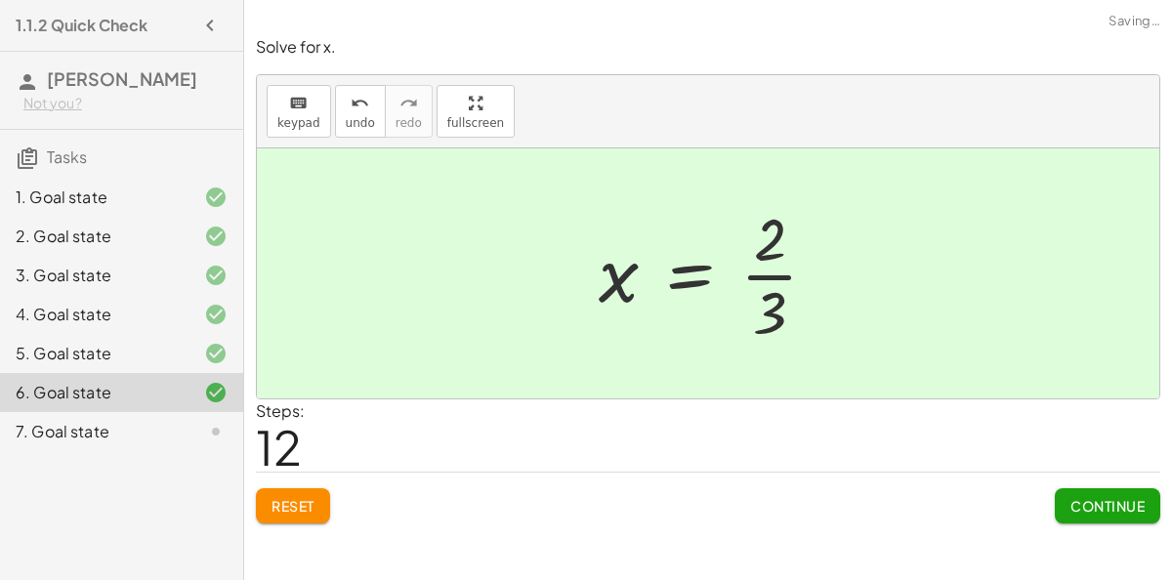
click at [1055, 495] on button "Continue" at bounding box center [1107, 505] width 105 height 35
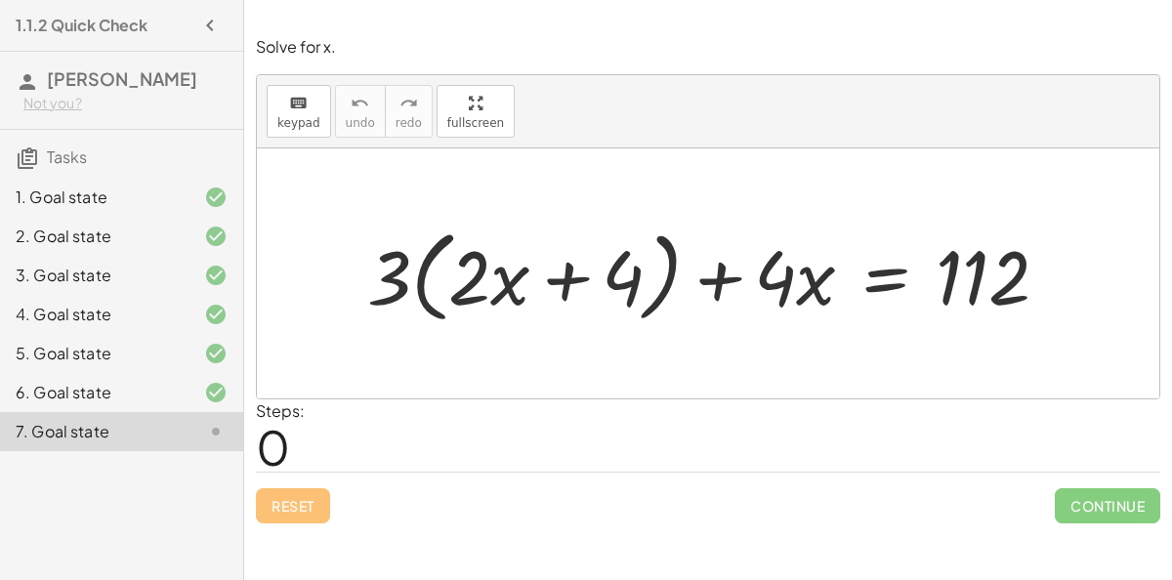
click at [448, 281] on div at bounding box center [715, 274] width 717 height 110
click at [422, 277] on div at bounding box center [715, 274] width 717 height 110
click at [483, 291] on div at bounding box center [715, 274] width 717 height 110
click at [399, 287] on div at bounding box center [715, 274] width 717 height 110
click at [403, 288] on div at bounding box center [715, 274] width 717 height 110
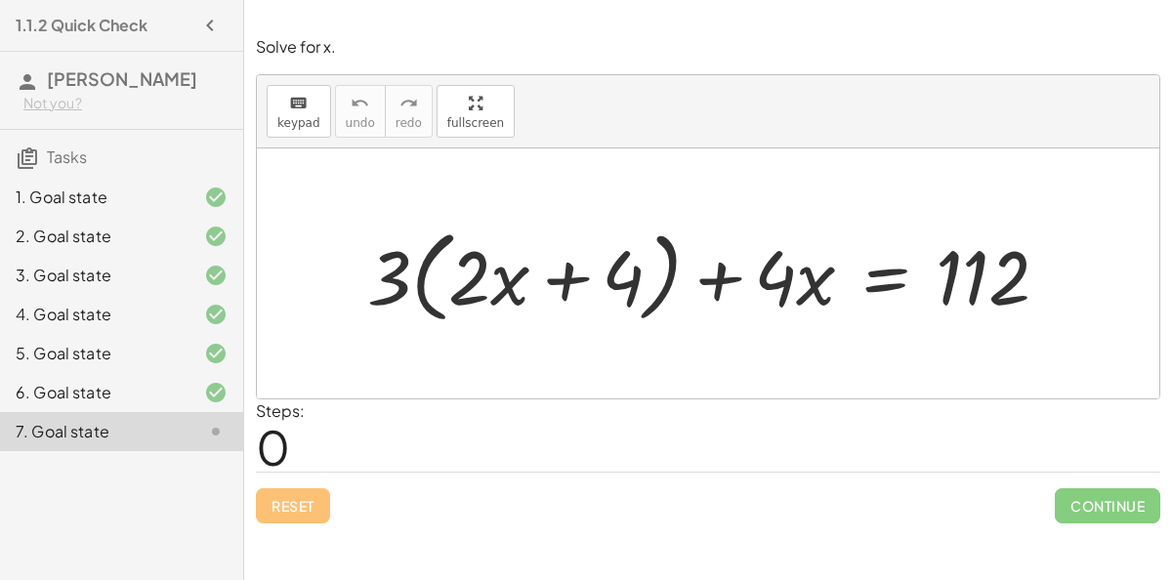
click at [403, 288] on div at bounding box center [715, 274] width 717 height 110
click at [566, 296] on div at bounding box center [715, 274] width 717 height 110
drag, startPoint x: 634, startPoint y: 288, endPoint x: 833, endPoint y: 298, distance: 199.5
click at [833, 298] on div at bounding box center [715, 274] width 717 height 110
drag, startPoint x: 815, startPoint y: 298, endPoint x: 793, endPoint y: 302, distance: 21.8
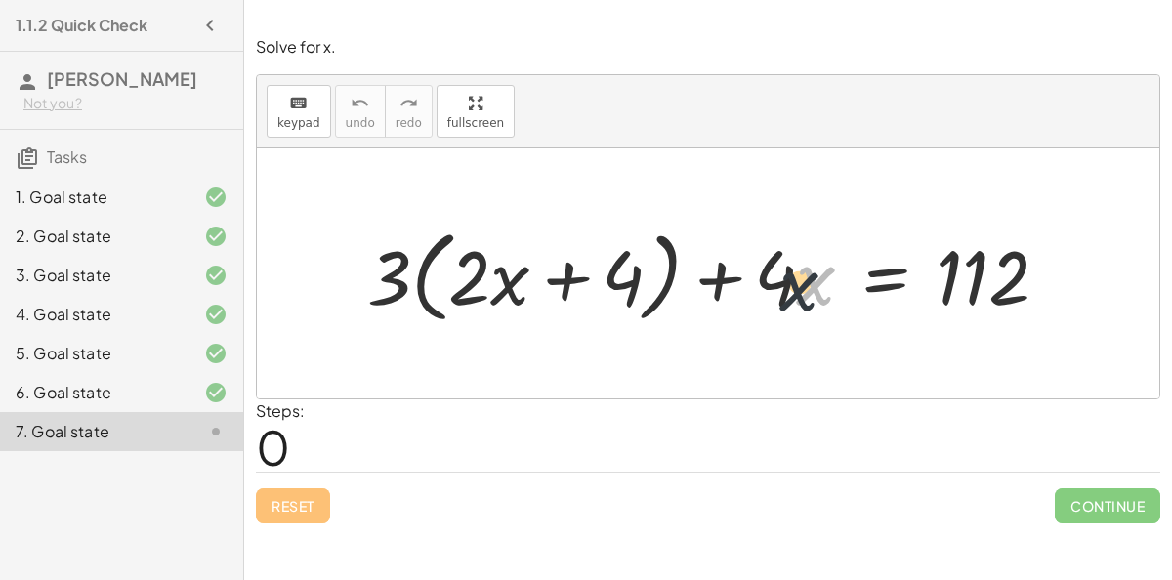
click at [793, 302] on div at bounding box center [715, 274] width 717 height 110
click at [786, 294] on div at bounding box center [715, 274] width 717 height 110
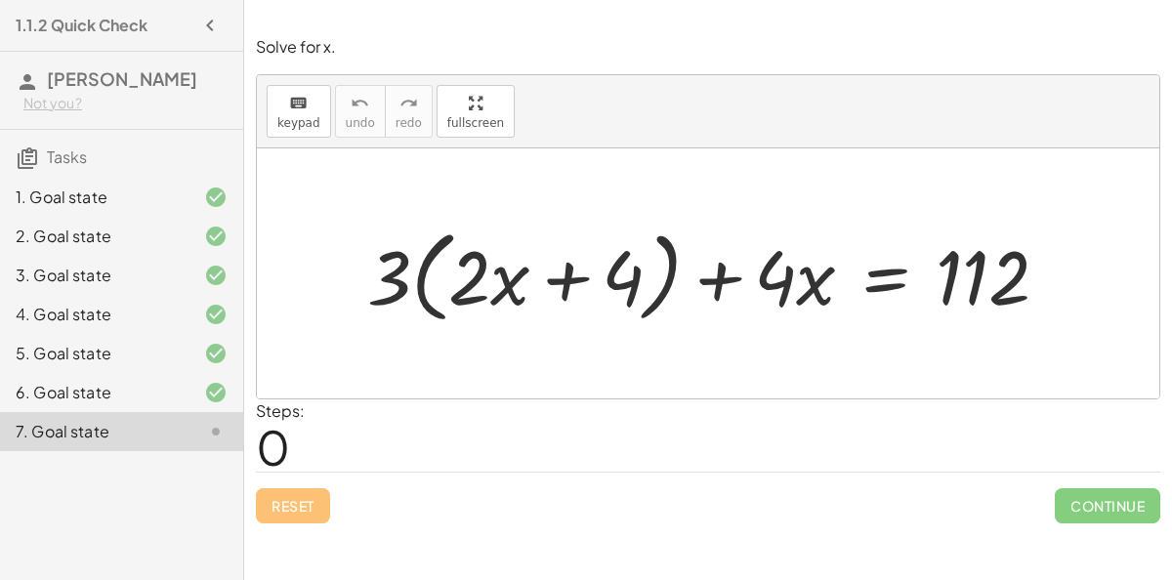
click at [550, 285] on div at bounding box center [715, 274] width 717 height 110
drag, startPoint x: 379, startPoint y: 297, endPoint x: 559, endPoint y: 284, distance: 180.2
click at [559, 284] on div at bounding box center [715, 274] width 717 height 110
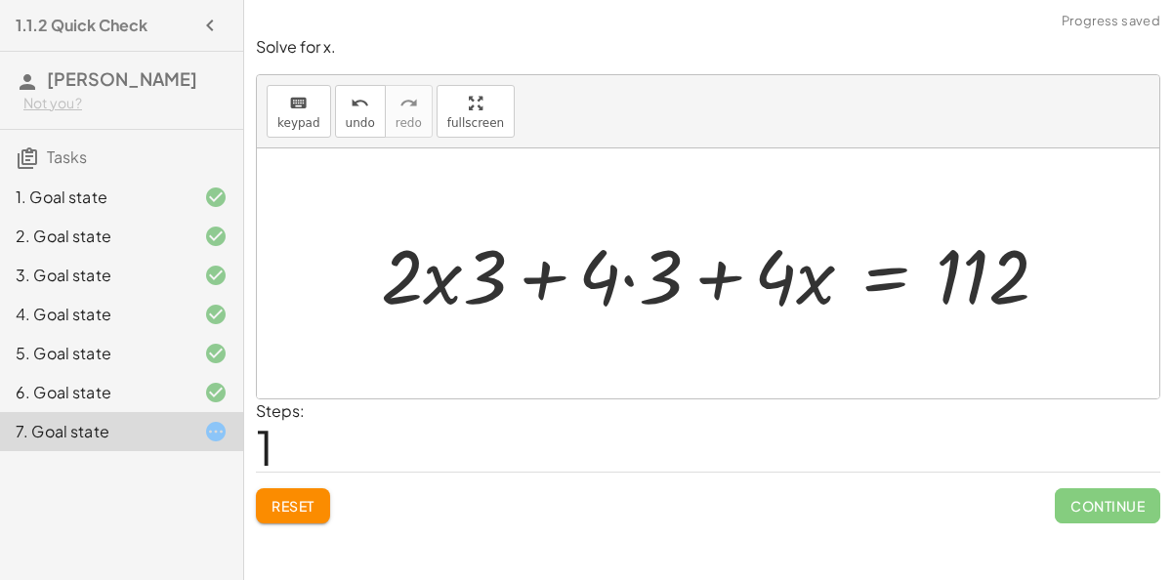
click at [628, 274] on div at bounding box center [722, 273] width 703 height 99
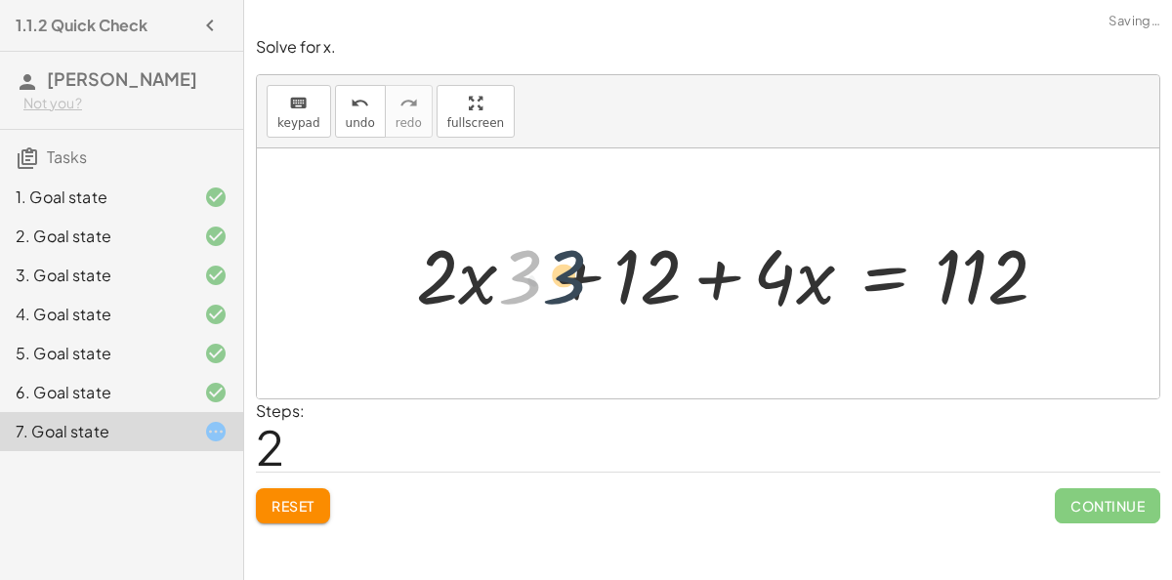
drag, startPoint x: 526, startPoint y: 278, endPoint x: 568, endPoint y: 276, distance: 42.0
click at [568, 276] on div at bounding box center [740, 273] width 668 height 99
click at [573, 272] on div at bounding box center [740, 273] width 668 height 99
click at [577, 274] on div at bounding box center [740, 273] width 668 height 99
drag, startPoint x: 515, startPoint y: 290, endPoint x: 376, endPoint y: 264, distance: 141.2
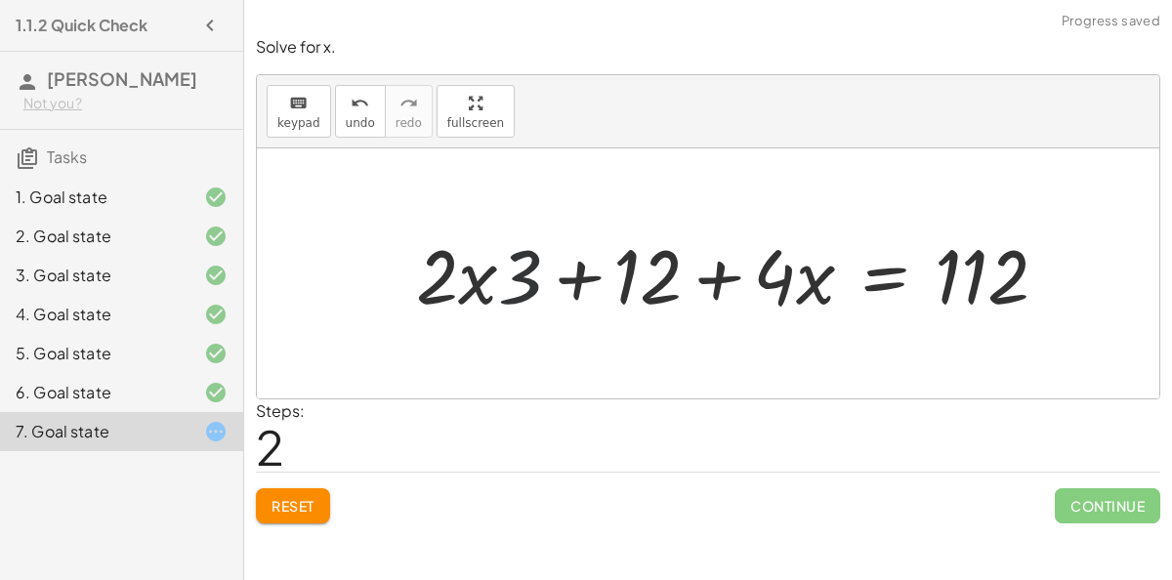
click at [376, 264] on div "+ · 3 · ( + · 2 · x + 4 ) + · 4 · x = 112 + · 2 · x · 3 + · 4 · 3 + · 4 · x = 1…" at bounding box center [708, 273] width 902 height 250
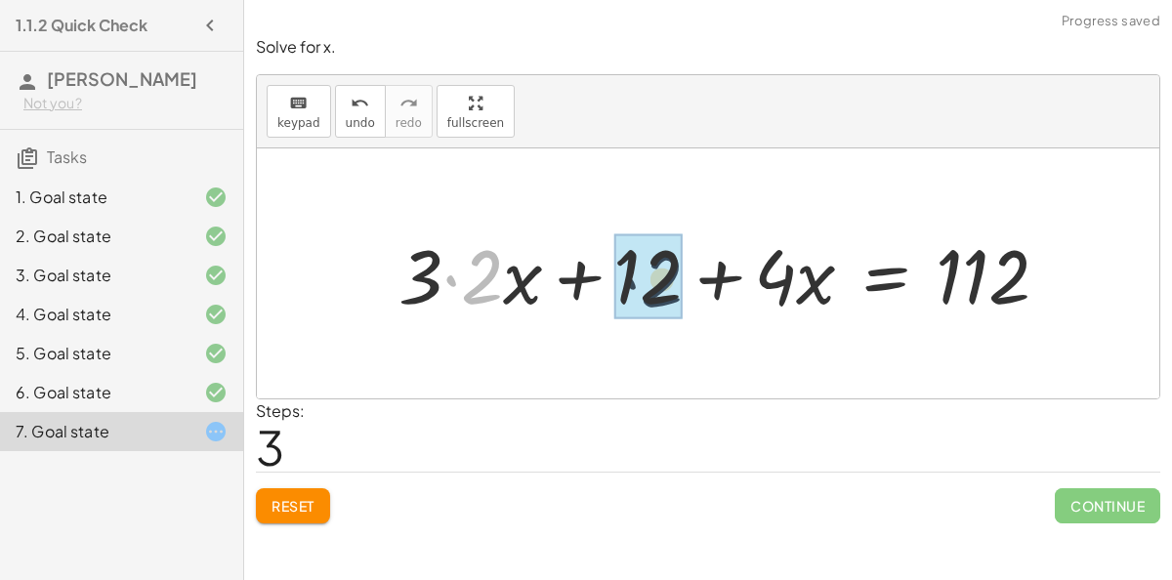
drag, startPoint x: 478, startPoint y: 285, endPoint x: 670, endPoint y: 289, distance: 192.4
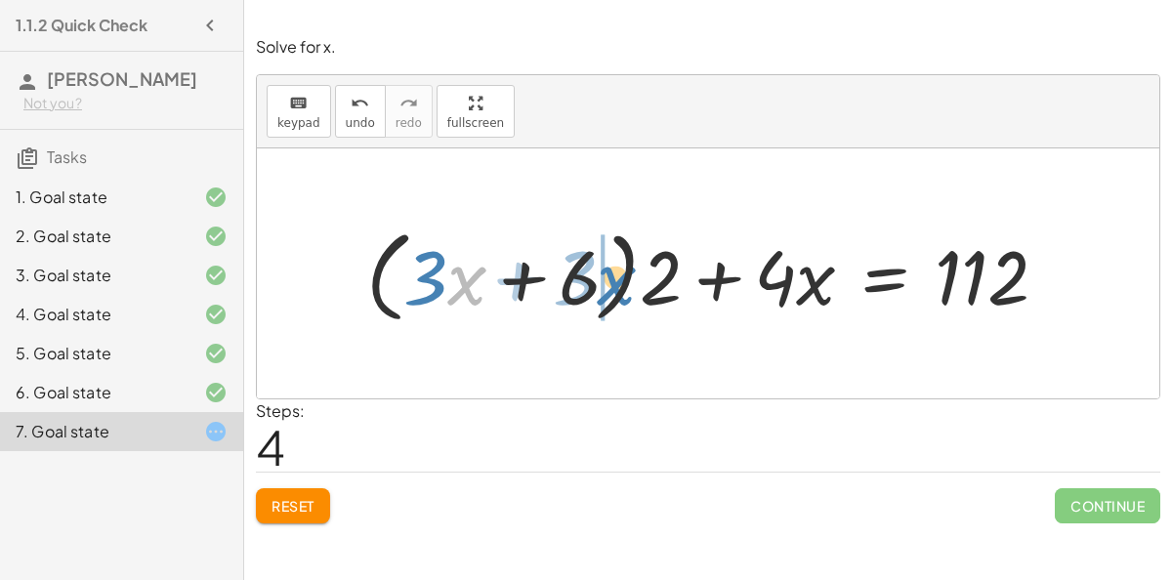
drag, startPoint x: 460, startPoint y: 286, endPoint x: 604, endPoint y: 284, distance: 143.6
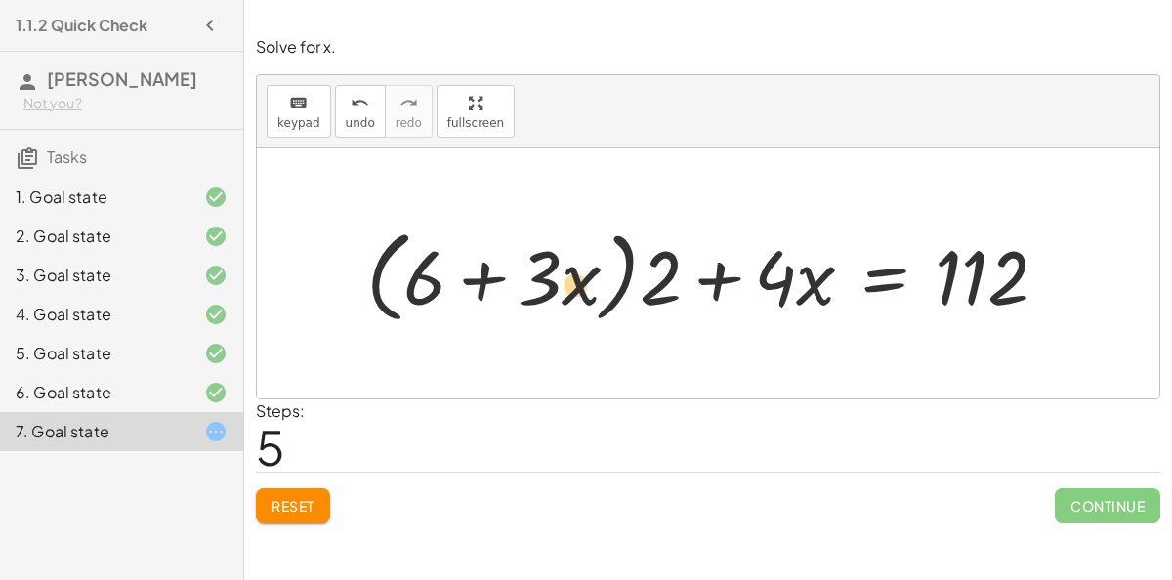
drag, startPoint x: 796, startPoint y: 282, endPoint x: 546, endPoint y: 281, distance: 250.0
click at [546, 281] on div at bounding box center [715, 274] width 718 height 110
drag, startPoint x: 780, startPoint y: 267, endPoint x: 667, endPoint y: 269, distance: 113.3
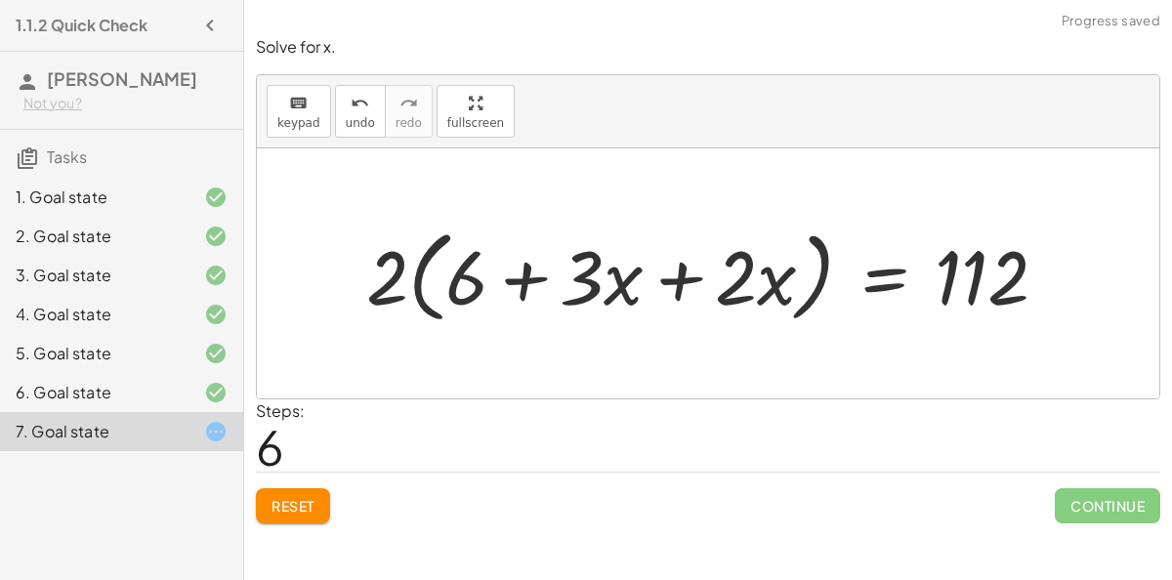
click at [519, 270] on div at bounding box center [715, 274] width 718 height 110
click at [276, 504] on span "Reset" at bounding box center [293, 506] width 43 height 18
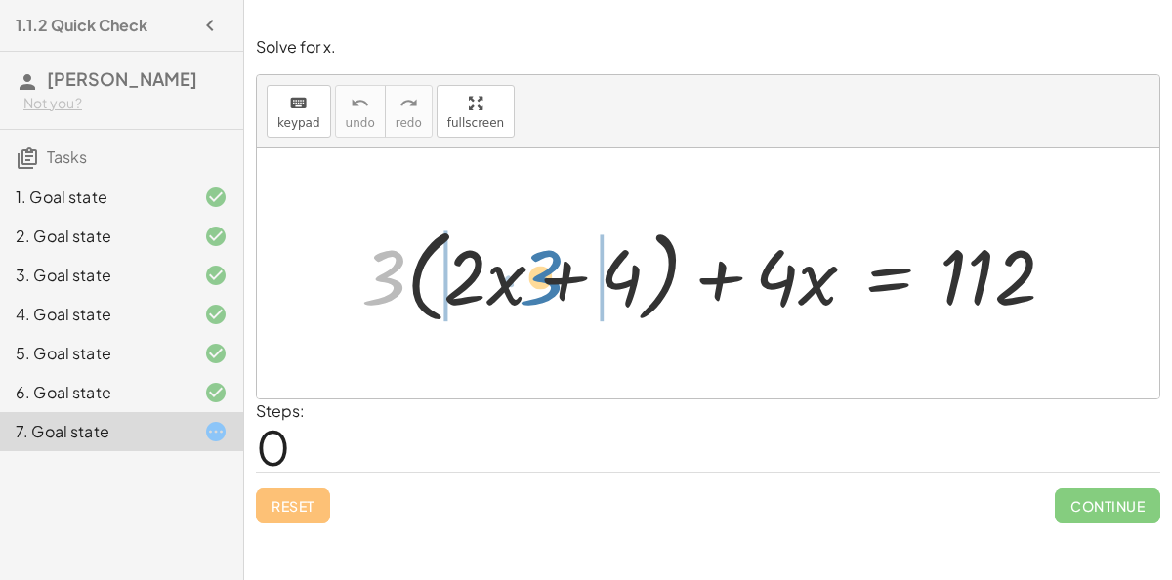
drag, startPoint x: 373, startPoint y: 290, endPoint x: 520, endPoint y: 289, distance: 146.5
click at [520, 289] on div at bounding box center [717, 274] width 730 height 112
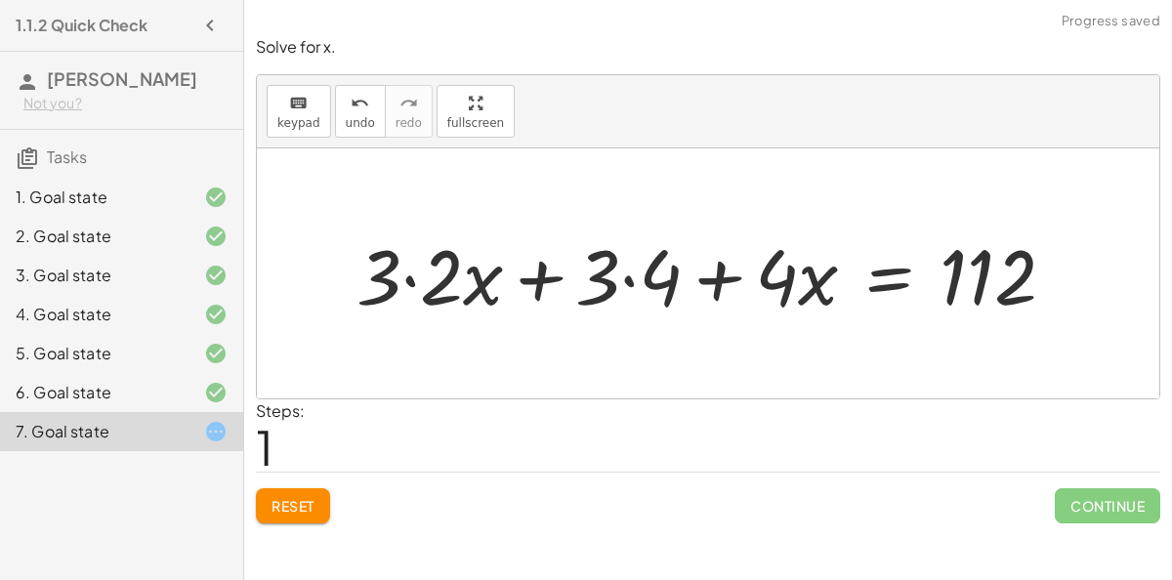
click at [626, 276] on div at bounding box center [713, 274] width 733 height 101
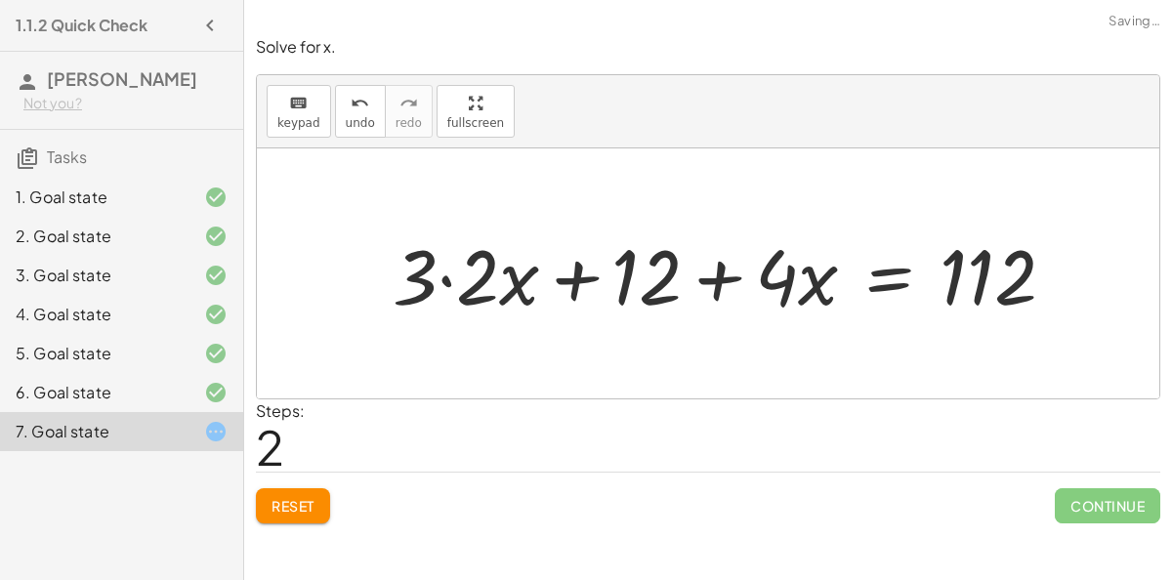
click at [448, 280] on div at bounding box center [731, 274] width 697 height 101
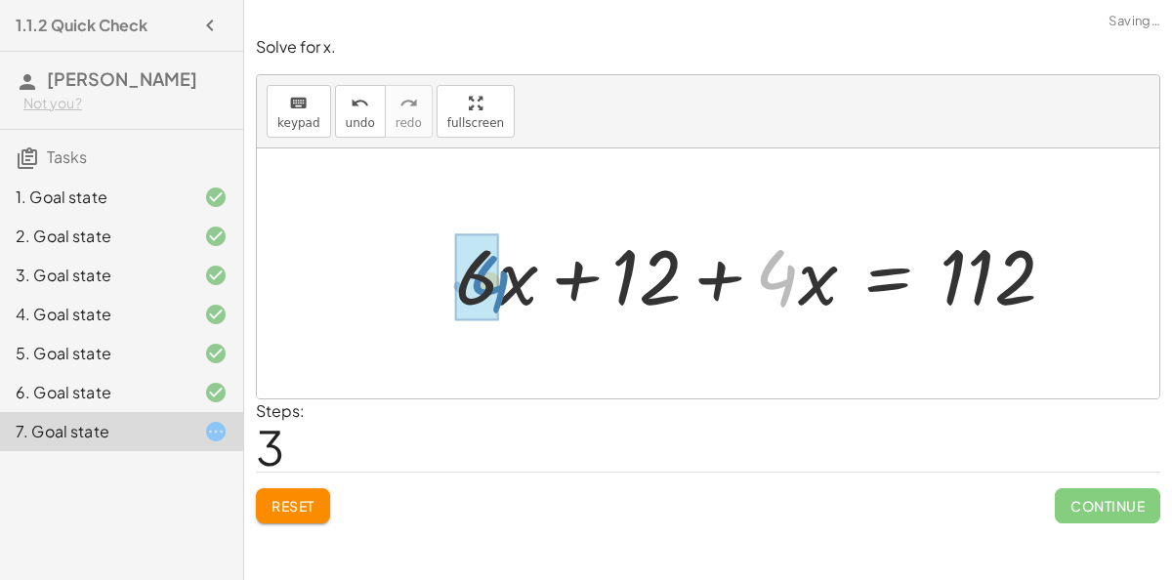
drag, startPoint x: 783, startPoint y: 282, endPoint x: 483, endPoint y: 275, distance: 299.9
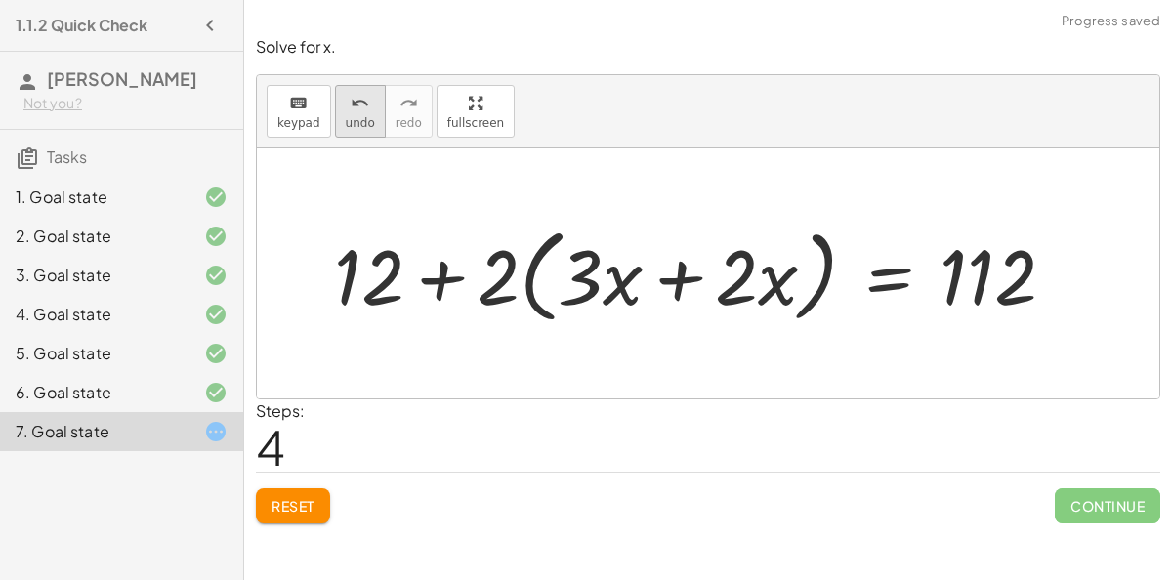
click at [353, 109] on icon "undo" at bounding box center [360, 103] width 19 height 23
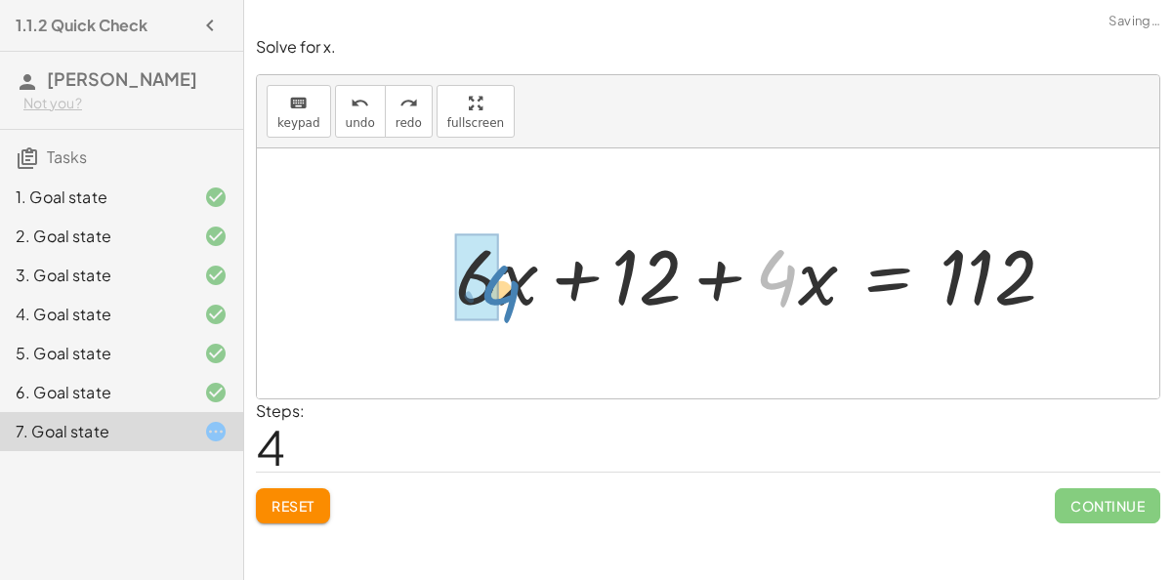
drag, startPoint x: 779, startPoint y: 282, endPoint x: 502, endPoint y: 296, distance: 277.7
click at [502, 296] on div at bounding box center [762, 274] width 635 height 101
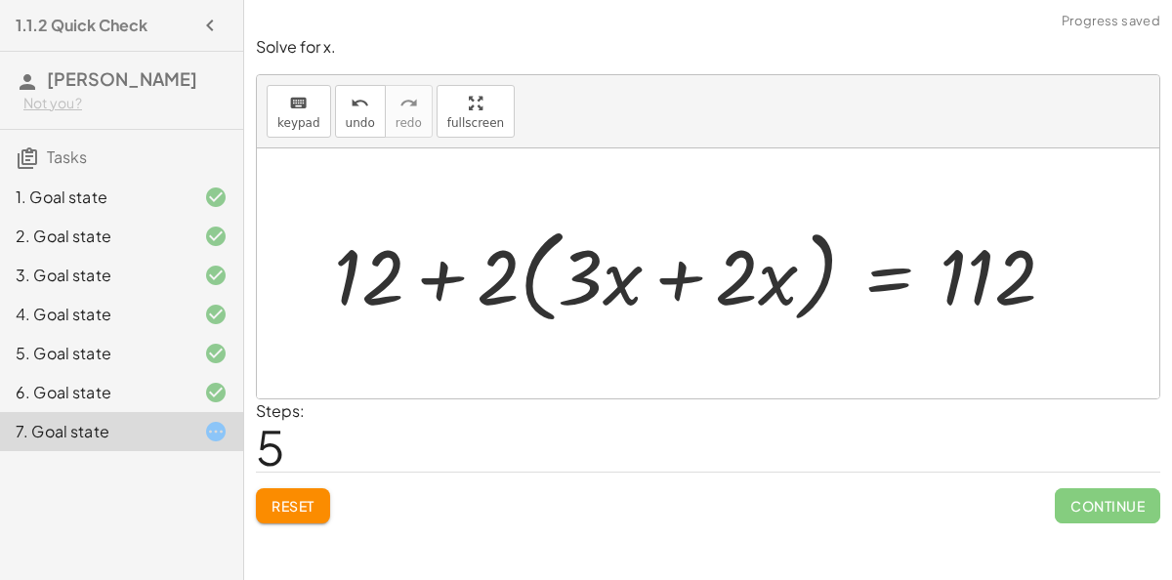
click at [682, 276] on div at bounding box center [702, 274] width 756 height 112
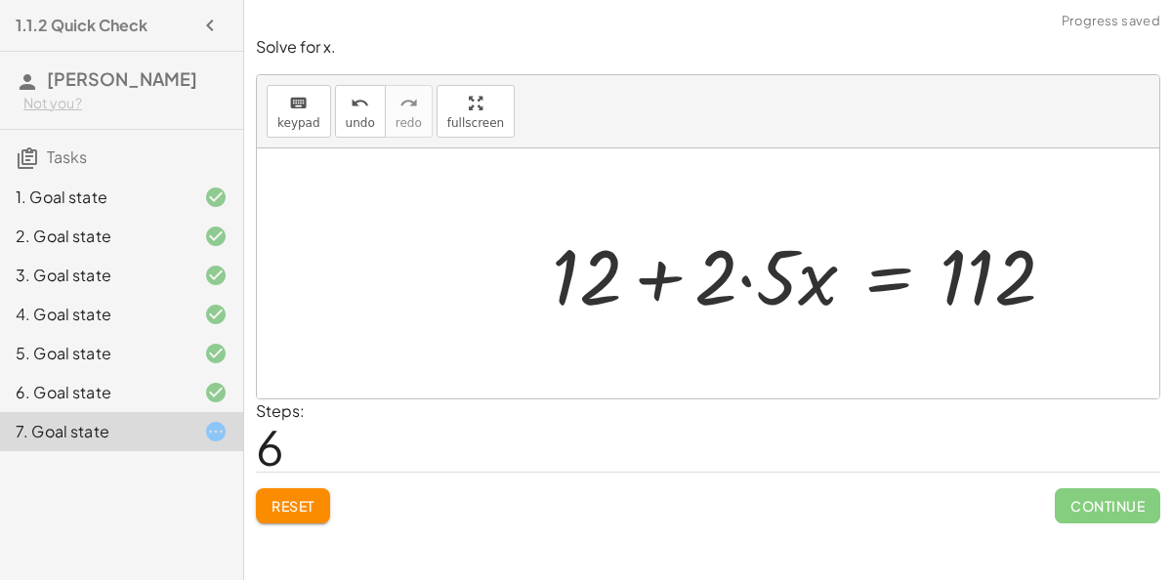
click at [744, 275] on div at bounding box center [811, 274] width 538 height 101
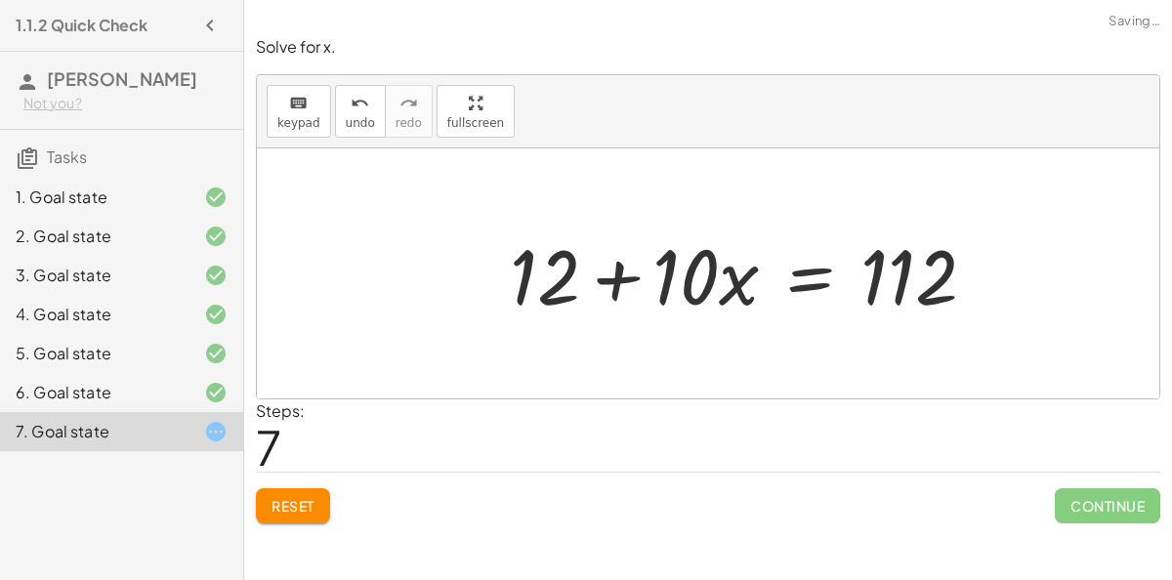
click at [694, 274] on div at bounding box center [750, 274] width 501 height 101
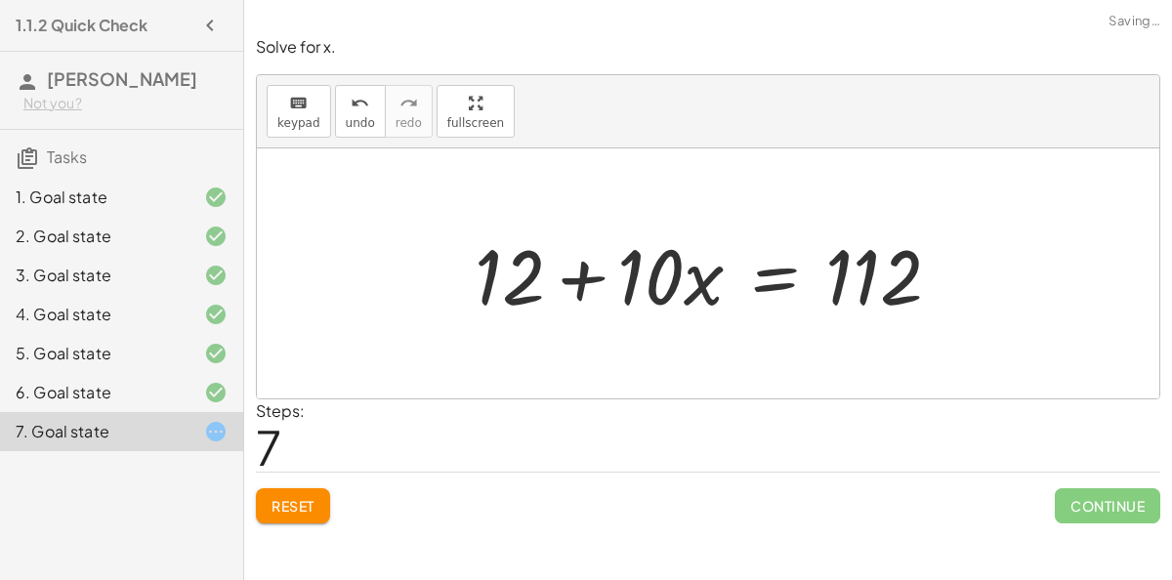
click at [777, 281] on div at bounding box center [715, 274] width 501 height 101
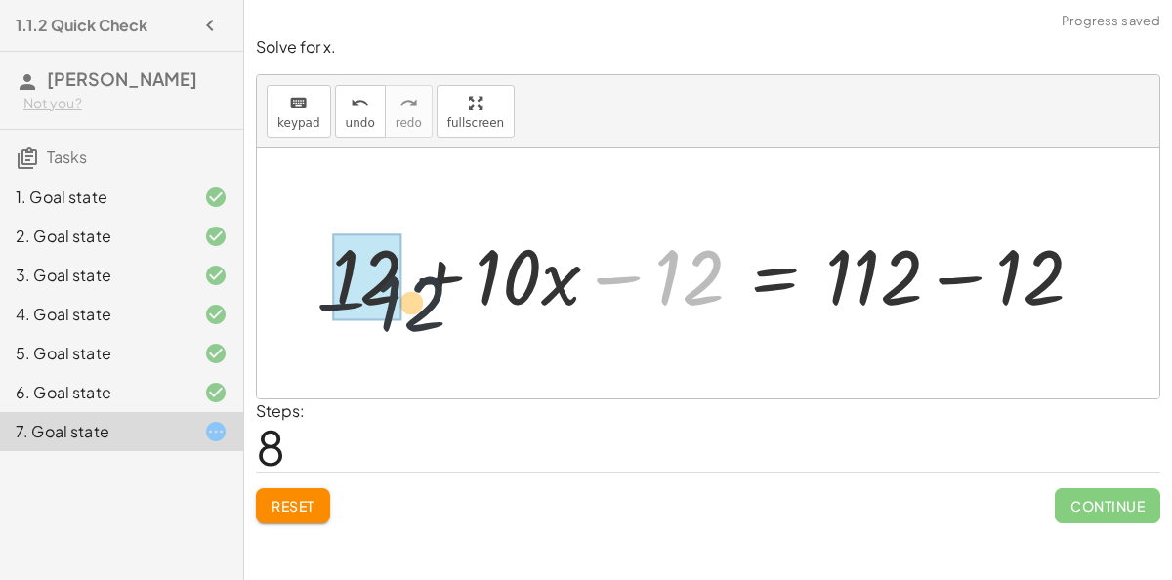
drag, startPoint x: 669, startPoint y: 262, endPoint x: 345, endPoint y: 275, distance: 324.5
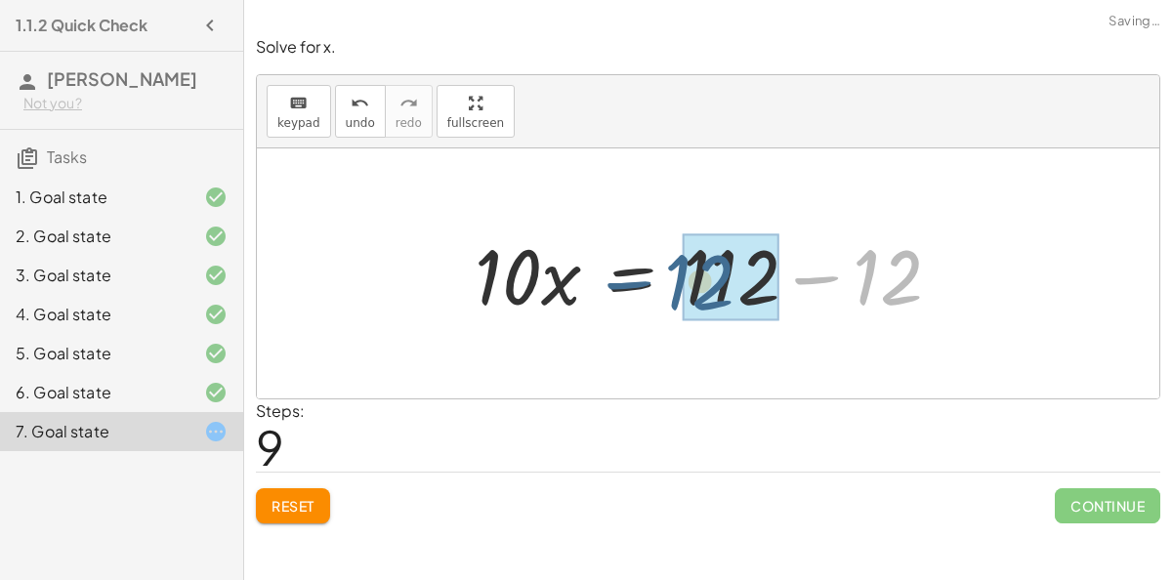
drag, startPoint x: 1048, startPoint y: 274, endPoint x: 879, endPoint y: 279, distance: 169.0
click at [879, 279] on div at bounding box center [715, 274] width 501 height 101
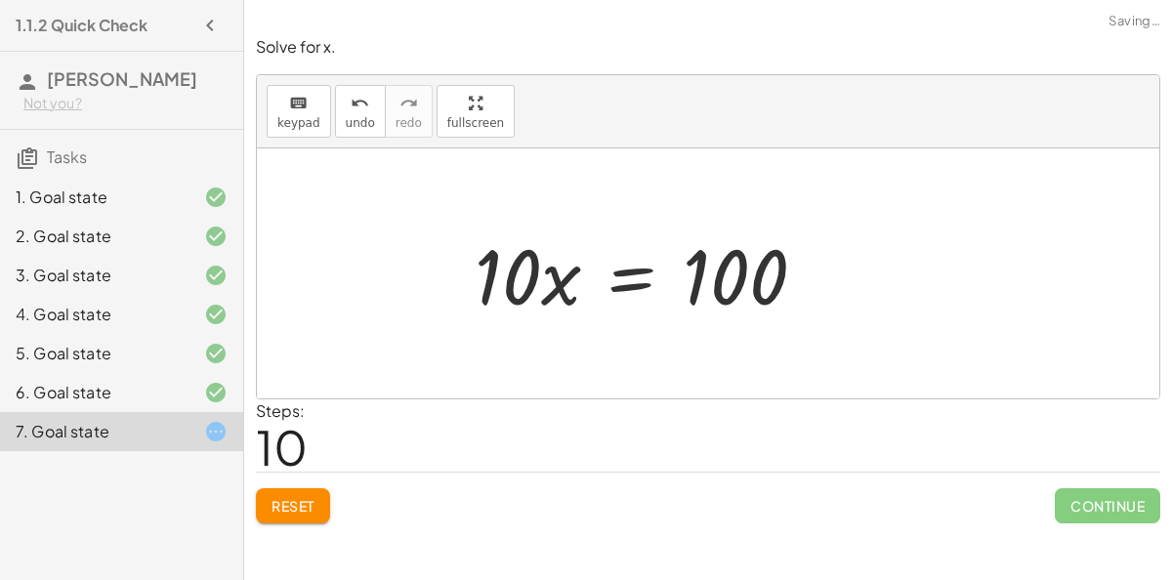
click at [641, 284] on div at bounding box center [648, 274] width 366 height 101
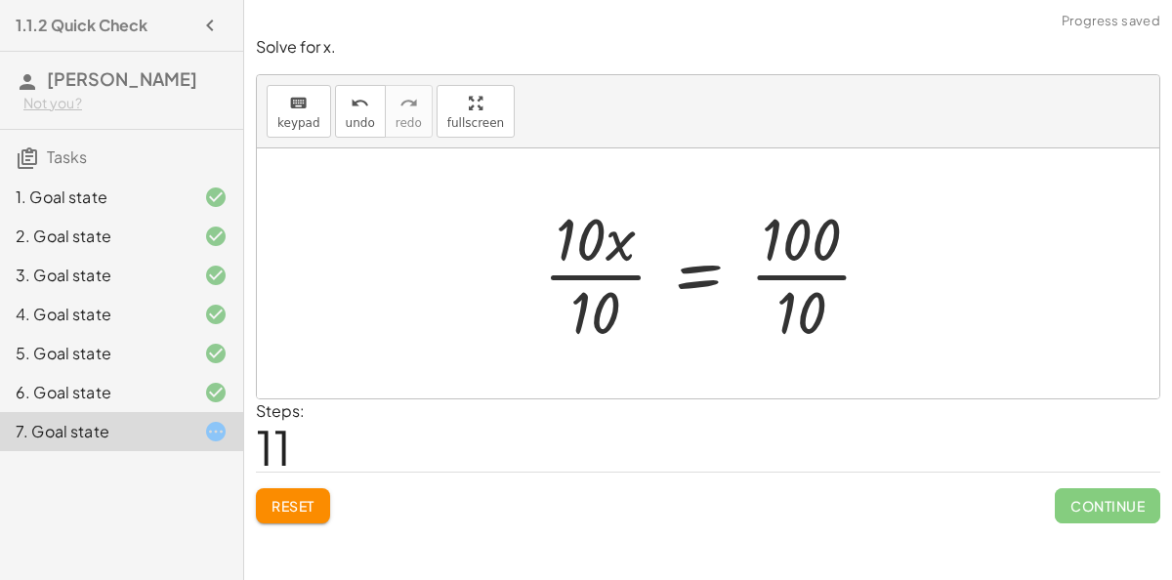
click at [556, 272] on div at bounding box center [715, 273] width 364 height 150
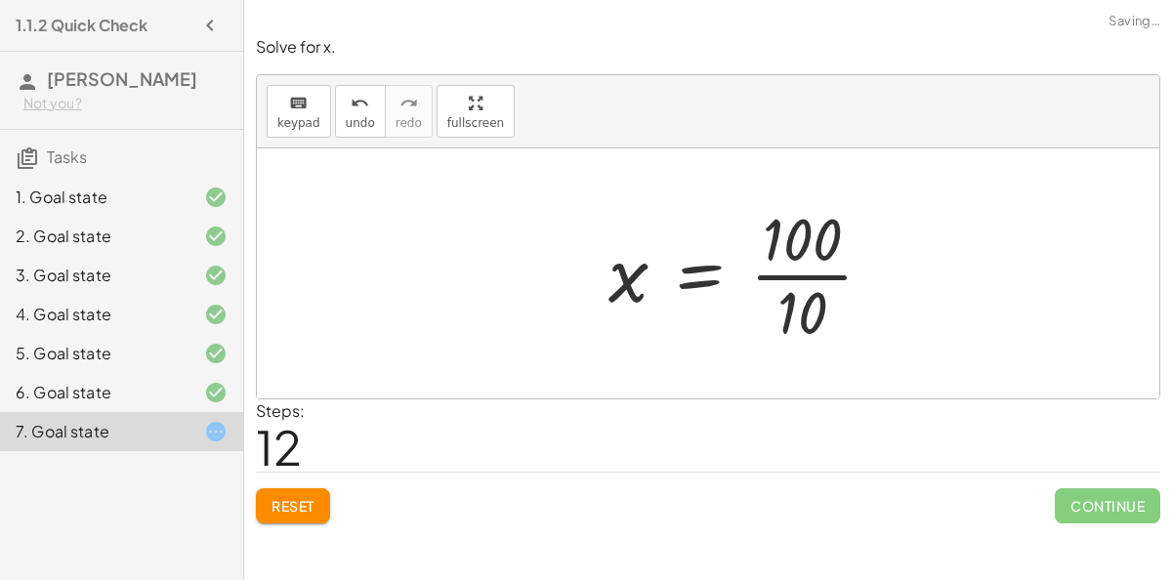
click at [807, 281] on div at bounding box center [749, 273] width 300 height 150
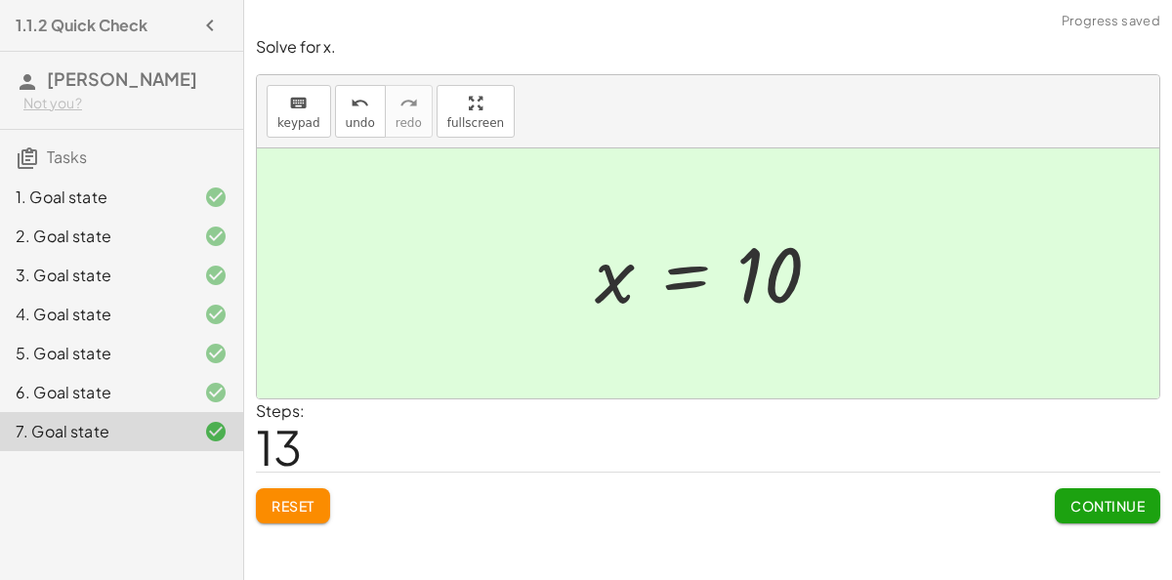
click at [1074, 503] on span "Continue" at bounding box center [1107, 506] width 74 height 18
